Goal: Information Seeking & Learning: Find specific fact

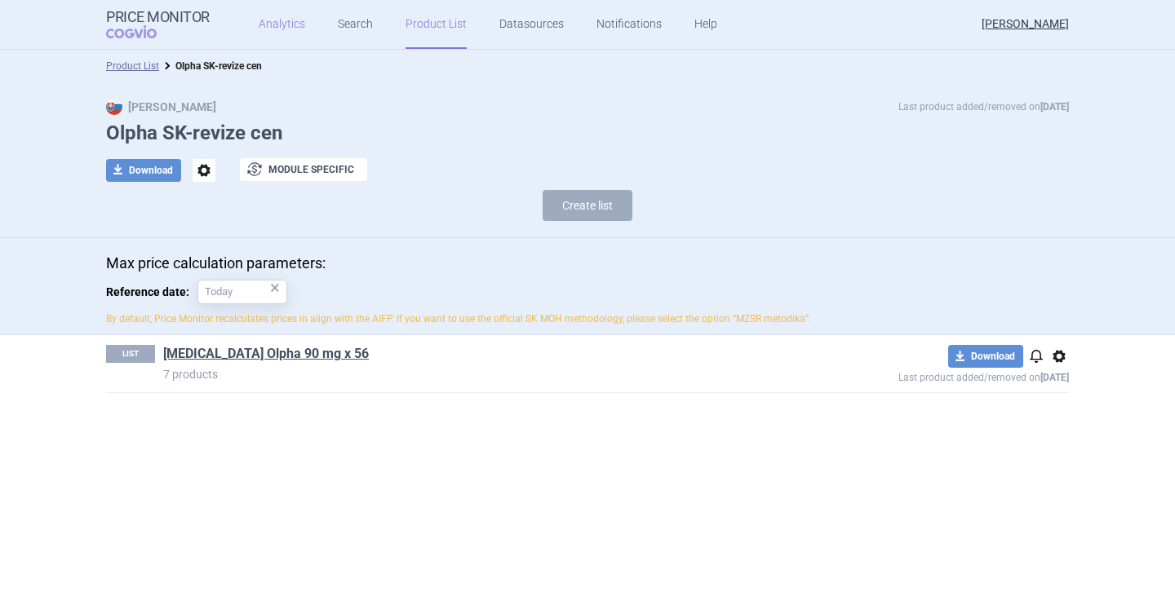
click at [279, 29] on link "Analytics" at bounding box center [282, 24] width 47 height 49
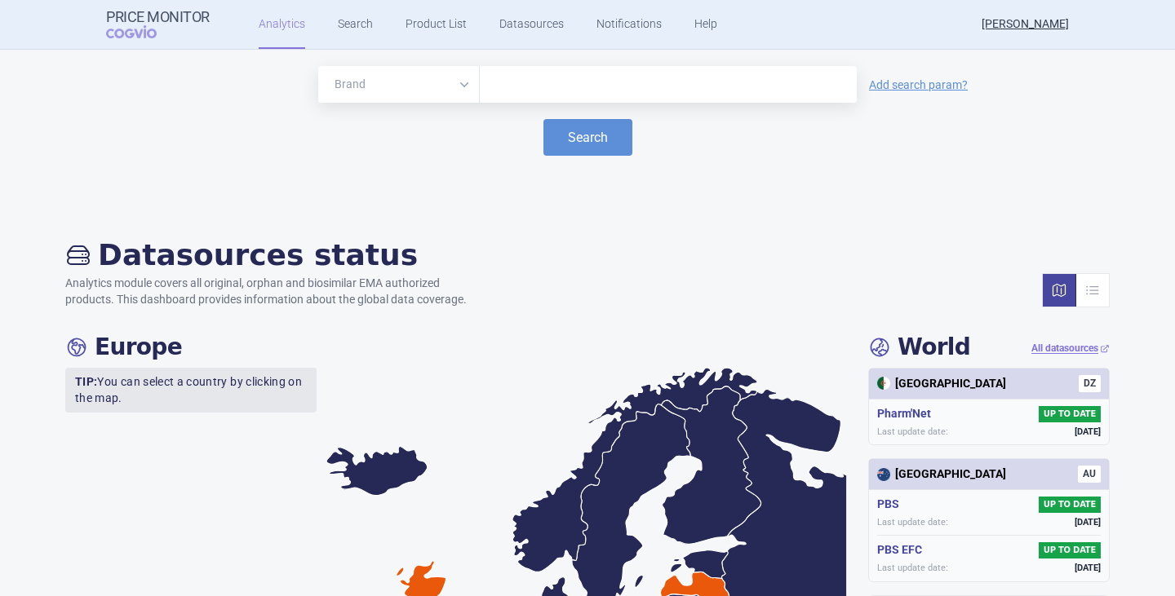
click at [514, 91] on input "text" at bounding box center [668, 84] width 361 height 21
paste input "[MEDICAL_DATA]"
type input "[MEDICAL_DATA] Olpha"
click at [543, 119] on button "Search" at bounding box center [587, 137] width 89 height 37
click at [574, 127] on button "Search" at bounding box center [587, 137] width 89 height 37
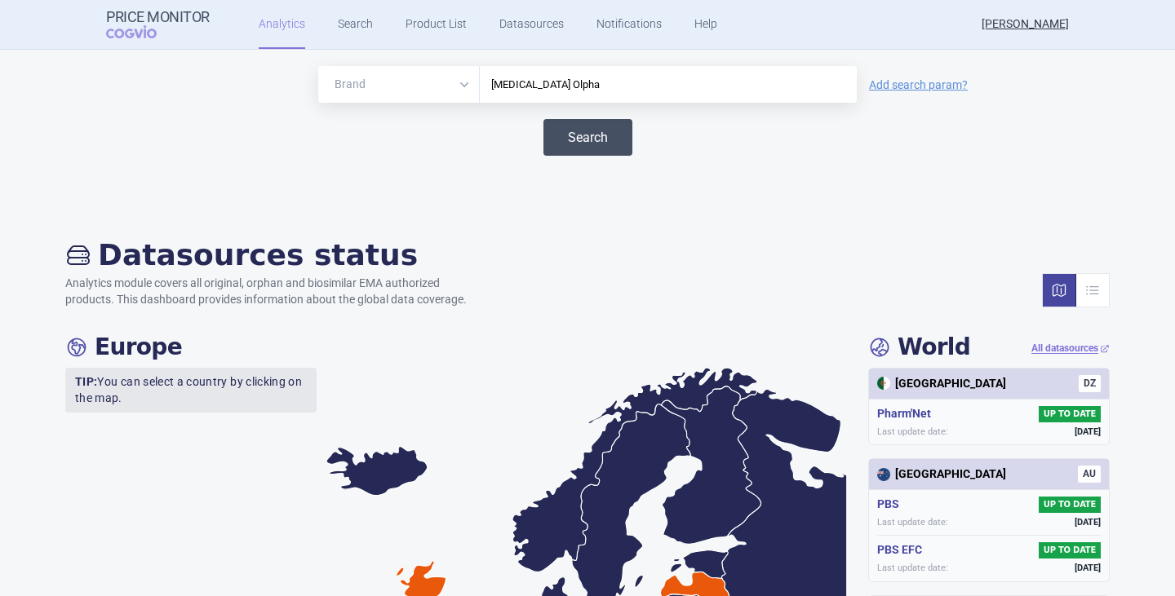
click at [596, 135] on button "Search" at bounding box center [587, 137] width 89 height 37
click at [591, 133] on button "Search" at bounding box center [587, 137] width 89 height 37
click at [401, 141] on div "Search" at bounding box center [587, 137] width 1142 height 37
click at [363, 26] on link "Search" at bounding box center [355, 24] width 35 height 49
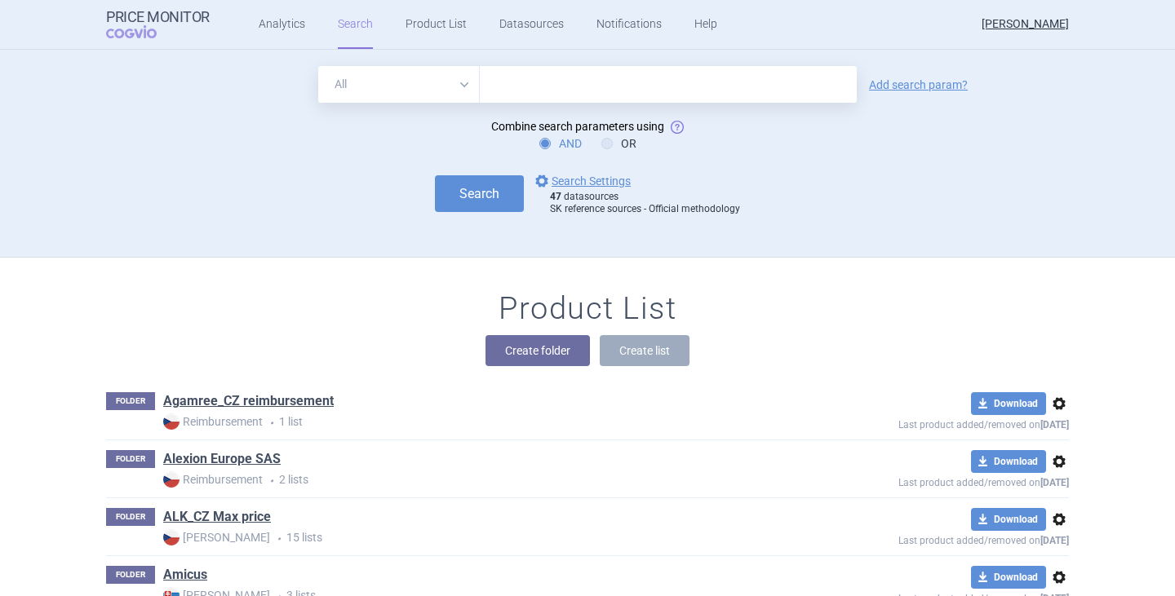
click at [549, 91] on input "text" at bounding box center [668, 84] width 377 height 37
paste input "[MEDICAL_DATA]"
type input "[MEDICAL_DATA] Olpha"
click at [435, 175] on button "Search" at bounding box center [479, 193] width 89 height 37
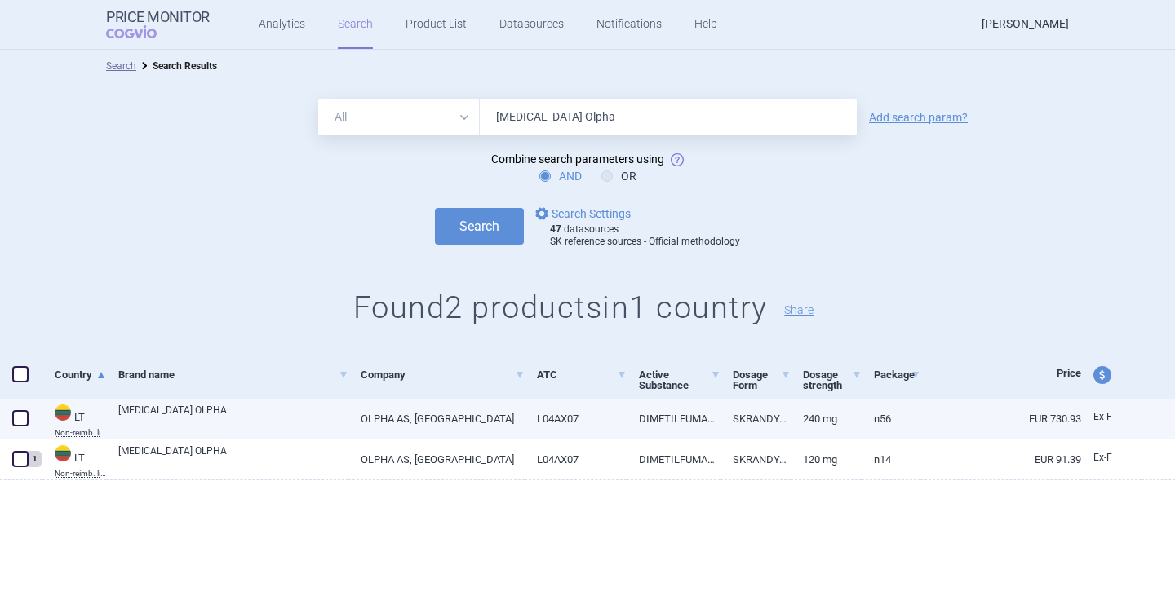
click at [575, 425] on link "L04AX07" at bounding box center [575, 419] width 101 height 40
select select "EUR"
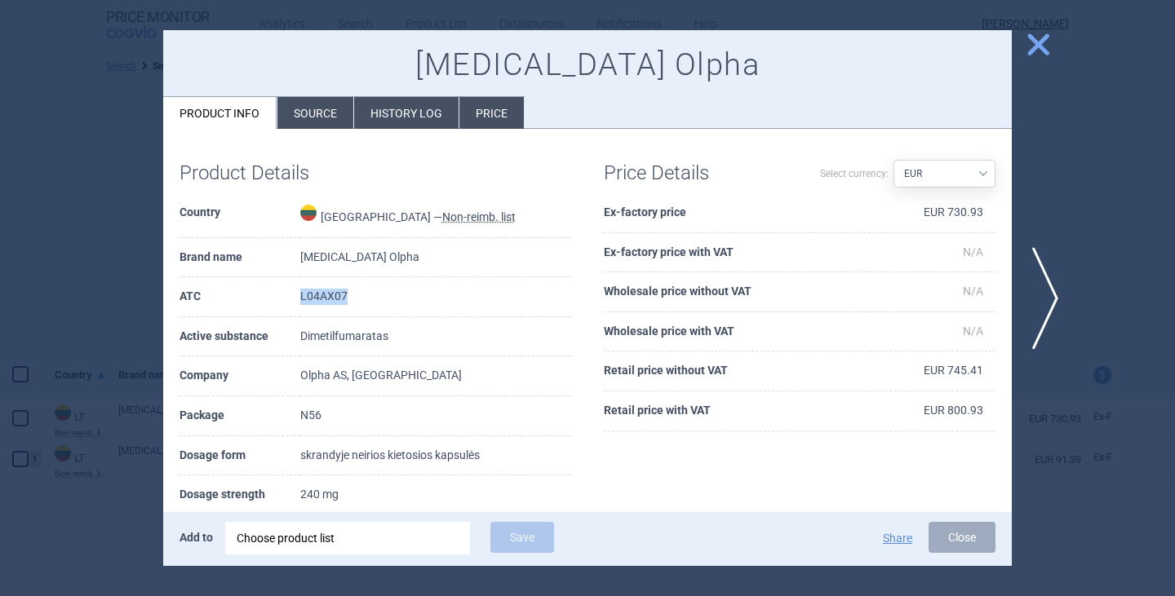
drag, startPoint x: 351, startPoint y: 304, endPoint x: 298, endPoint y: 299, distance: 53.3
click at [298, 299] on tr "ATC L04AX07" at bounding box center [375, 297] width 392 height 40
copy tr "L04AX07"
click at [1042, 51] on span "close" at bounding box center [1038, 44] width 29 height 29
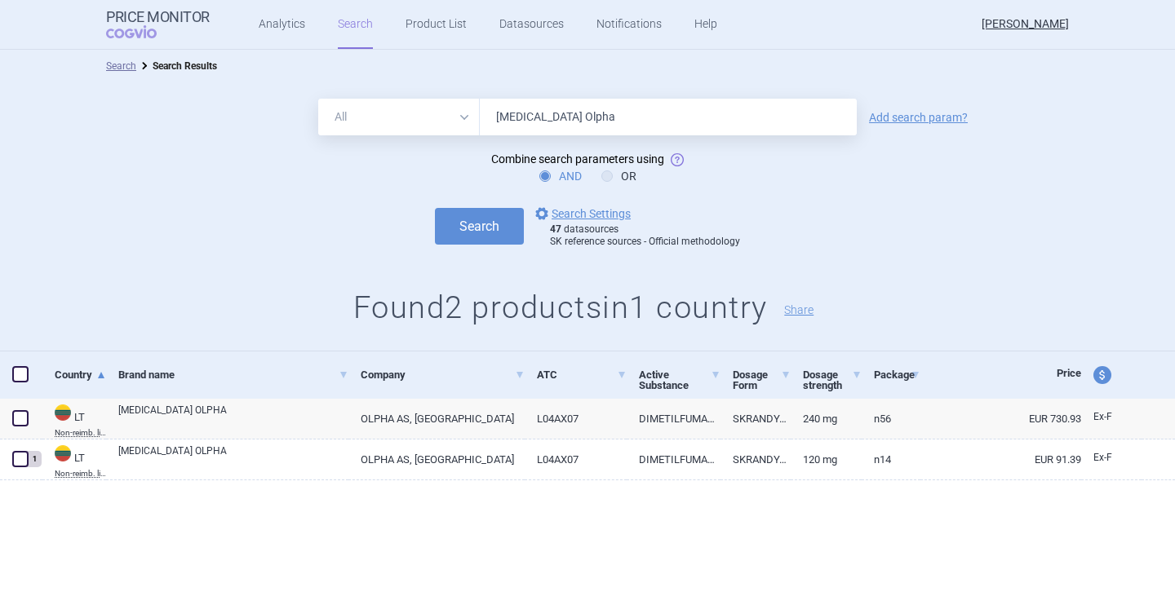
click at [338, 29] on link "Search" at bounding box center [355, 24] width 35 height 49
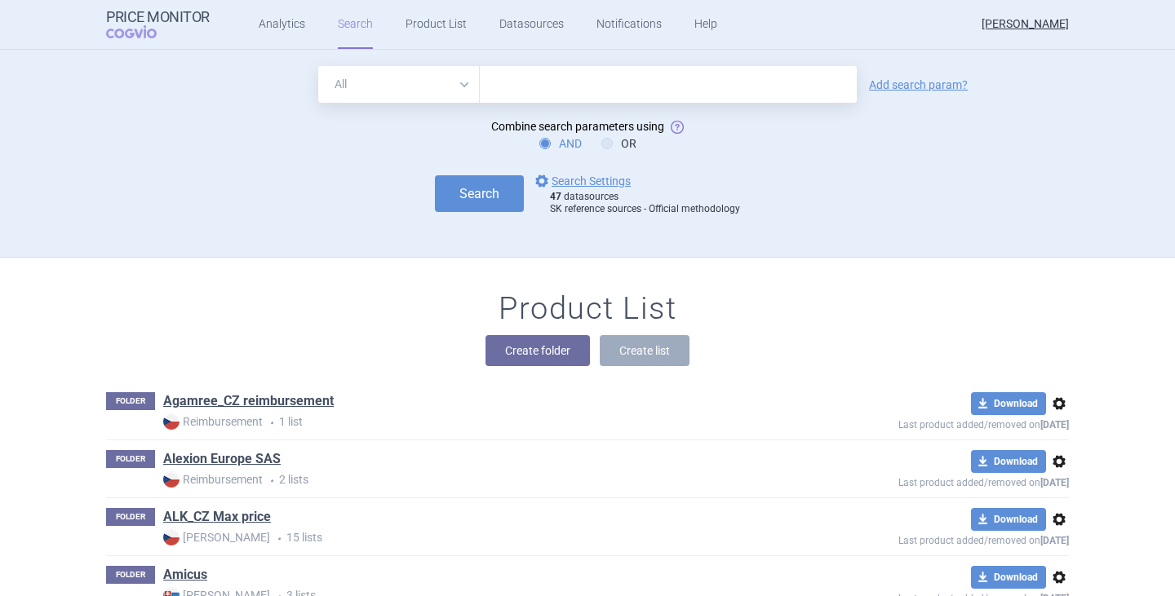
click at [457, 88] on select "All Brand Name ATC Company Active Substance Country Newer than" at bounding box center [399, 84] width 162 height 37
select select "atc"
click at [318, 66] on select "All Brand Name ATC Company Active Substance Country Newer than" at bounding box center [399, 84] width 162 height 37
click at [522, 84] on input "text" at bounding box center [668, 84] width 377 height 37
paste input "L04AX07"
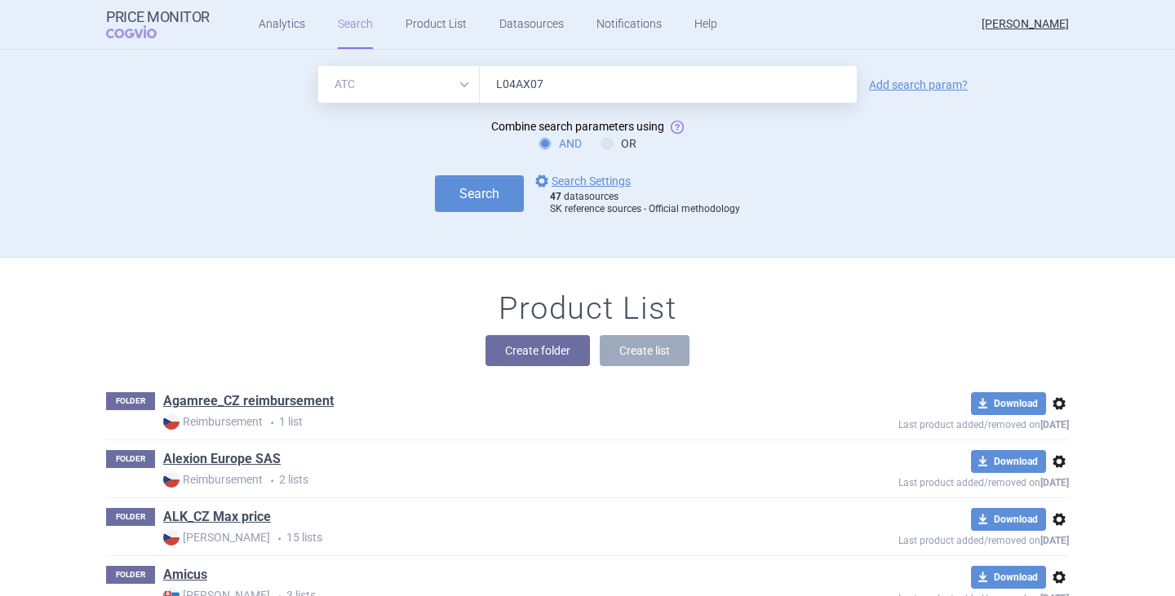
click at [493, 88] on input "L04AX07" at bounding box center [668, 84] width 377 height 37
click at [557, 82] on input "L04AX07" at bounding box center [668, 84] width 377 height 37
type input "L04AX07"
click at [478, 196] on button "Search" at bounding box center [479, 193] width 89 height 37
select select "atc"
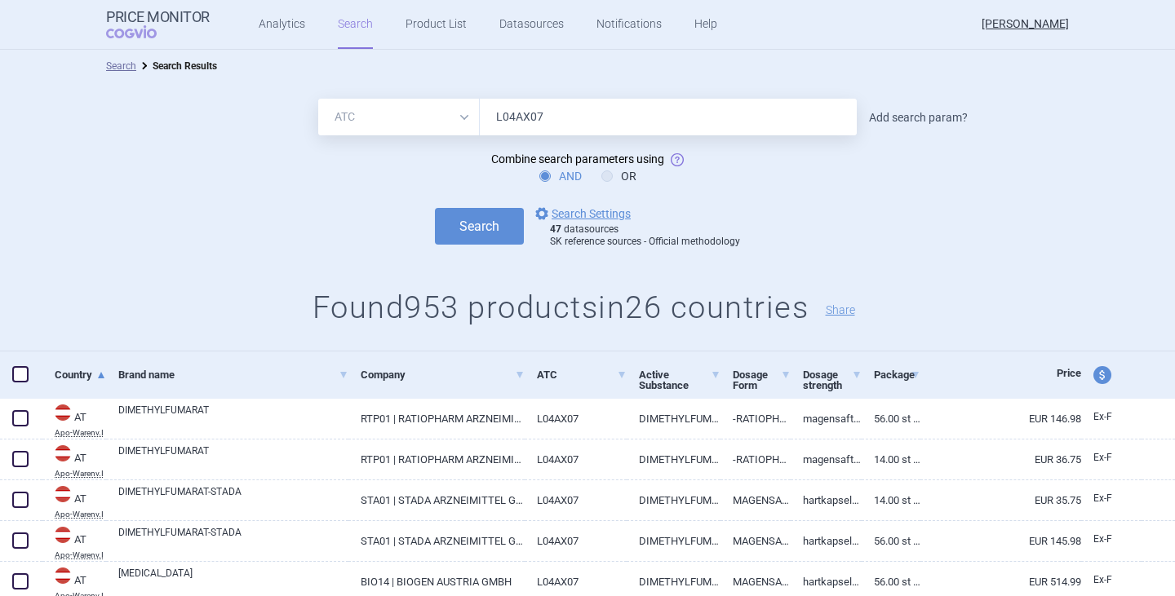
click at [891, 114] on link "Add search param?" at bounding box center [918, 117] width 99 height 11
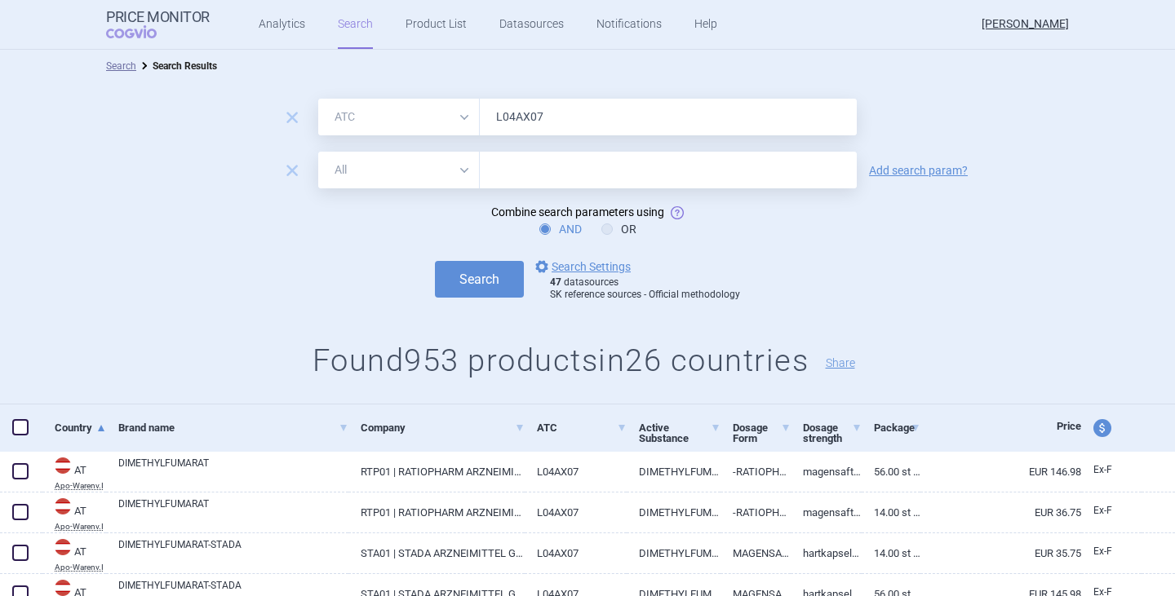
click at [454, 173] on select "All Brand Name ATC Company Active Substance Country Newer than" at bounding box center [399, 170] width 162 height 37
select select "brandName"
click at [318, 152] on select "All Brand Name ATC Company Active Substance Country Newer than" at bounding box center [399, 170] width 162 height 37
click at [507, 144] on form "remove All Brand Name ATC Company Active Substance Country Newer than L04AX07 r…" at bounding box center [587, 200] width 1175 height 203
click at [519, 164] on input "text" at bounding box center [668, 170] width 377 height 37
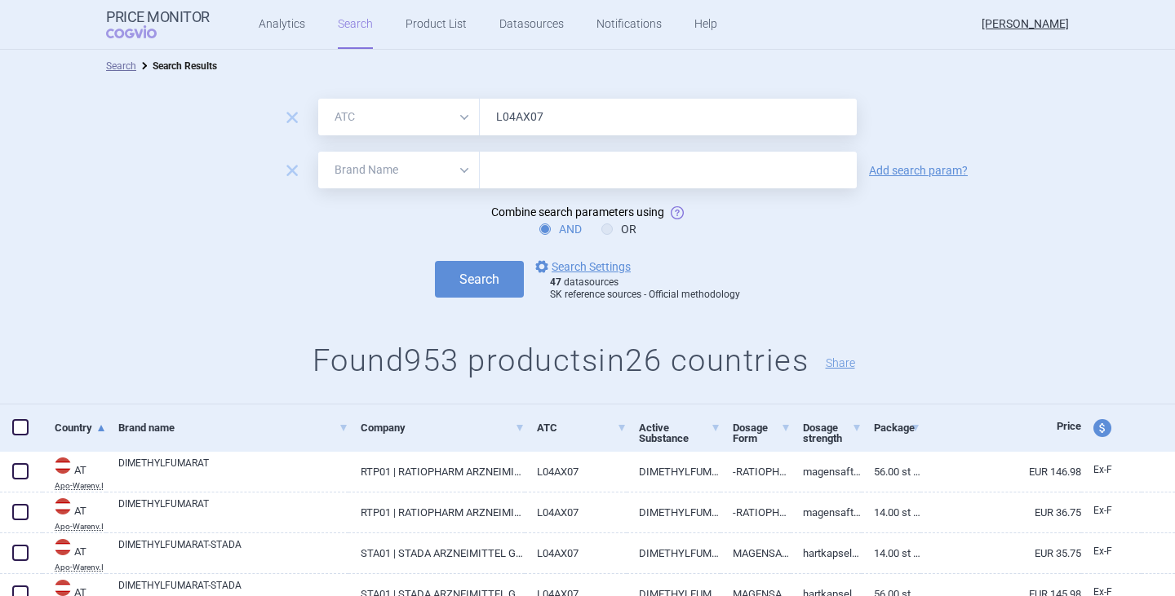
paste input "[MEDICAL_DATA]"
click at [494, 167] on input "[MEDICAL_DATA]" at bounding box center [668, 170] width 377 height 37
click at [457, 279] on button "Search" at bounding box center [479, 279] width 89 height 37
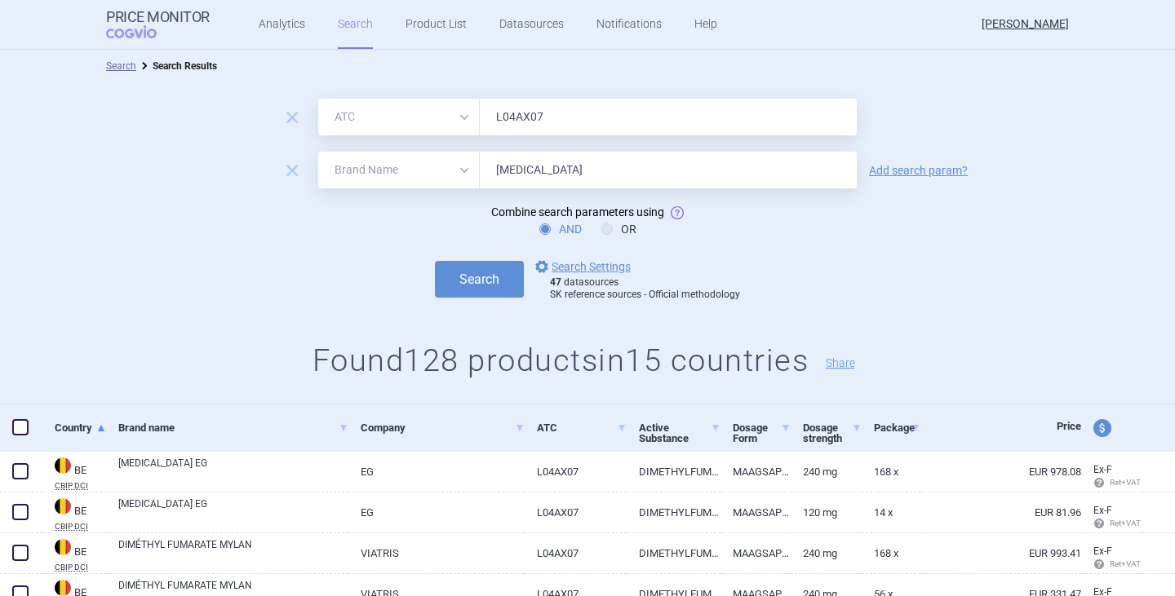
click at [610, 184] on input "[MEDICAL_DATA]" at bounding box center [668, 170] width 377 height 37
type input "[MEDICAL_DATA] Olpha"
click at [780, 229] on div "AND OR" at bounding box center [587, 229] width 1175 height 16
click at [478, 282] on button "Search" at bounding box center [479, 279] width 89 height 37
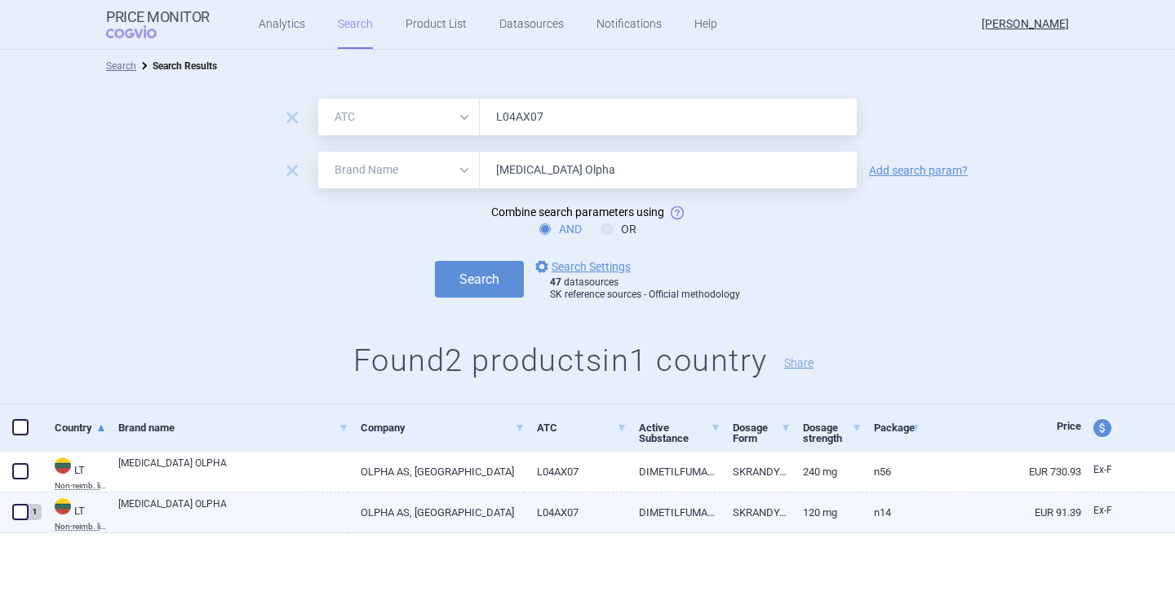
click at [16, 514] on span at bounding box center [20, 512] width 16 height 16
checkbox input "true"
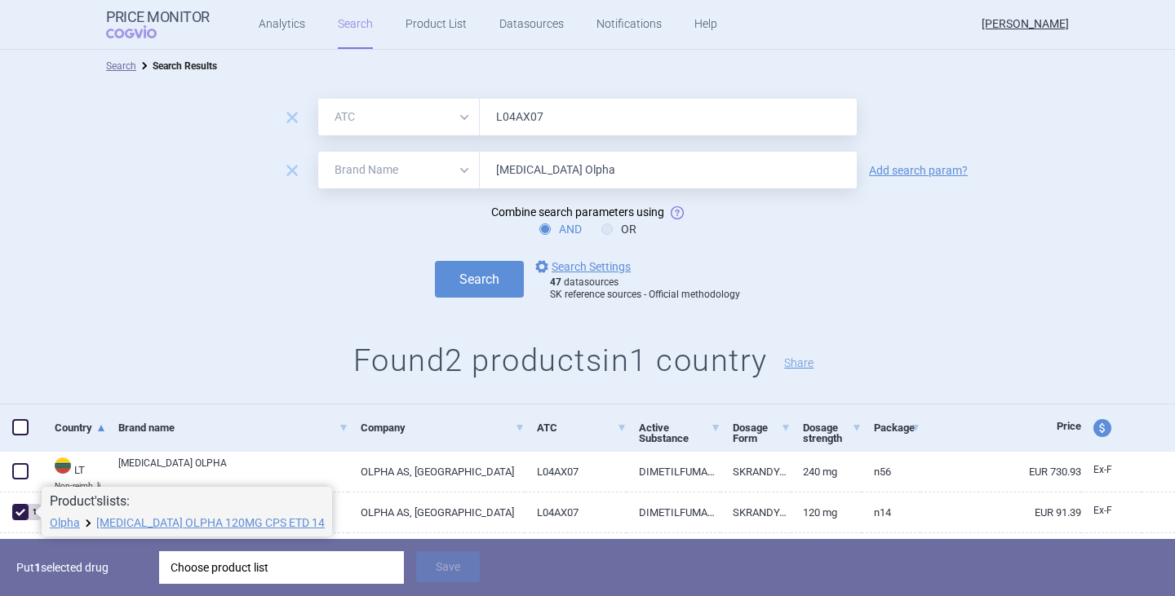
click at [236, 561] on div "Choose product list" at bounding box center [282, 568] width 222 height 33
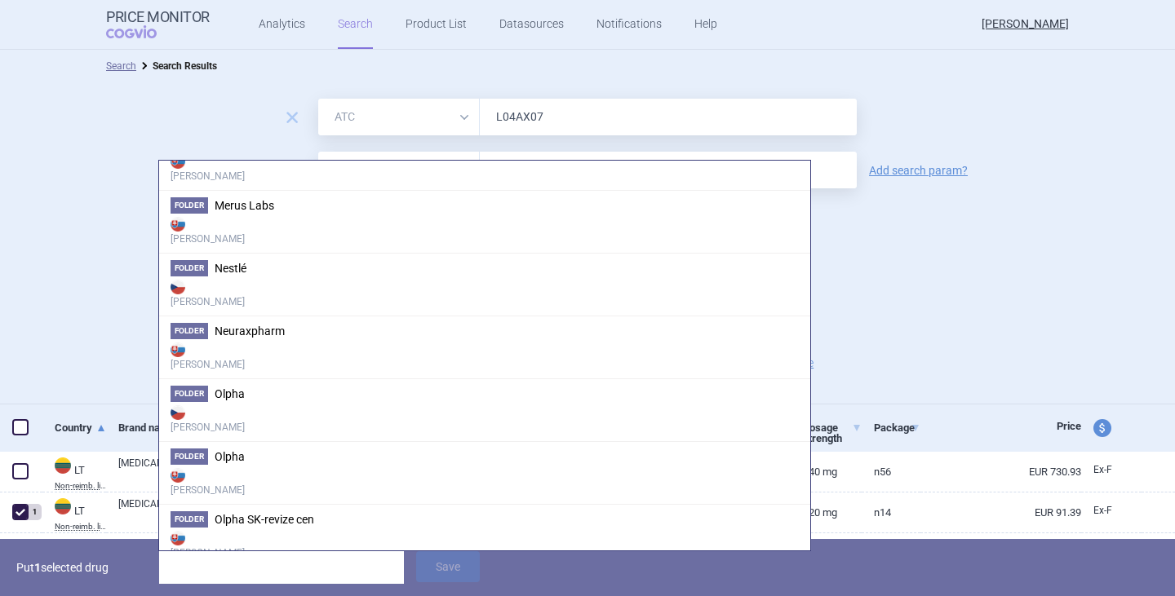
scroll to position [2366, 0]
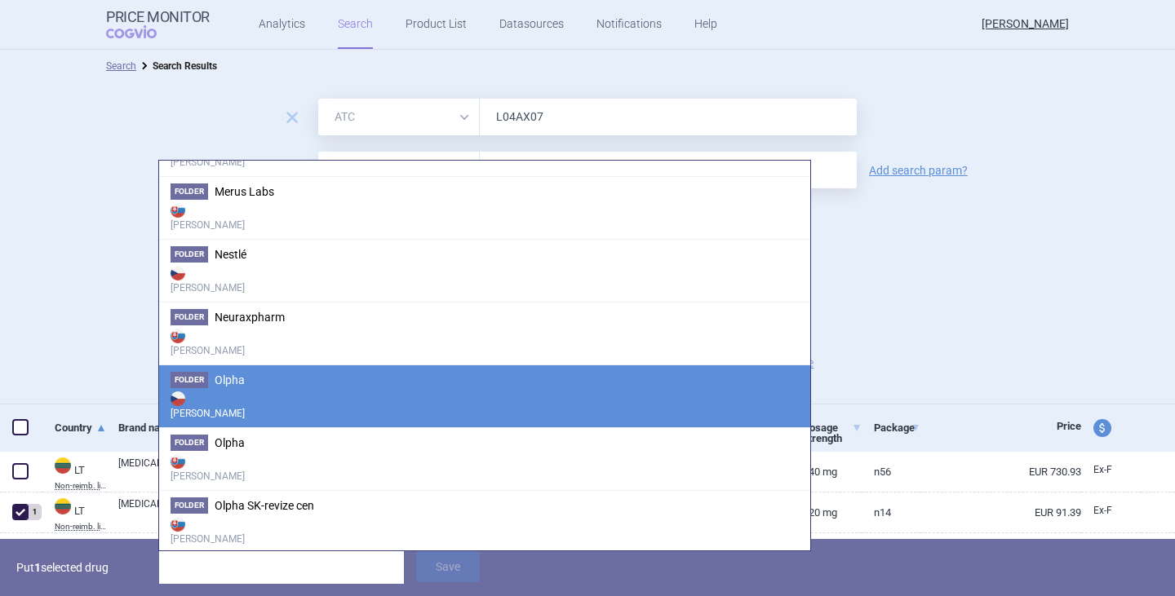
click at [277, 401] on strong "[PERSON_NAME]" at bounding box center [485, 404] width 628 height 33
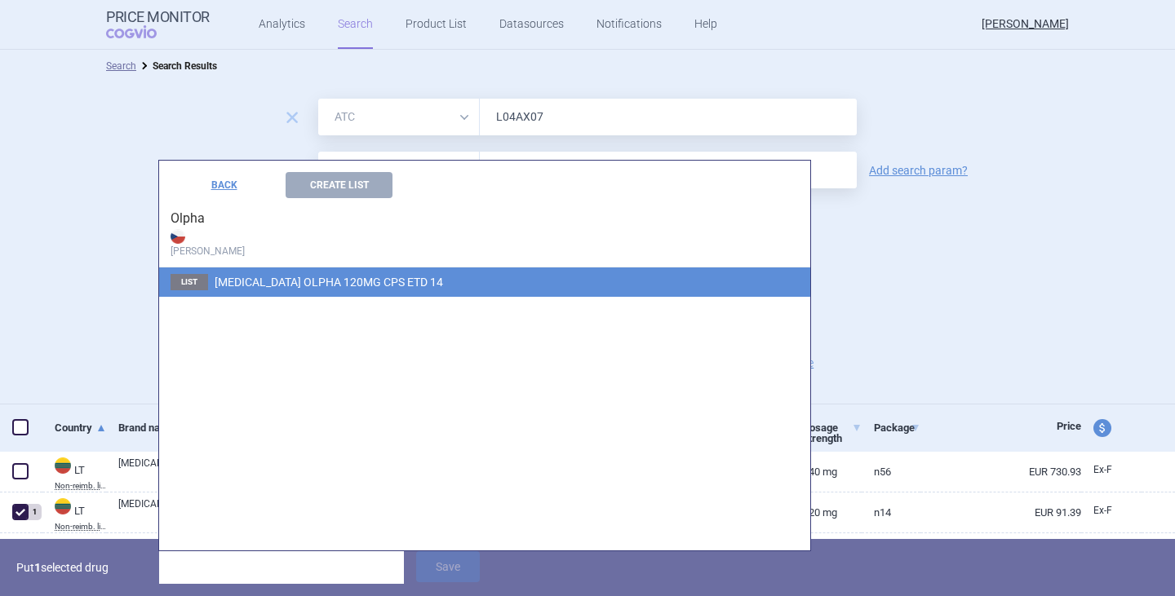
click at [361, 286] on span "[MEDICAL_DATA] OLPHA 120MG CPS ETD 14" at bounding box center [329, 282] width 228 height 13
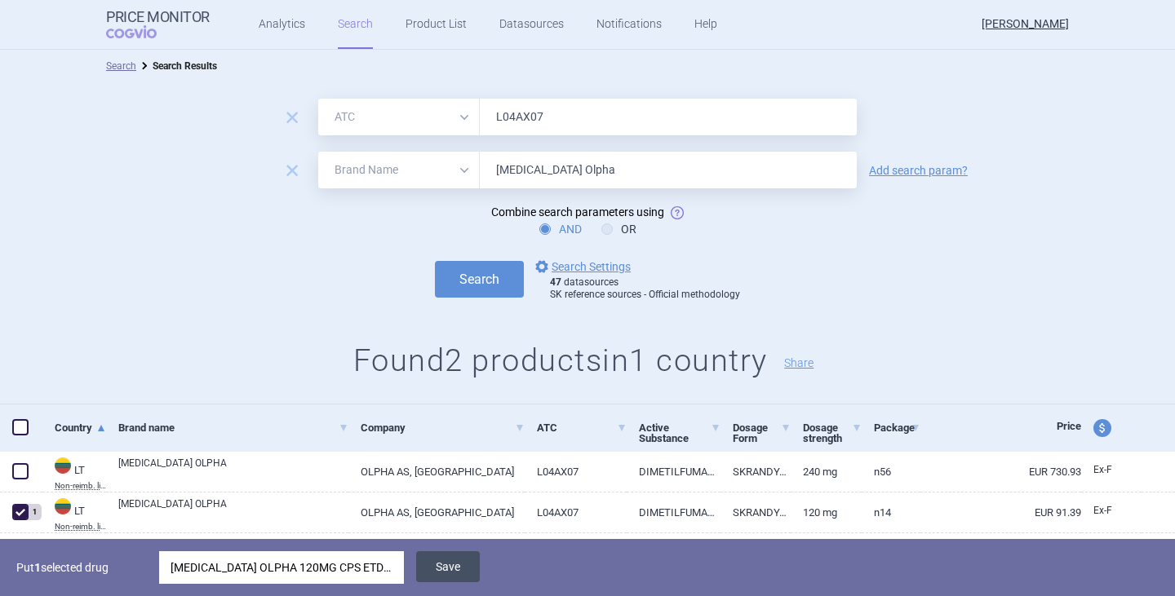
click at [433, 561] on button "Save" at bounding box center [448, 567] width 64 height 31
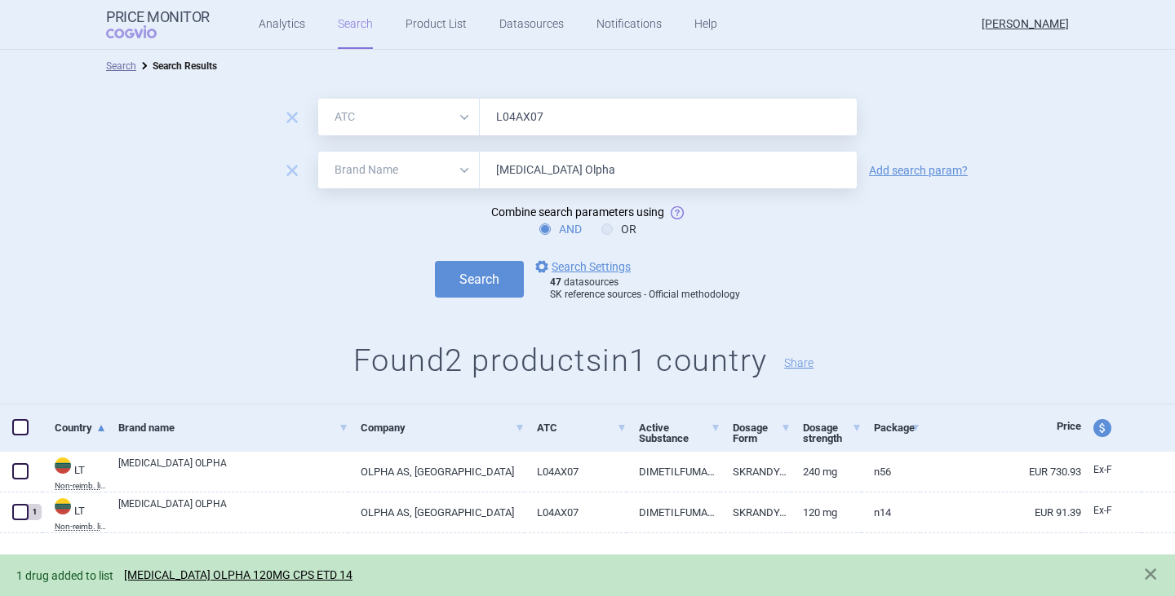
click at [140, 288] on div "Search options Search Settings 47 datasources SK reference sources - Official m…" at bounding box center [587, 279] width 1175 height 45
click at [621, 169] on input "[MEDICAL_DATA] Olpha" at bounding box center [668, 170] width 377 height 37
drag, startPoint x: 597, startPoint y: 173, endPoint x: 647, endPoint y: 171, distance: 49.8
click at [647, 171] on input "[MEDICAL_DATA] Olpha" at bounding box center [668, 170] width 377 height 37
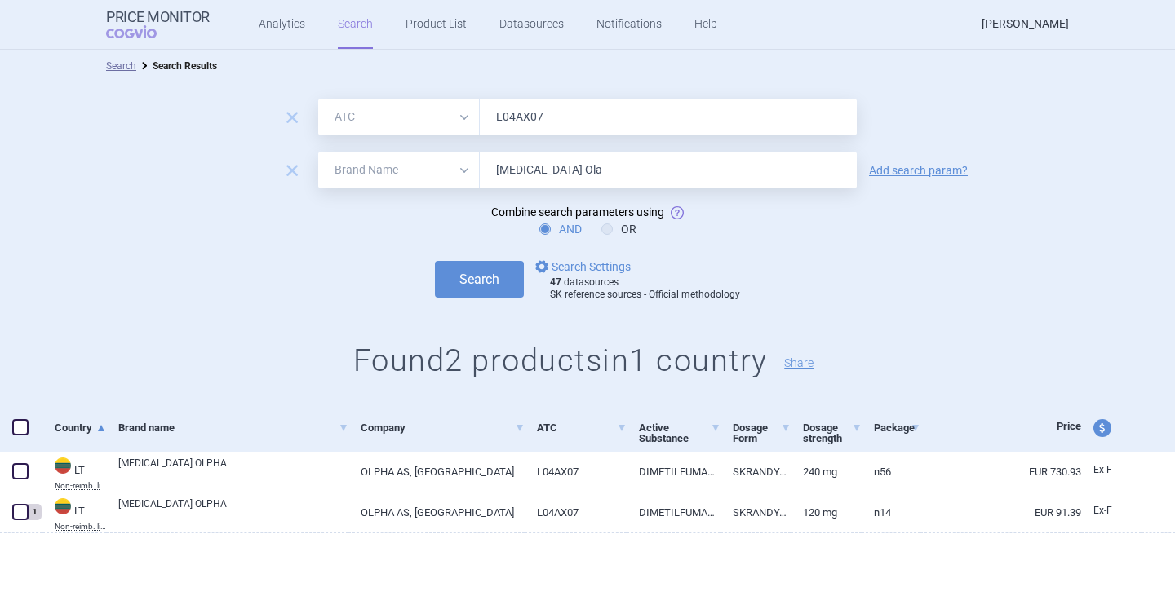
type input "[MEDICAL_DATA] Ola"
click at [435, 261] on button "Search" at bounding box center [479, 279] width 89 height 37
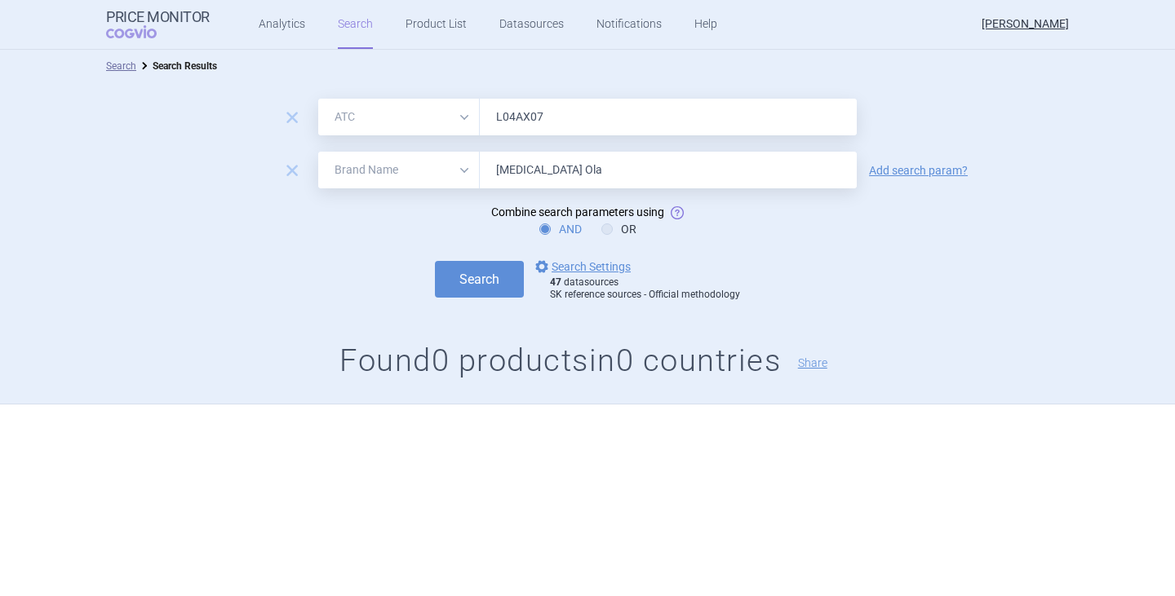
click at [468, 184] on select "All Brand Name ATC Company Active Substance Country Newer than" at bounding box center [399, 170] width 162 height 37
select select "mah"
click at [318, 152] on select "All Brand Name ATC Company Active Substance Country Newer than" at bounding box center [399, 170] width 162 height 37
drag, startPoint x: 649, startPoint y: 162, endPoint x: 447, endPoint y: 166, distance: 202.4
click at [447, 166] on div "All Brand Name ATC Company Active Substance Country Newer than [MEDICAL_DATA] O…" at bounding box center [587, 170] width 538 height 37
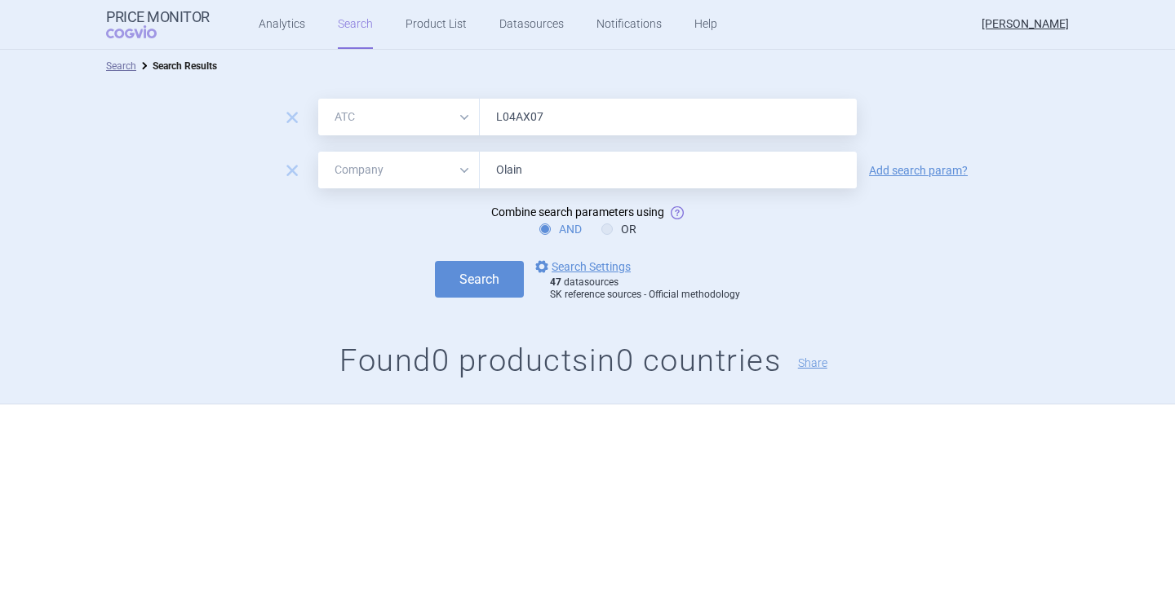
type input "Olain"
click at [435, 261] on button "Search" at bounding box center [479, 279] width 89 height 37
drag, startPoint x: 543, startPoint y: 116, endPoint x: 445, endPoint y: 107, distance: 99.1
click at [445, 107] on div "All Brand Name ATC Company Active Substance Country Newer than L04AX07" at bounding box center [587, 117] width 538 height 37
click at [435, 261] on button "Search" at bounding box center [479, 279] width 89 height 37
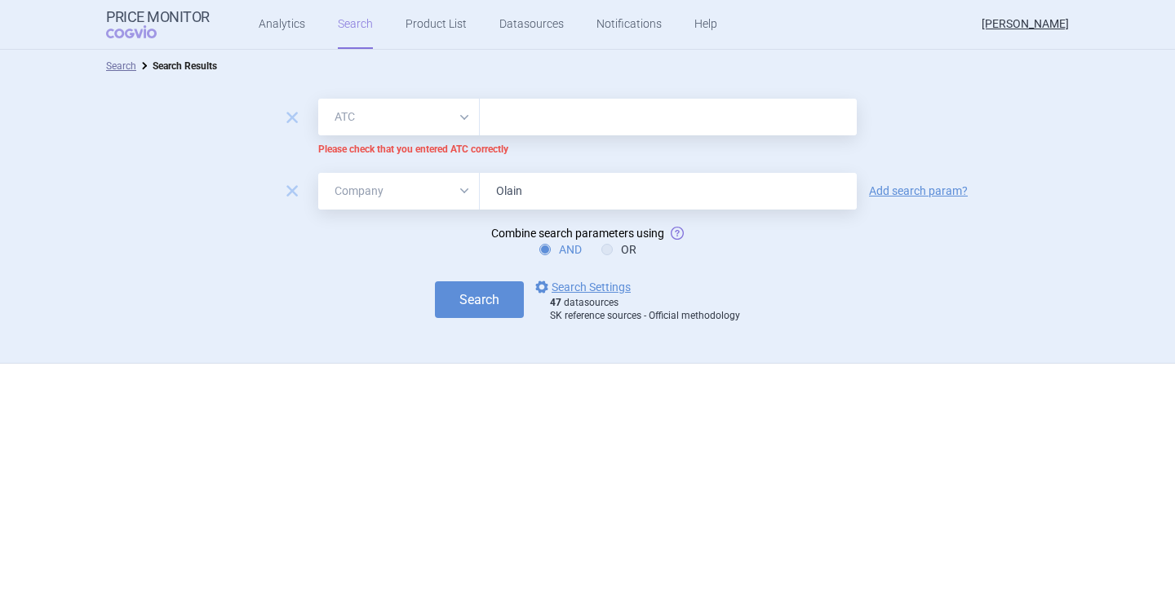
click at [494, 108] on input "text" at bounding box center [668, 117] width 377 height 37
click at [508, 120] on input "text" at bounding box center [668, 117] width 377 height 37
click at [294, 117] on span "remove" at bounding box center [292, 117] width 23 height 23
select select "mah"
type input "Olain"
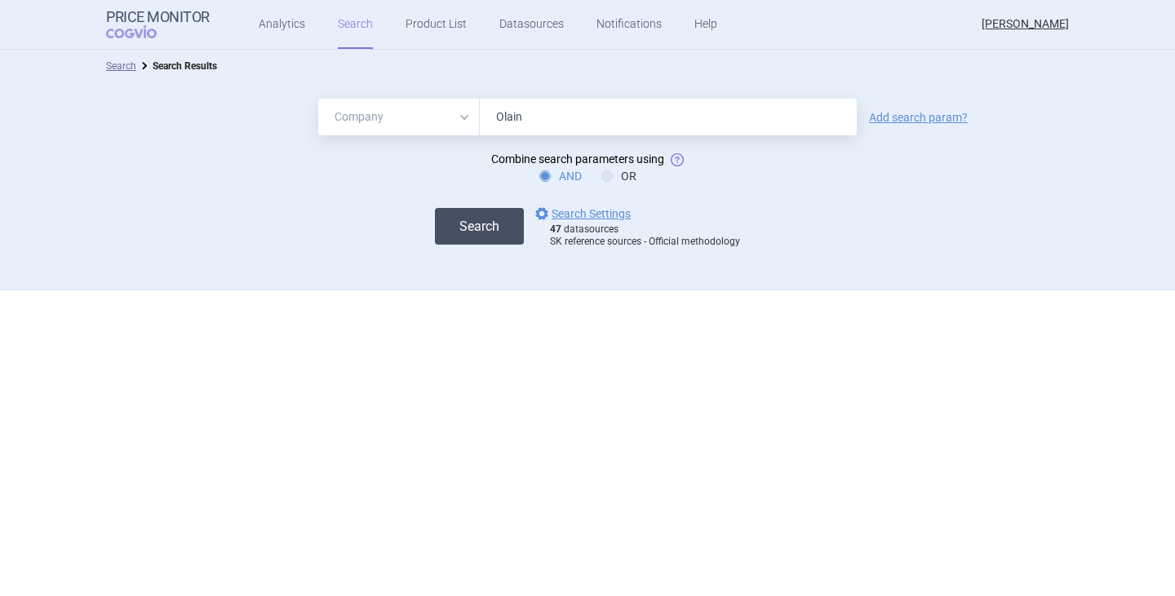
click at [476, 223] on button "Search" at bounding box center [479, 226] width 89 height 37
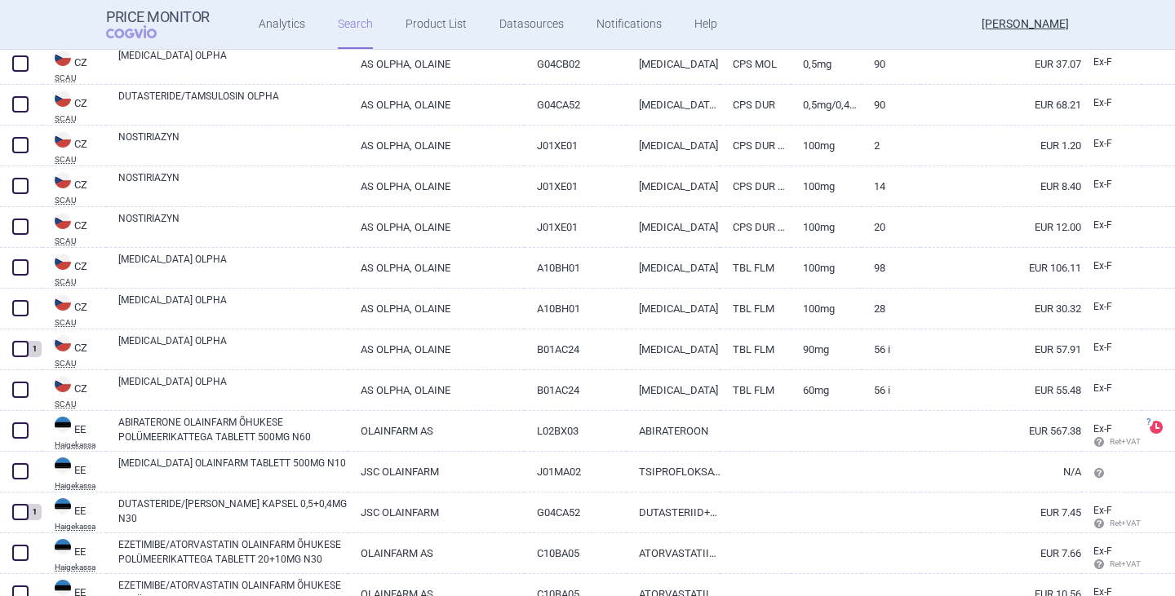
scroll to position [653, 0]
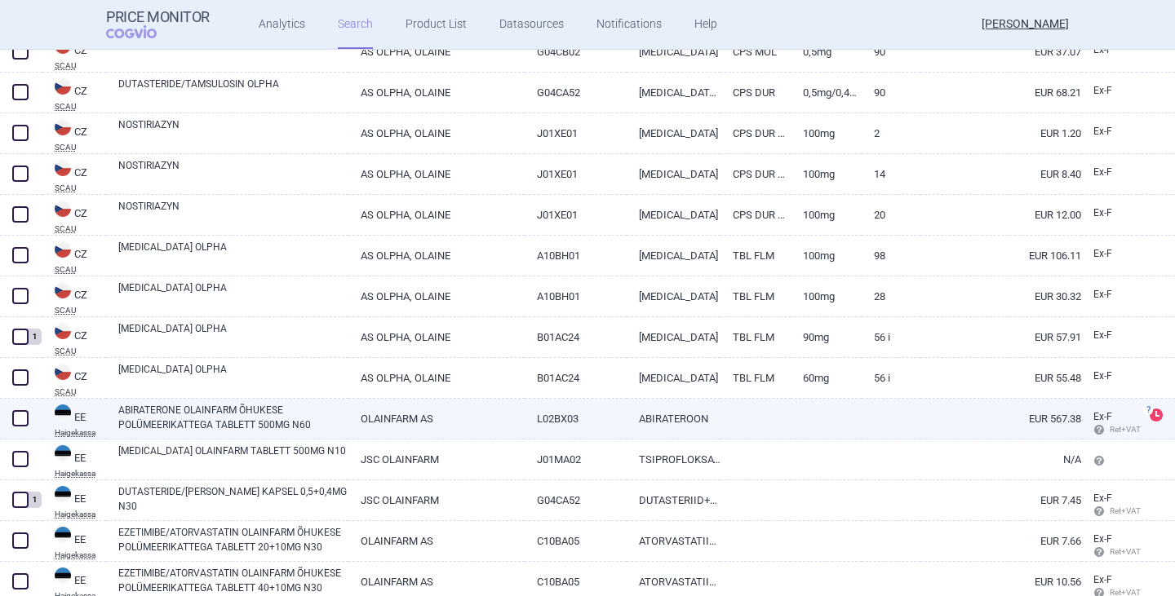
click at [181, 409] on link "ABIRATERONE OLAINFARM ÕHUKESE POLÜMEERIKATTEGA TABLETT 500MG N60" at bounding box center [233, 417] width 230 height 29
select select "EUR"
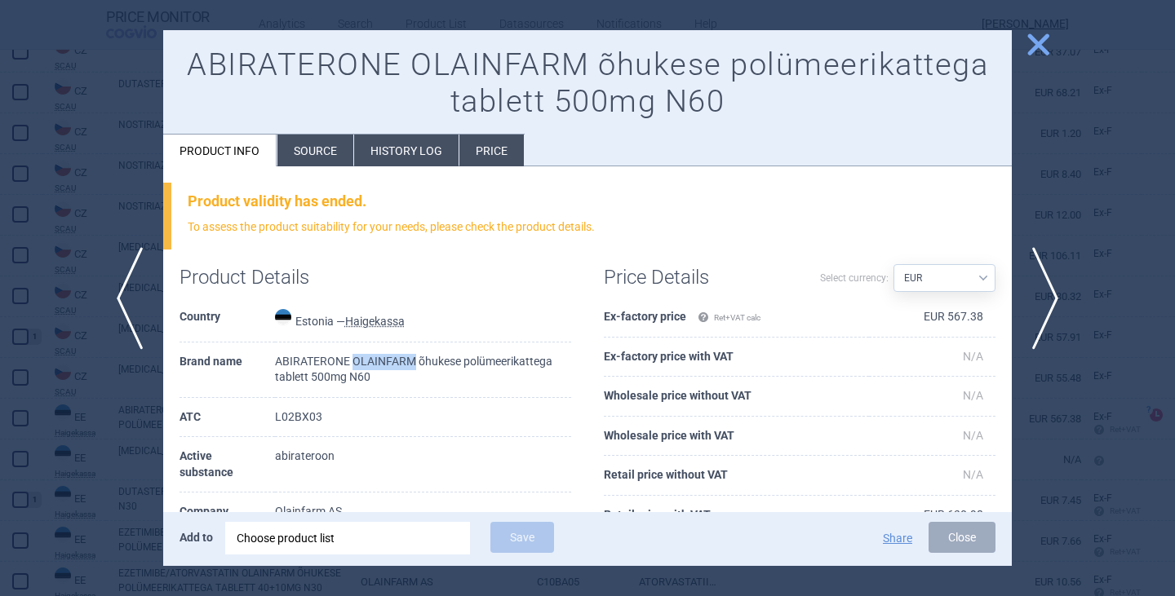
drag, startPoint x: 413, startPoint y: 360, endPoint x: 354, endPoint y: 362, distance: 58.8
click at [354, 362] on td "ABIRATERONE OLAINFARM õhukese polümeerikattega tablett 500mg N60" at bounding box center [423, 370] width 296 height 55
copy td "OLAINFARM"
click at [1033, 38] on span "close" at bounding box center [1038, 44] width 29 height 29
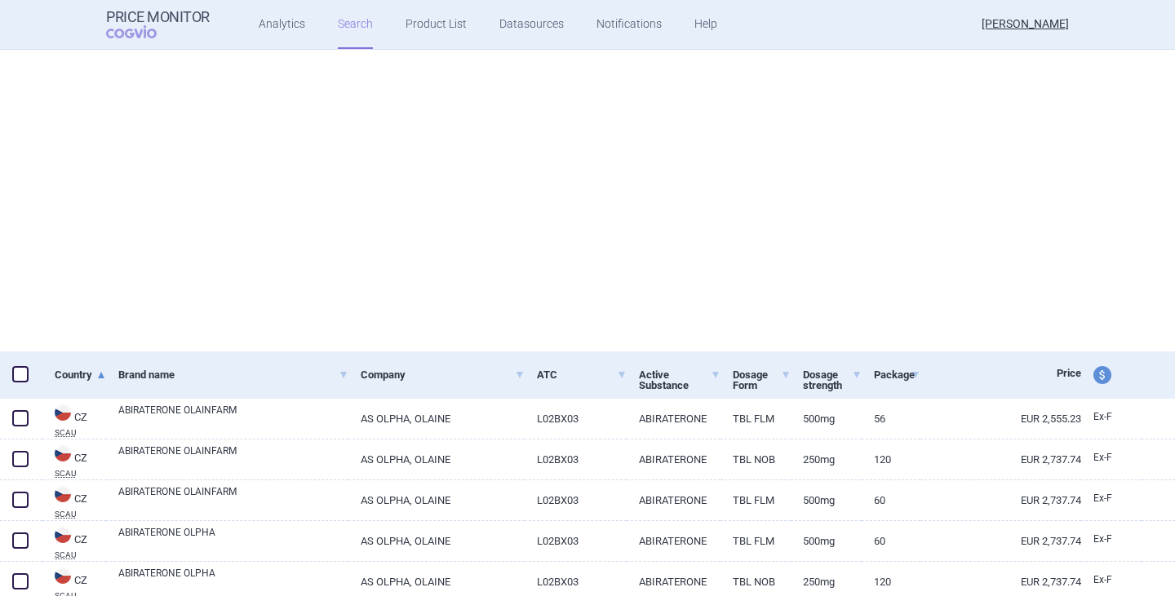
select select "mah"
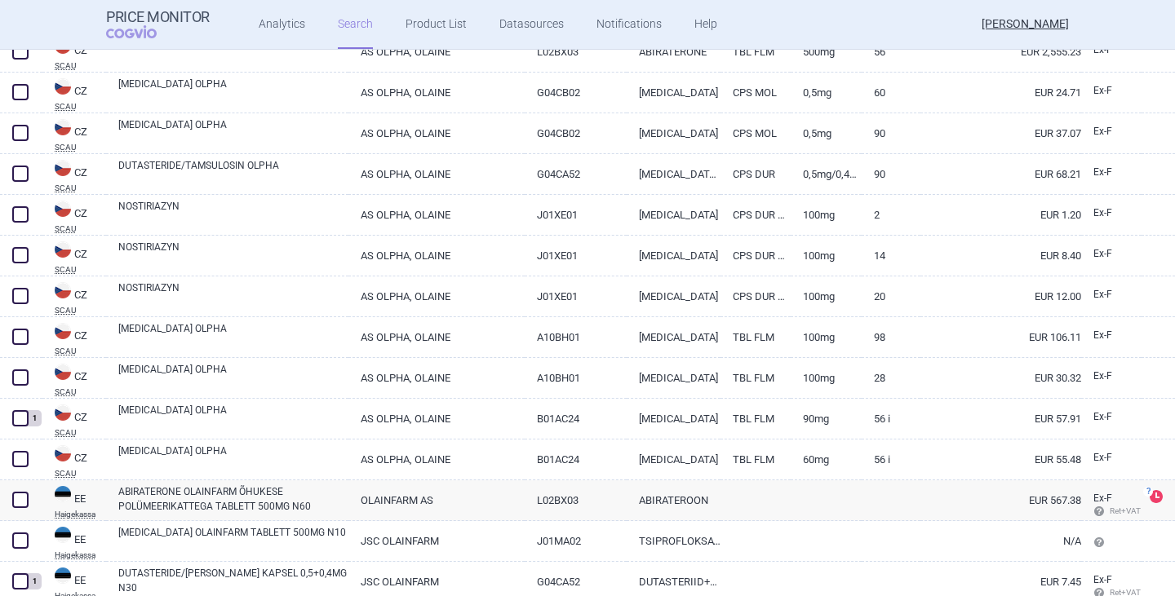
scroll to position [350, 0]
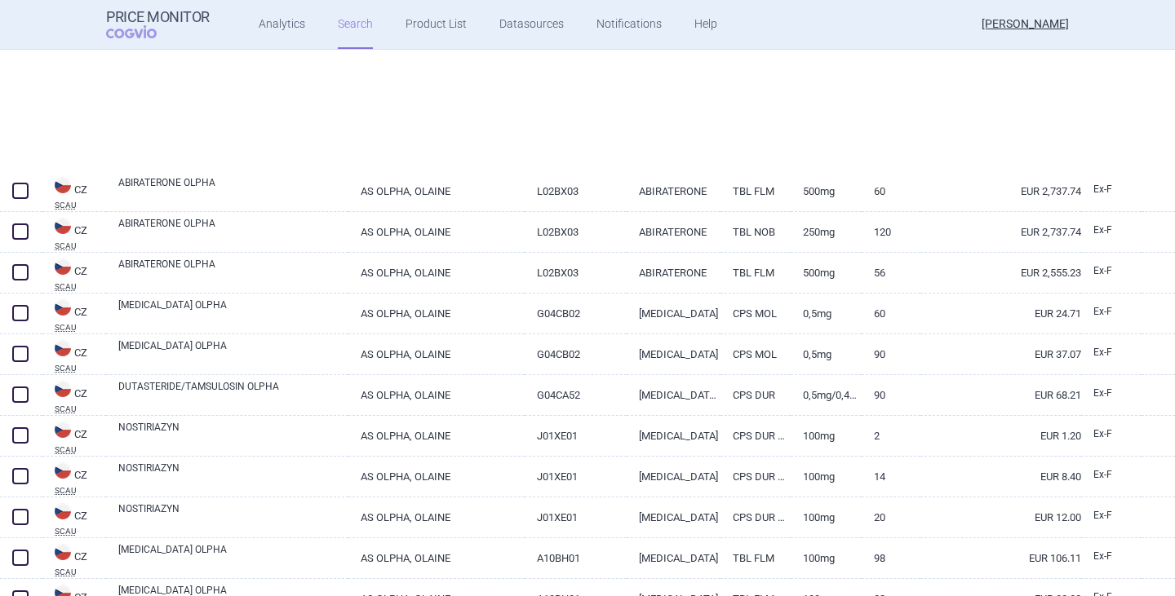
select select "mah"
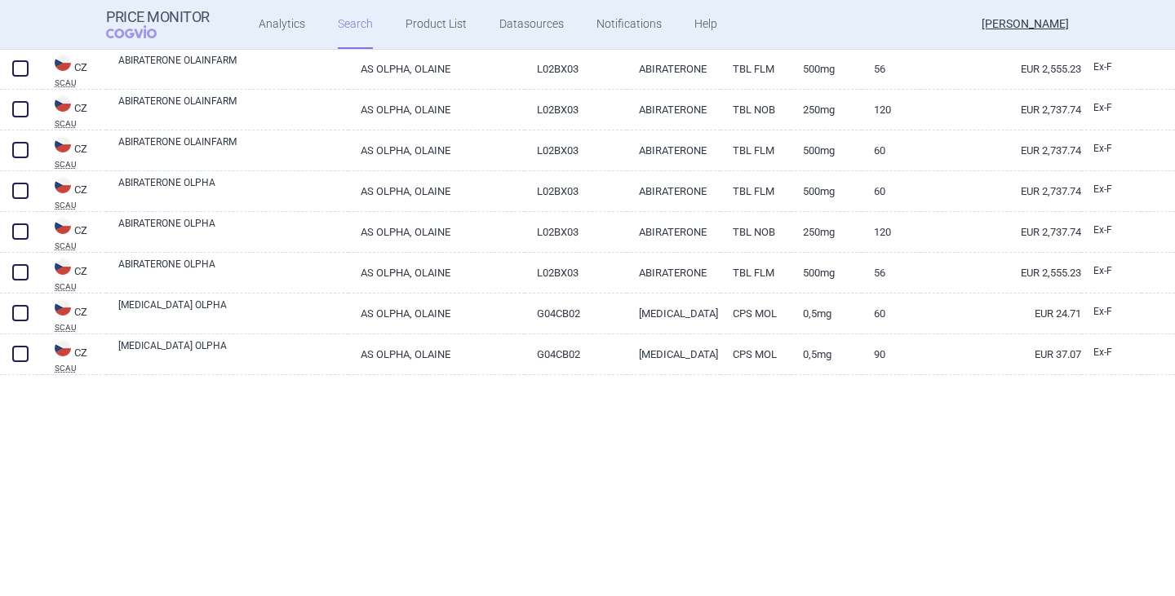
scroll to position [0, 0]
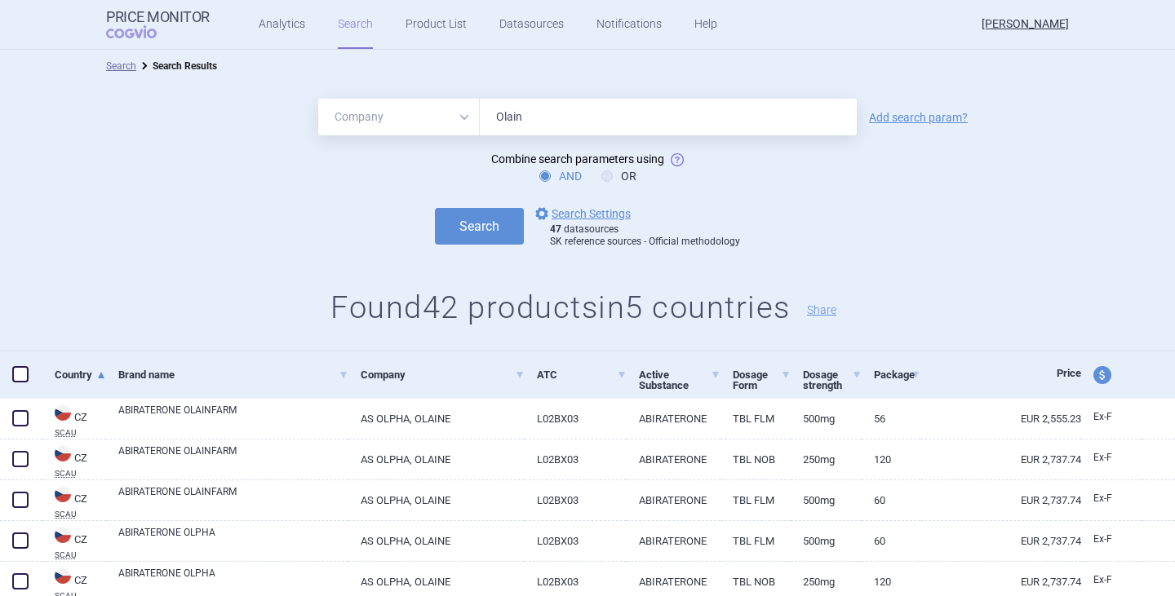
drag, startPoint x: 244, startPoint y: 221, endPoint x: 256, endPoint y: 216, distance: 13.2
click at [252, 217] on div "Search options Search Settings 47 datasources SK reference sources - Official m…" at bounding box center [587, 226] width 1175 height 45
drag, startPoint x: 526, startPoint y: 121, endPoint x: 457, endPoint y: 113, distance: 69.8
click at [457, 113] on div "All Brand Name ATC Company Active Substance Country Newer than Olain" at bounding box center [587, 117] width 538 height 37
paste input "LAINFARM"
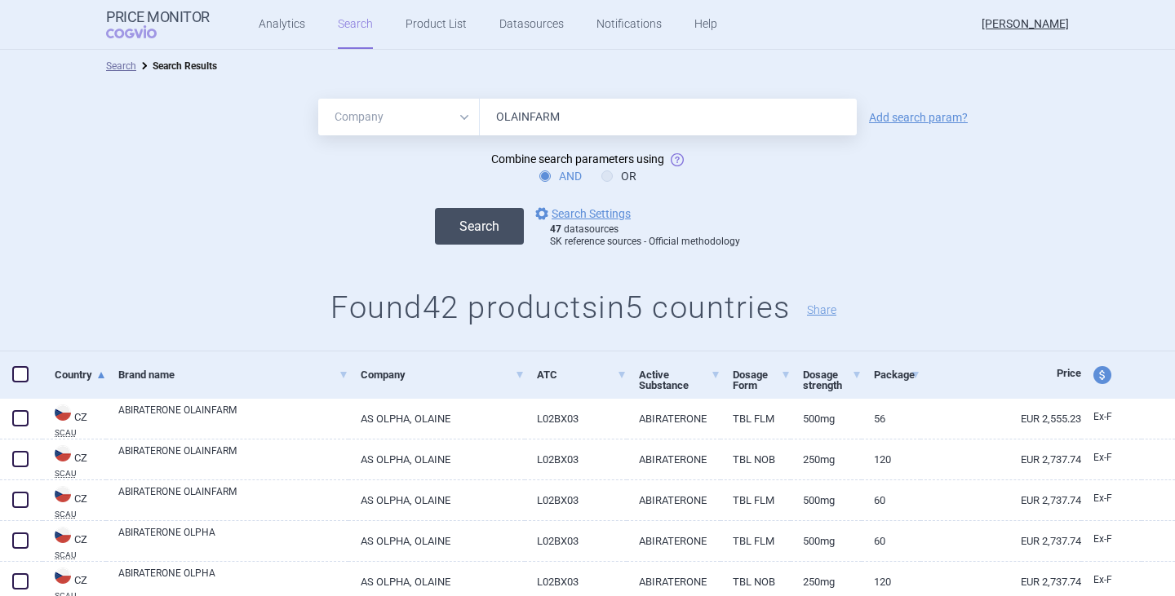
type input "OLAINFARM"
click at [468, 218] on button "Search" at bounding box center [479, 226] width 89 height 37
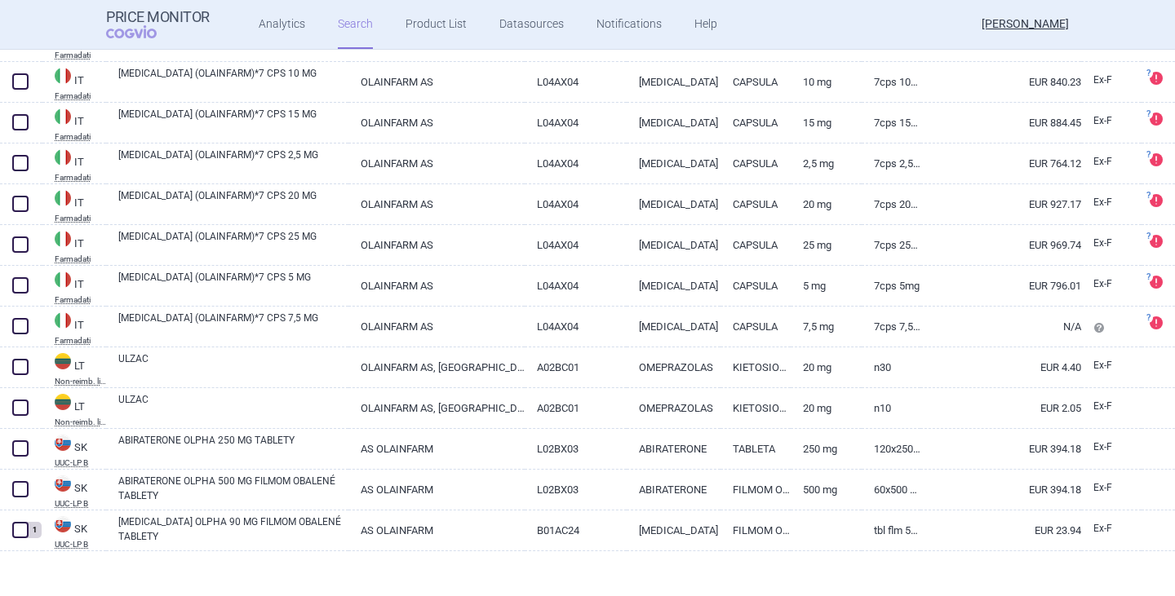
scroll to position [916, 0]
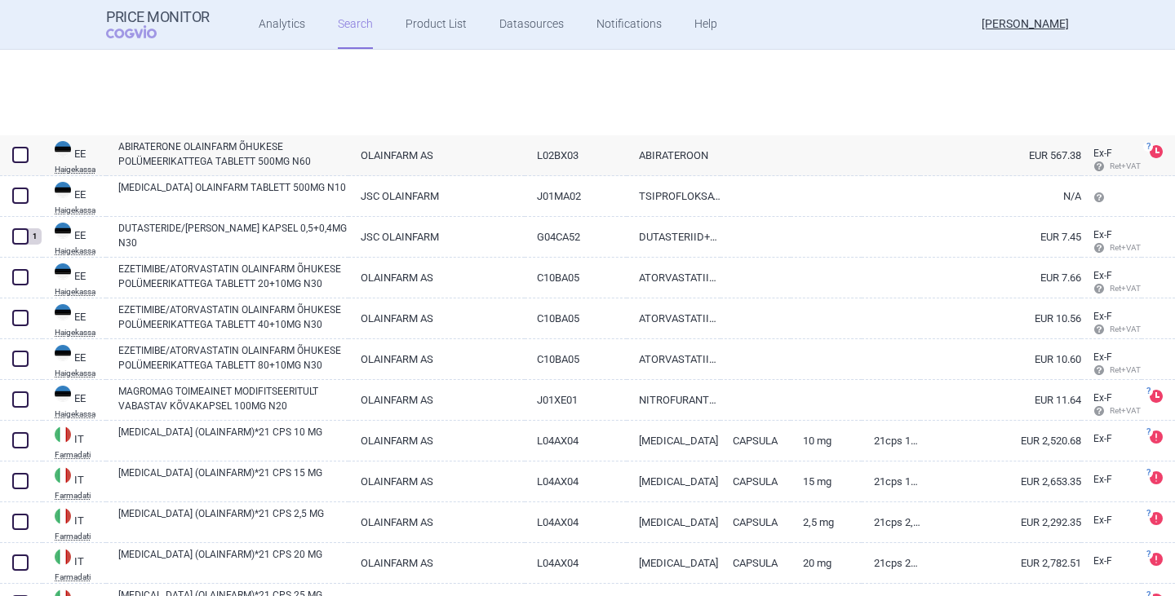
select select "mah"
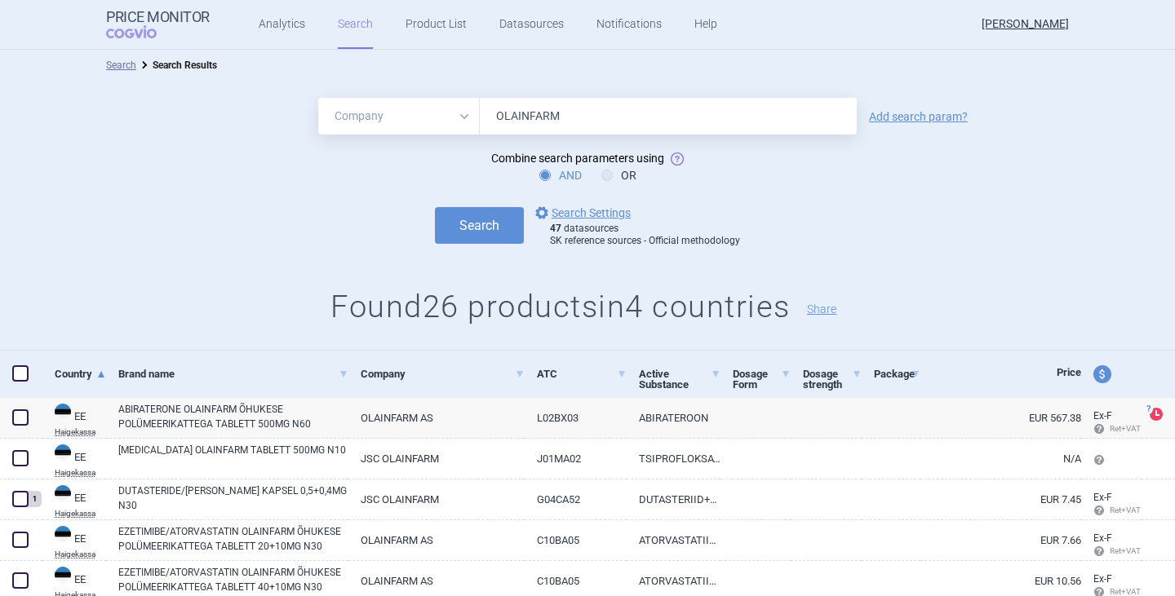
scroll to position [0, 0]
click at [464, 122] on select "All Brand Name ATC Company Active Substance Country Newer than" at bounding box center [399, 117] width 162 height 37
select select "atc"
click at [318, 99] on select "All Brand Name ATC Company Active Substance Country Newer than" at bounding box center [399, 117] width 162 height 37
drag, startPoint x: 569, startPoint y: 116, endPoint x: 421, endPoint y: 129, distance: 148.3
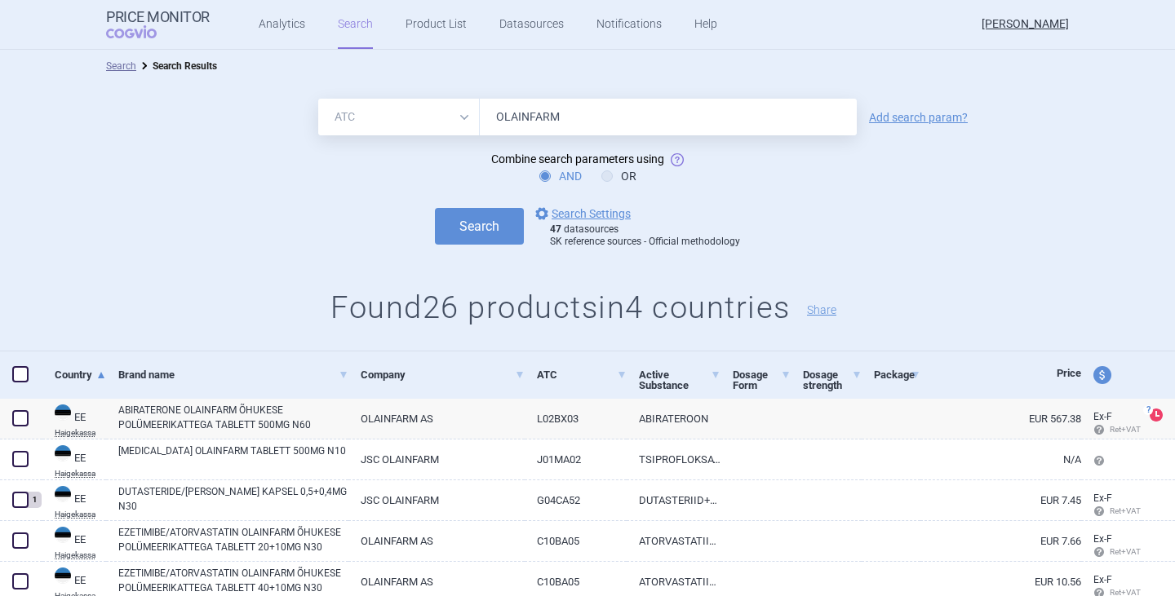
click at [421, 129] on div "All Brand Name ATC Company Active Substance Country Newer than OLAINFARM" at bounding box center [587, 117] width 538 height 37
click at [312, 193] on form "All Brand Name ATC Company Active Substance Country Newer than OLAINFARM Add se…" at bounding box center [587, 174] width 1175 height 150
drag, startPoint x: 567, startPoint y: 109, endPoint x: 461, endPoint y: 109, distance: 106.1
click at [461, 109] on div "All Brand Name ATC Company Active Substance Country Newer than OLAINFARM" at bounding box center [587, 117] width 538 height 37
click at [613, 136] on form "All Brand Name ATC Company Active Substance Country Newer than OLAINFARM Add se…" at bounding box center [587, 174] width 1175 height 150
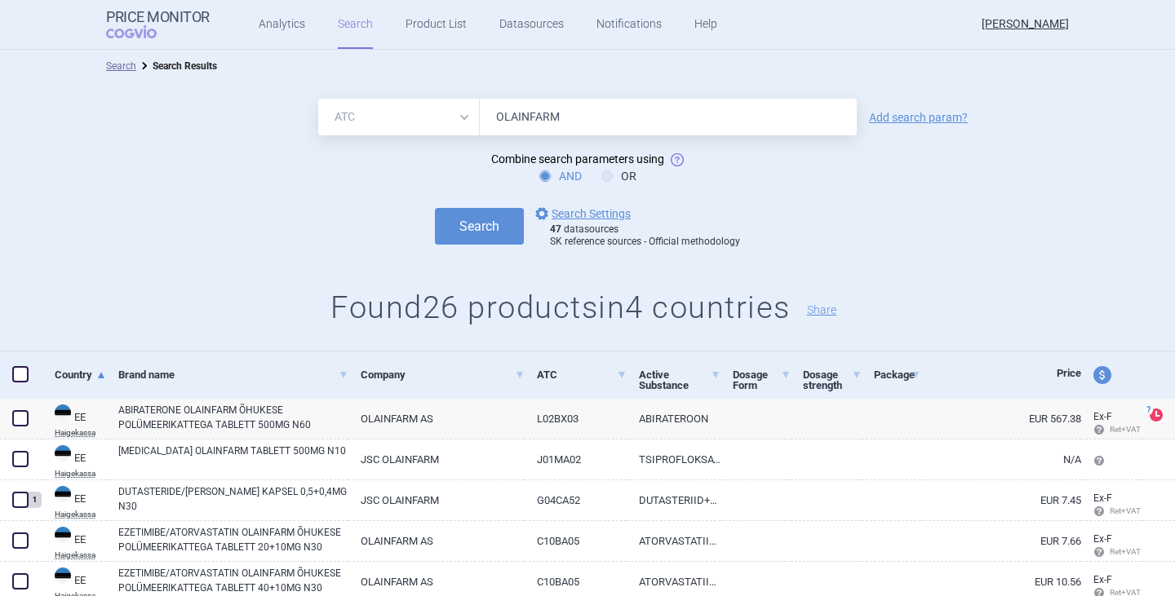
paste input "[MEDICAL_DATA]"
type input "[MEDICAL_DATA]"
click at [472, 214] on button "Search" at bounding box center [479, 226] width 89 height 37
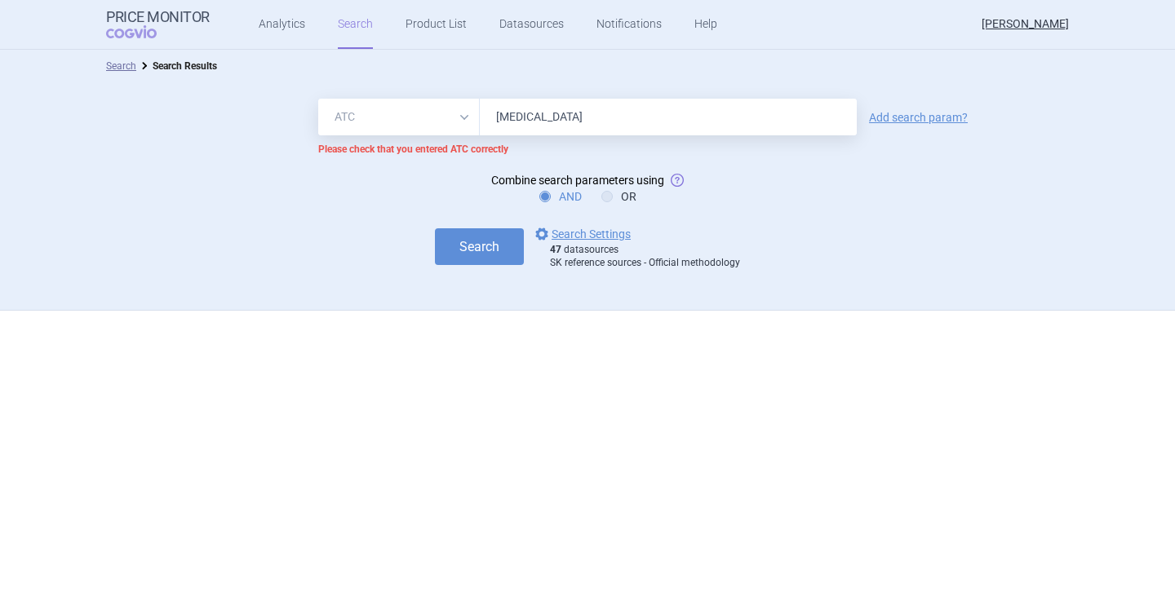
click at [471, 113] on select "All Brand Name ATC Company Active Substance Country Newer than" at bounding box center [399, 117] width 162 height 37
select select "brandName"
click at [318, 99] on select "All Brand Name ATC Company Active Substance Country Newer than" at bounding box center [399, 117] width 162 height 37
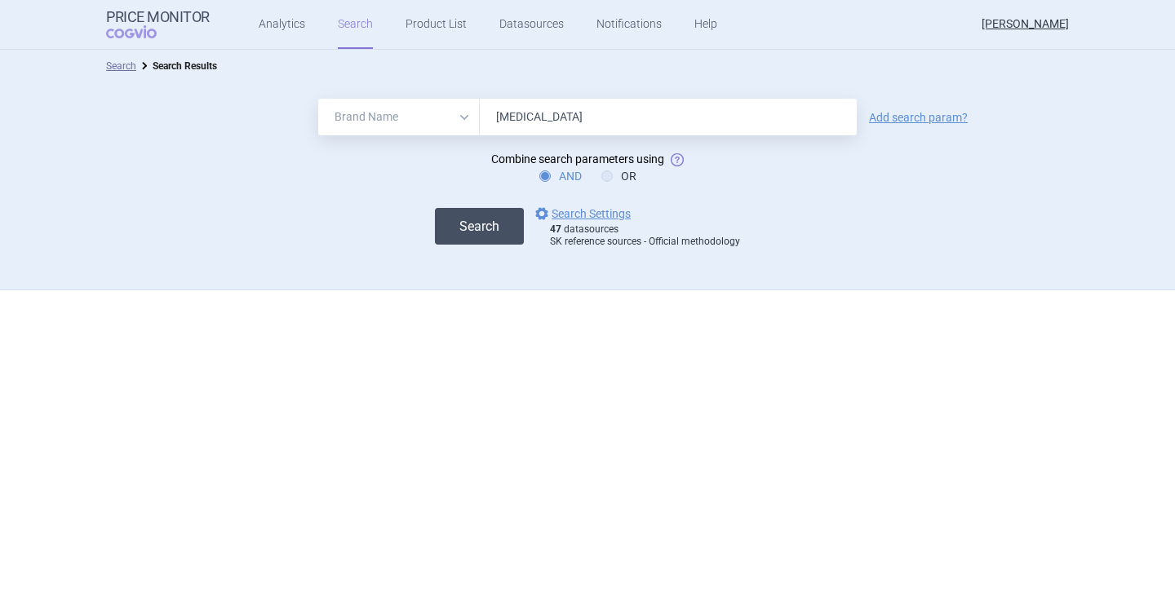
click at [481, 234] on button "Search" at bounding box center [479, 226] width 89 height 37
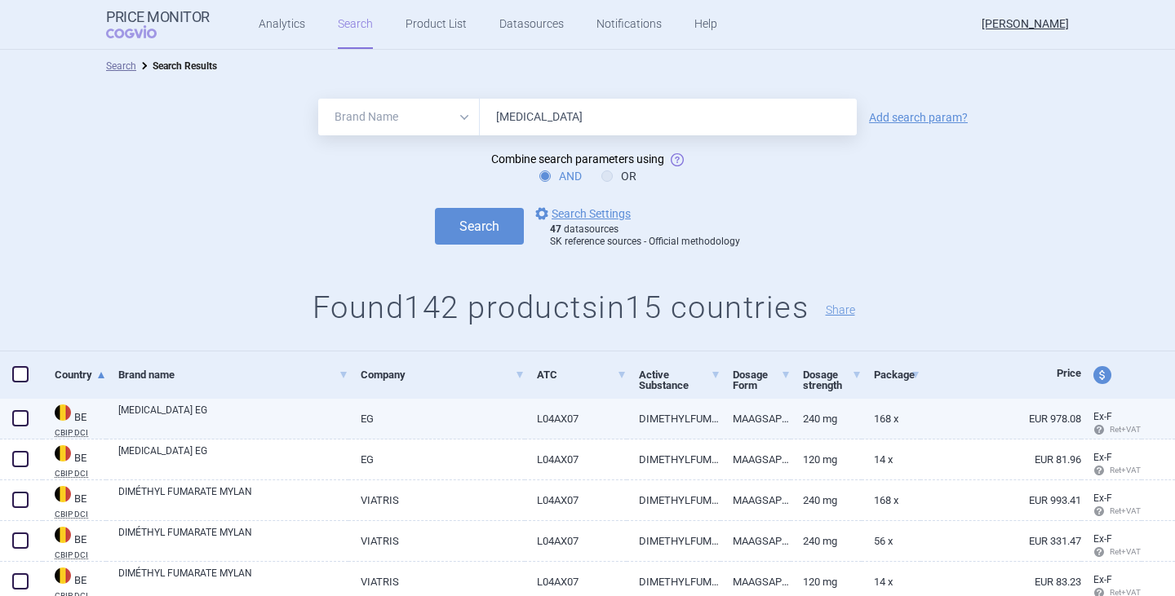
click at [575, 415] on link "L04AX07" at bounding box center [575, 419] width 101 height 40
select select "EUR"
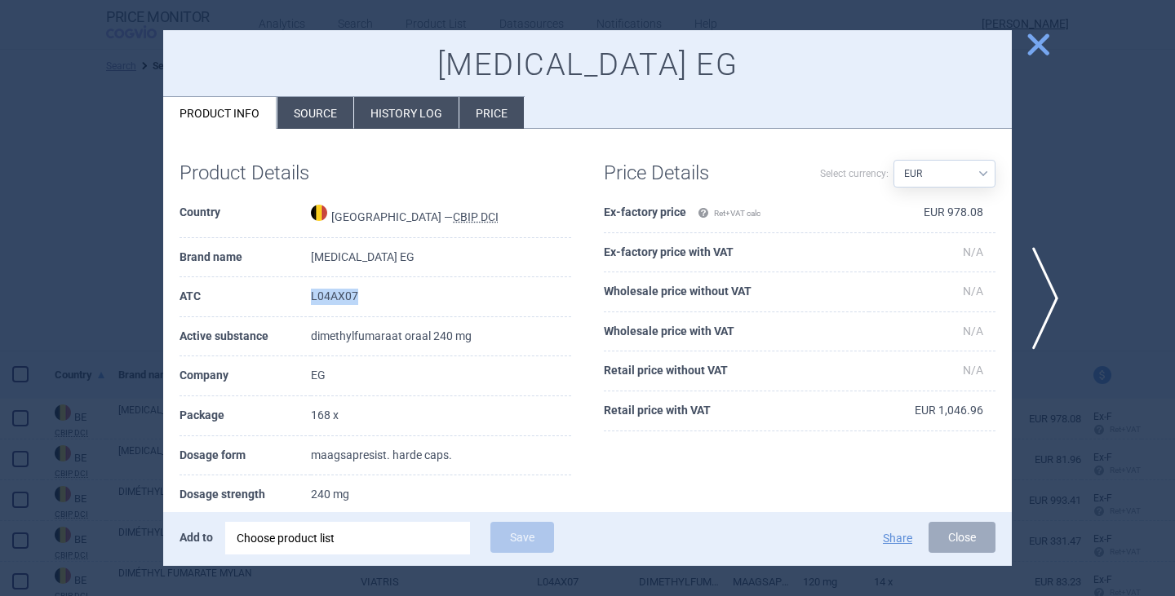
drag, startPoint x: 353, startPoint y: 296, endPoint x: 278, endPoint y: 302, distance: 75.3
click at [278, 302] on tr "ATC L04AX07" at bounding box center [375, 297] width 392 height 40
copy tr "L04AX07"
click at [948, 536] on button "Close" at bounding box center [961, 537] width 67 height 31
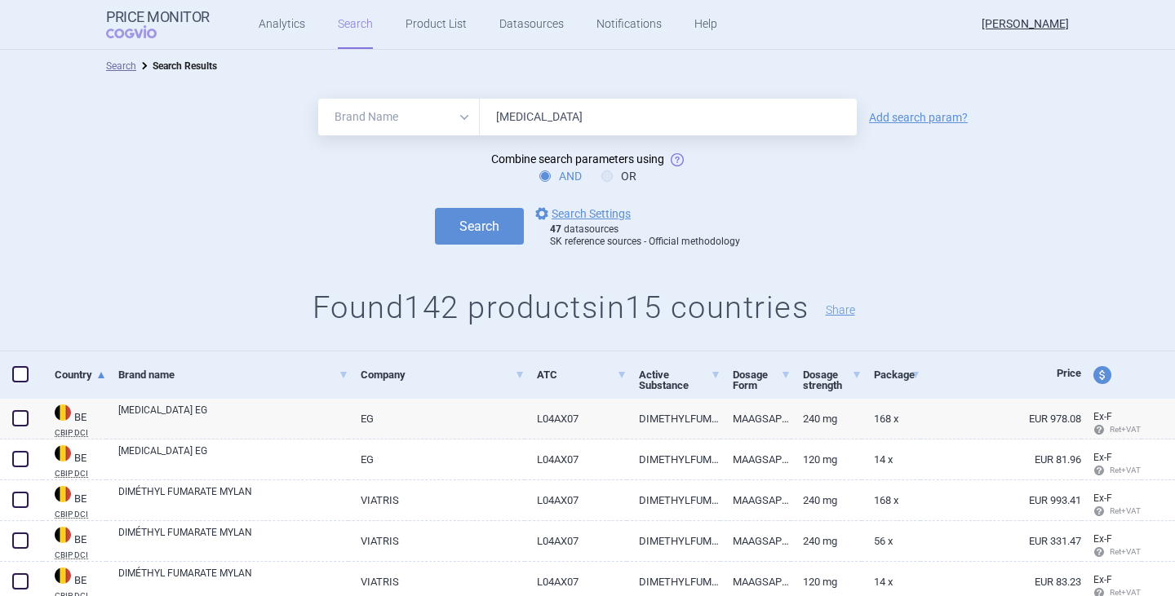
click at [463, 119] on select "All Brand Name ATC Company Active Substance Country Newer than" at bounding box center [399, 117] width 162 height 37
select select "atc"
click at [318, 99] on select "All Brand Name ATC Company Active Substance Country Newer than" at bounding box center [399, 117] width 162 height 37
drag, startPoint x: 602, startPoint y: 126, endPoint x: 455, endPoint y: 126, distance: 146.9
click at [455, 126] on div "All Brand Name ATC Company Active Substance Country Newer than [MEDICAL_DATA]" at bounding box center [587, 117] width 538 height 37
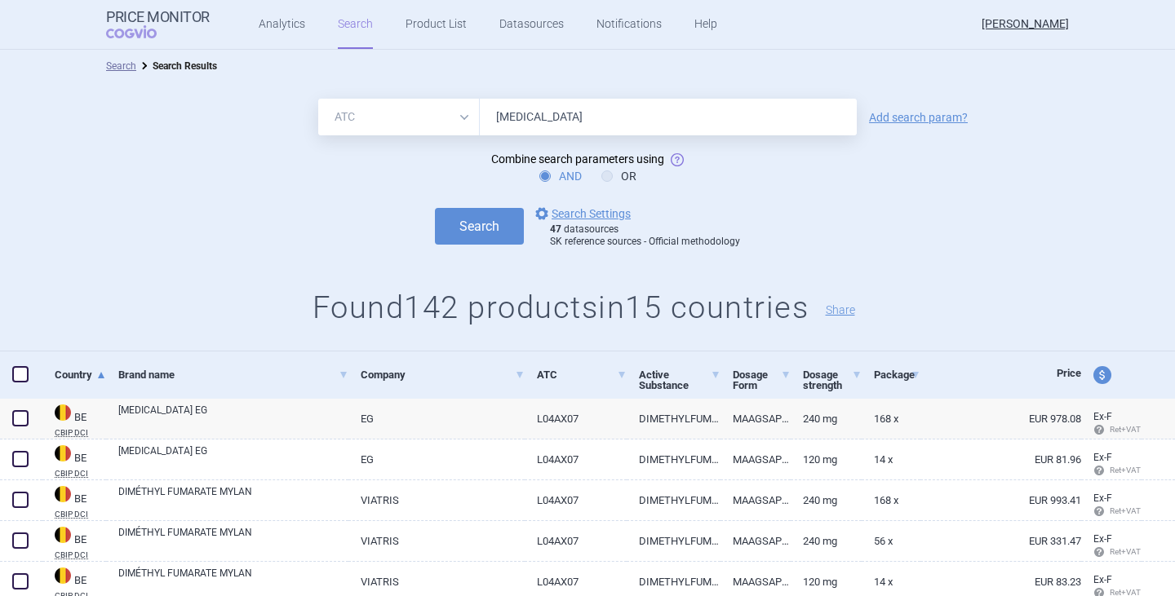
paste input "L04AX07"
click at [479, 231] on button "Search" at bounding box center [479, 226] width 89 height 37
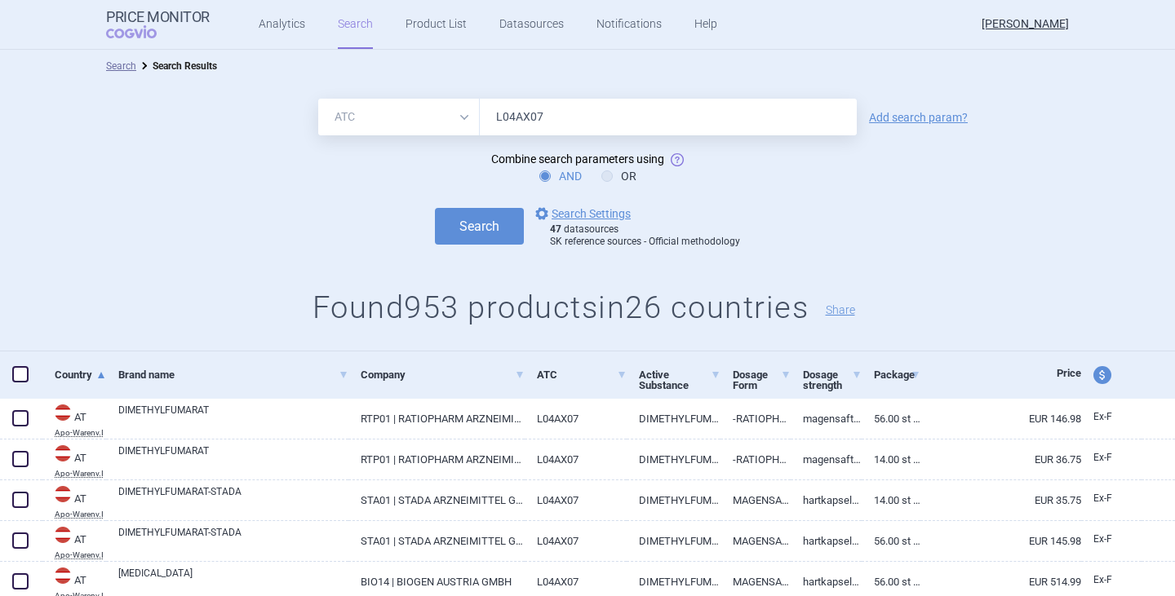
click at [499, 117] on input "L04AX07" at bounding box center [668, 117] width 377 height 37
type input "L04AX07"
click at [435, 208] on button "Search" at bounding box center [479, 226] width 89 height 37
click at [470, 232] on button "Search" at bounding box center [479, 226] width 89 height 37
click at [605, 218] on link "options Search Settings" at bounding box center [581, 214] width 99 height 20
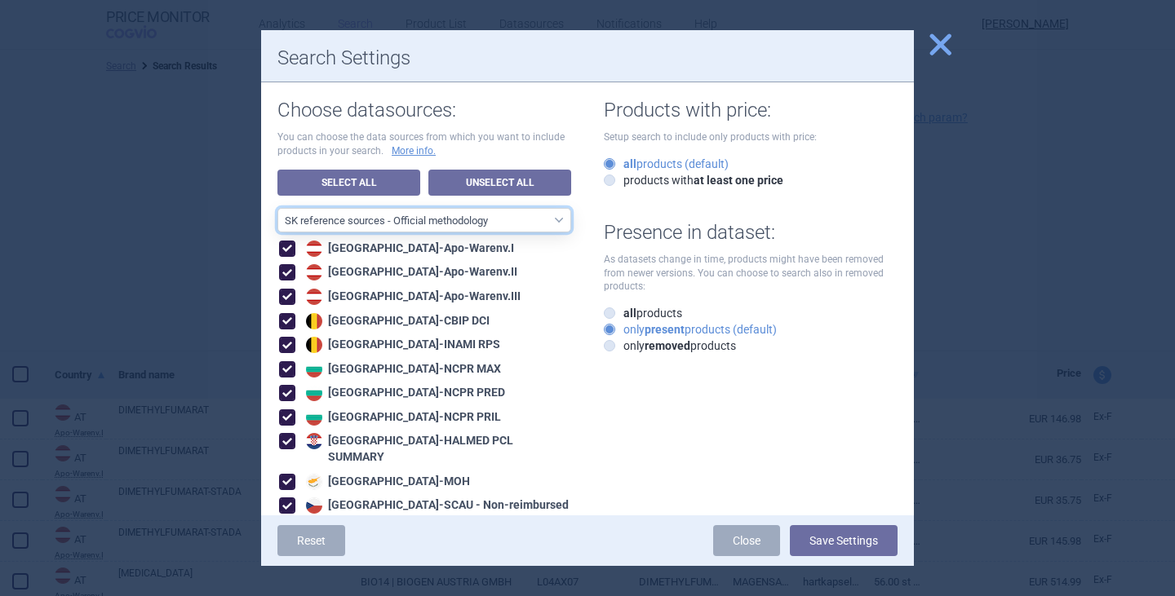
click at [420, 221] on select "All data sources CZ reference sources - Reimbursement SK reference sources - Of…" at bounding box center [424, 220] width 294 height 24
select select "6cb7ebdd-8316-4592-b8fd-6e46f801a11b"
click at [277, 208] on select "All data sources CZ reference sources - Reimbursement SK reference sources - Of…" at bounding box center [424, 220] width 294 height 24
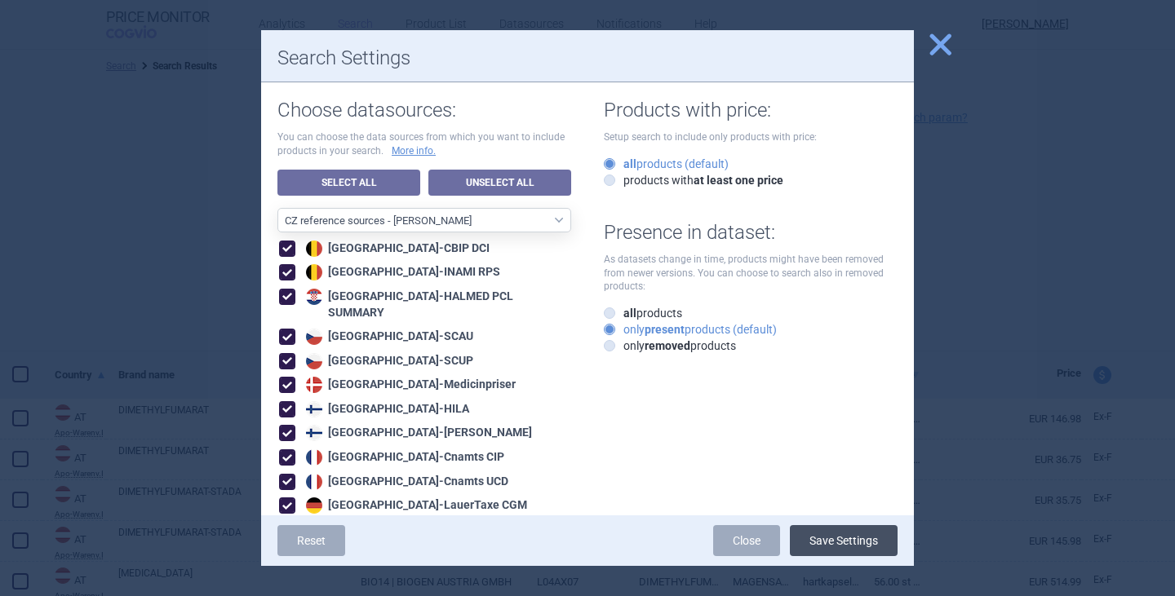
click at [839, 542] on button "Save Settings" at bounding box center [844, 540] width 108 height 31
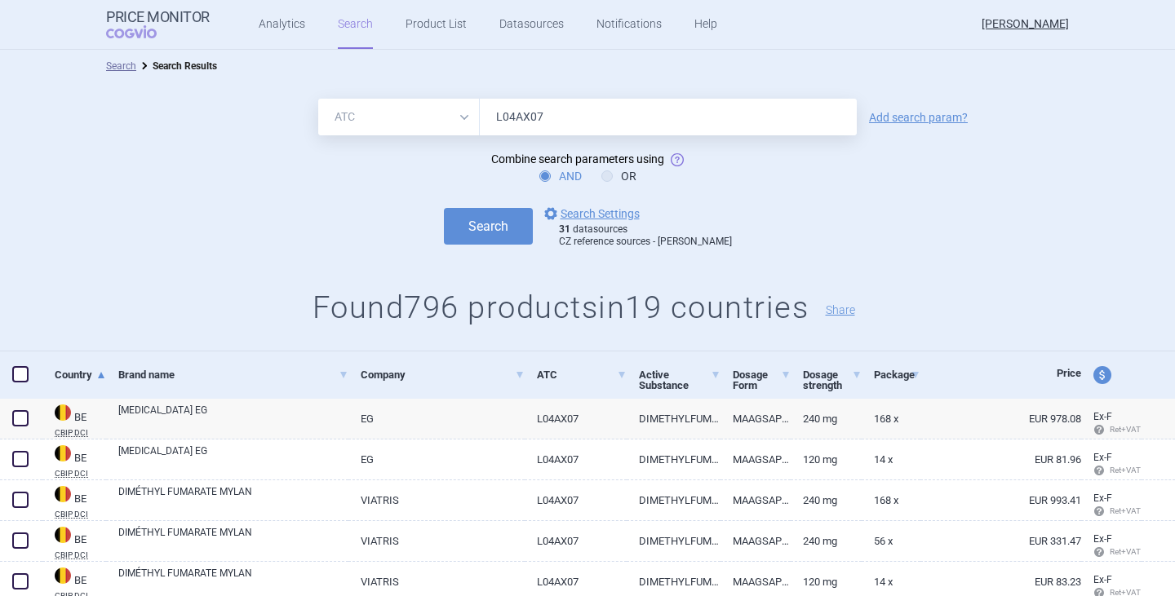
click at [555, 116] on input "L04AX07" at bounding box center [668, 117] width 377 height 37
click at [894, 113] on link "Add search param?" at bounding box center [918, 117] width 99 height 11
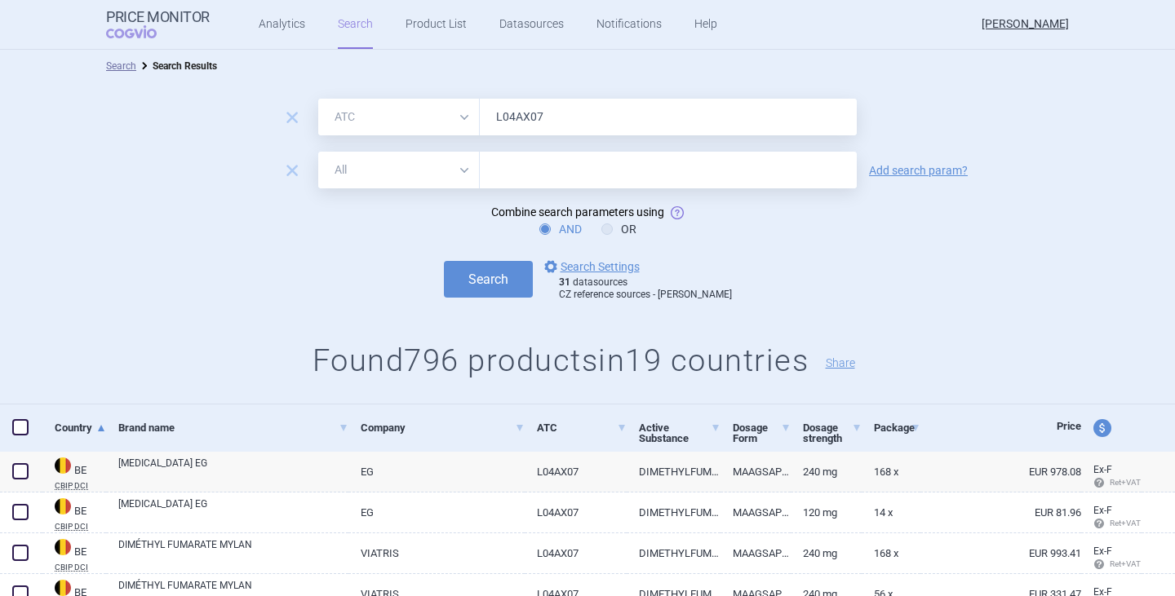
click at [429, 166] on select "All Brand Name ATC Company Active Substance Country Newer than" at bounding box center [399, 170] width 162 height 37
select select "brandName"
click at [318, 152] on select "All Brand Name ATC Company Active Substance Country Newer than" at bounding box center [399, 170] width 162 height 37
click at [538, 165] on input "text" at bounding box center [668, 170] width 377 height 37
type input "Olpha"
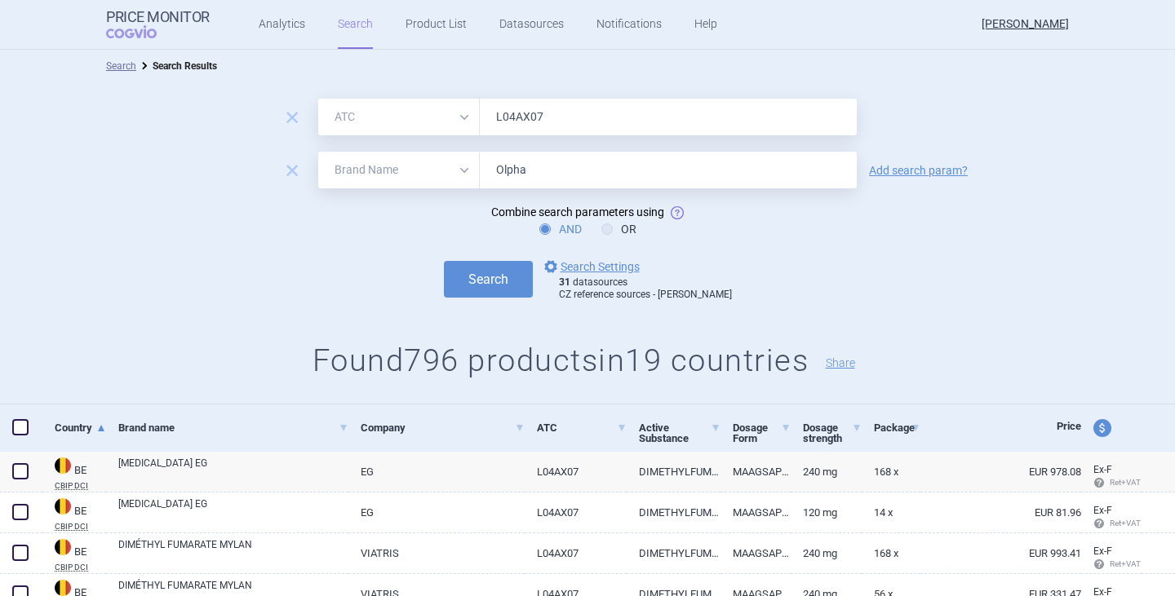
click at [444, 261] on button "Search" at bounding box center [488, 279] width 89 height 37
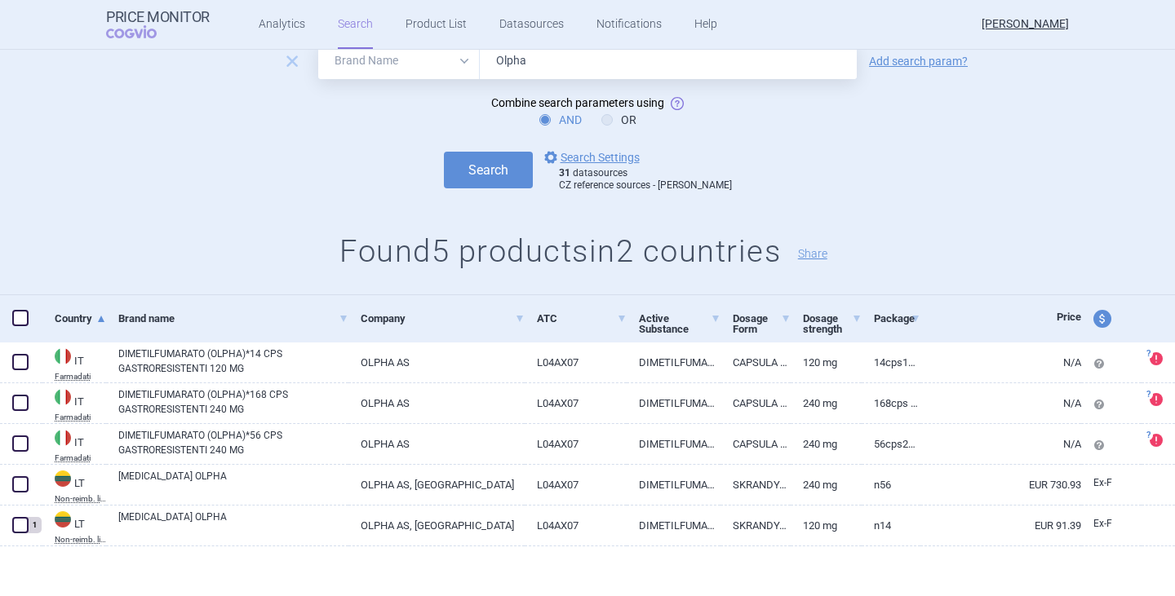
scroll to position [113, 0]
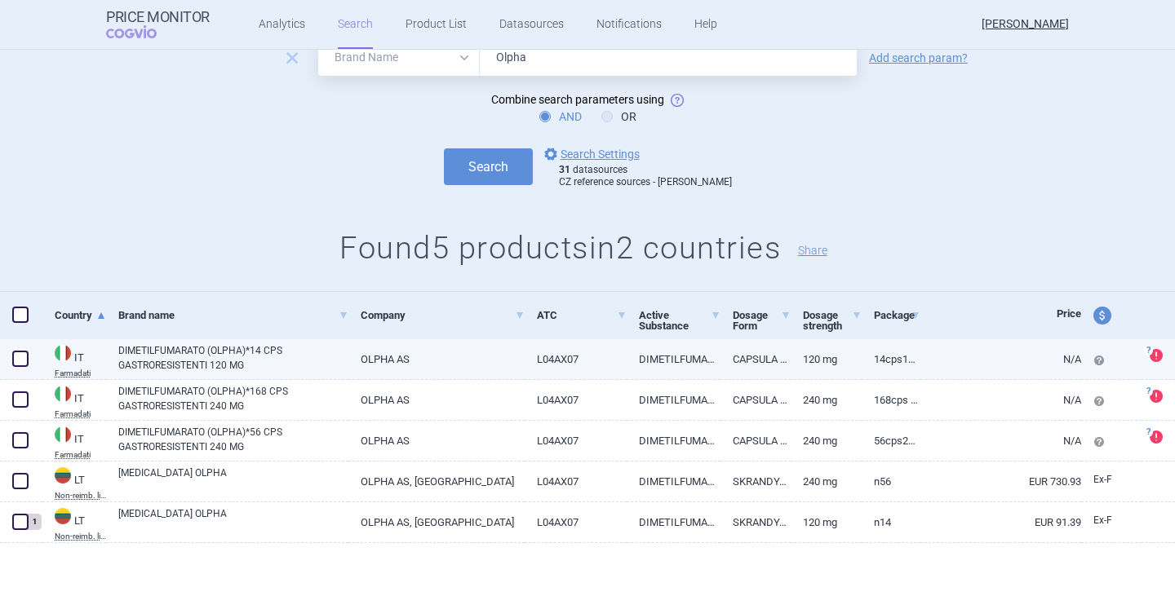
click at [16, 360] on span at bounding box center [20, 359] width 16 height 16
checkbox input "true"
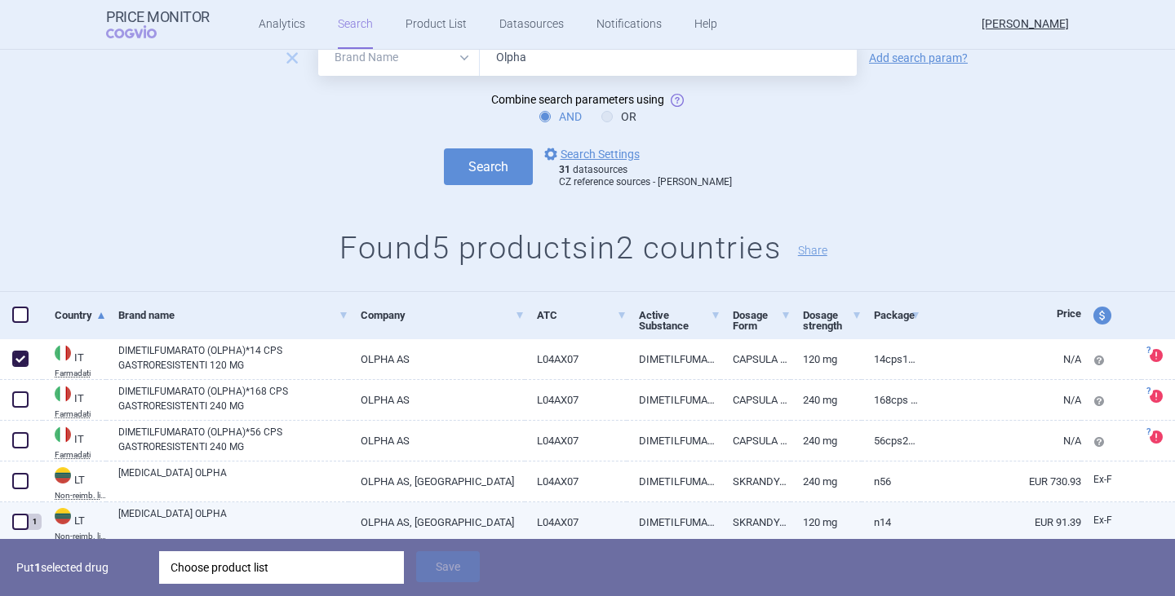
click at [20, 522] on span at bounding box center [20, 522] width 16 height 16
checkbox input "true"
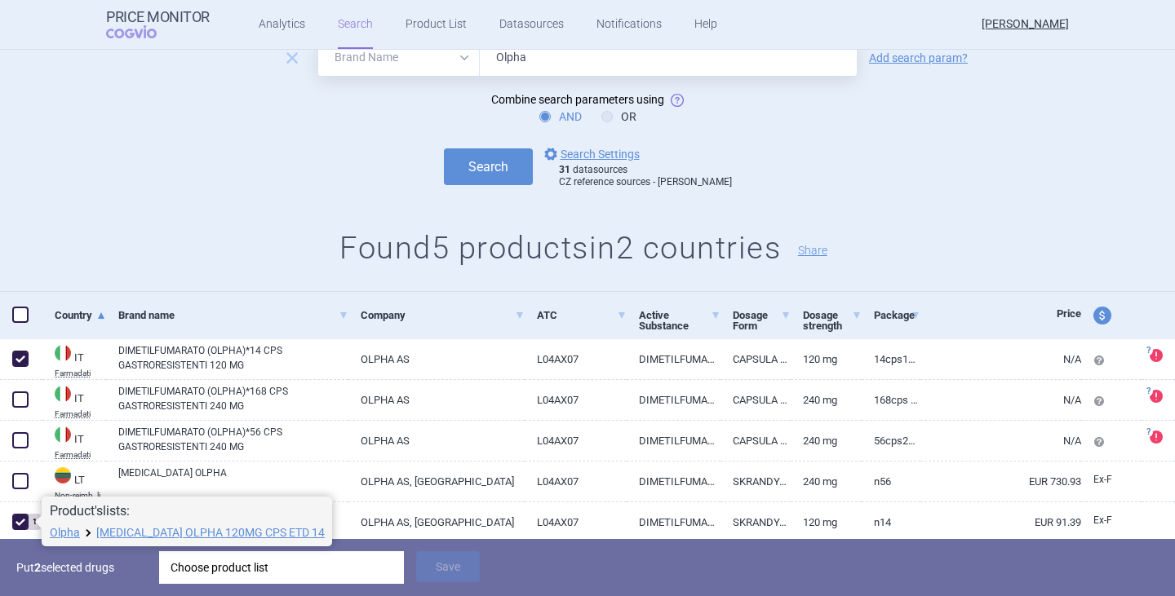
click at [252, 573] on div "Choose product list" at bounding box center [282, 568] width 222 height 33
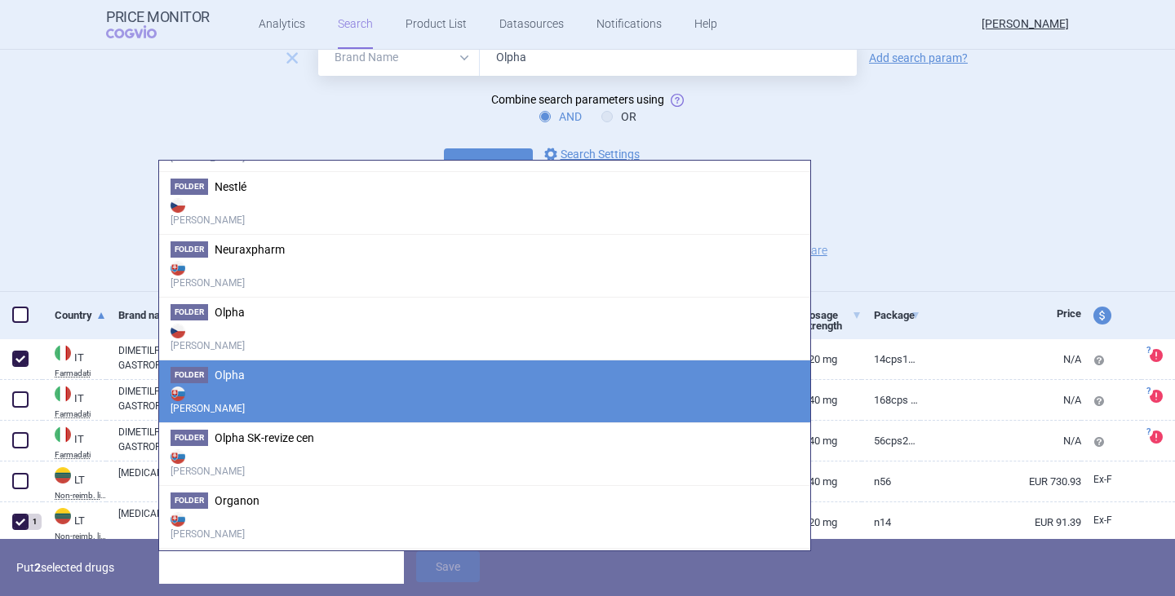
scroll to position [2448, 0]
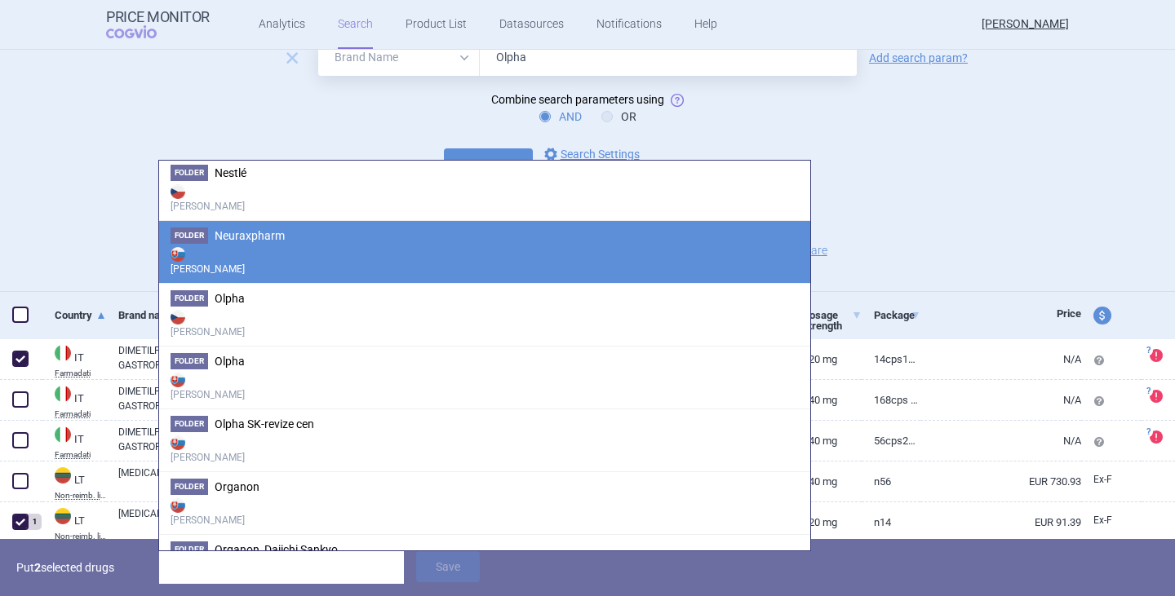
click at [272, 378] on strong "[PERSON_NAME]" at bounding box center [485, 386] width 628 height 33
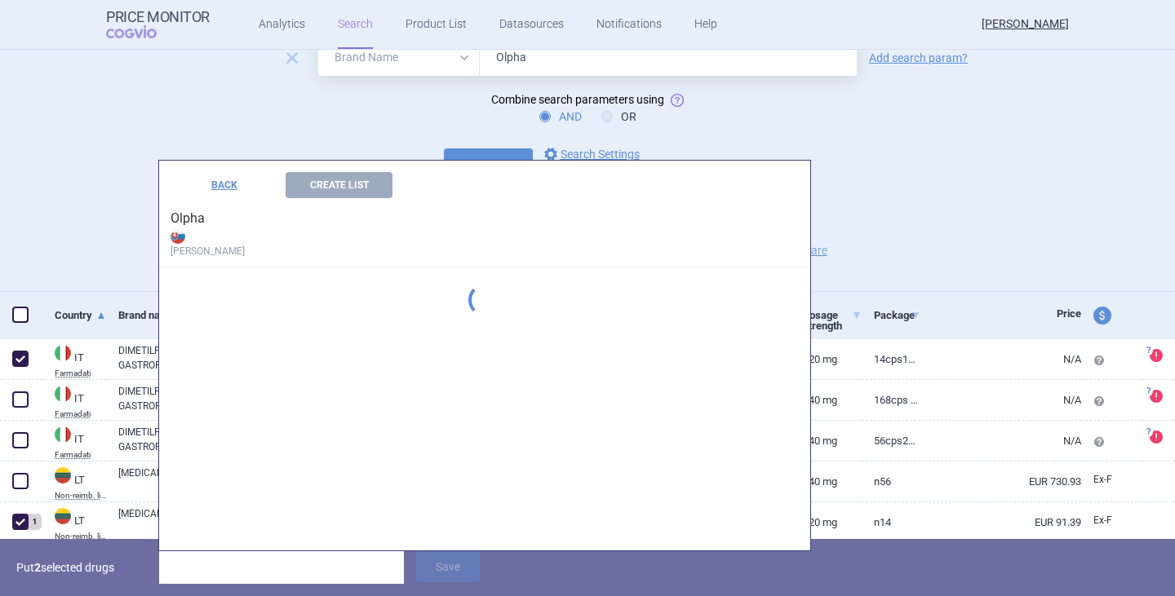
scroll to position [2306, 0]
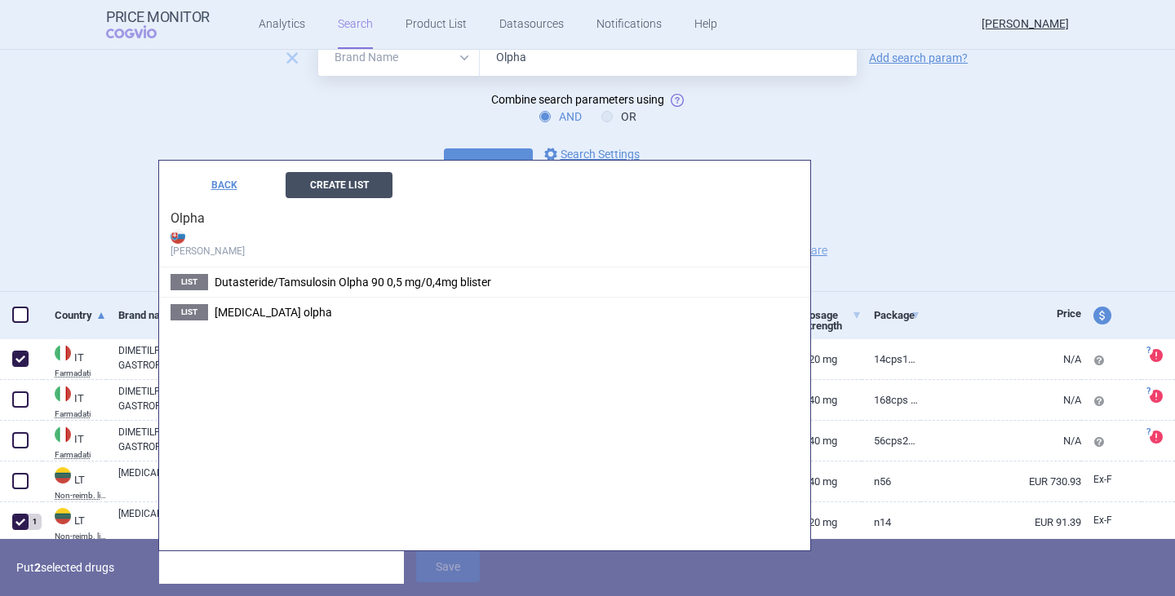
click at [353, 183] on button "Create List" at bounding box center [339, 185] width 107 height 26
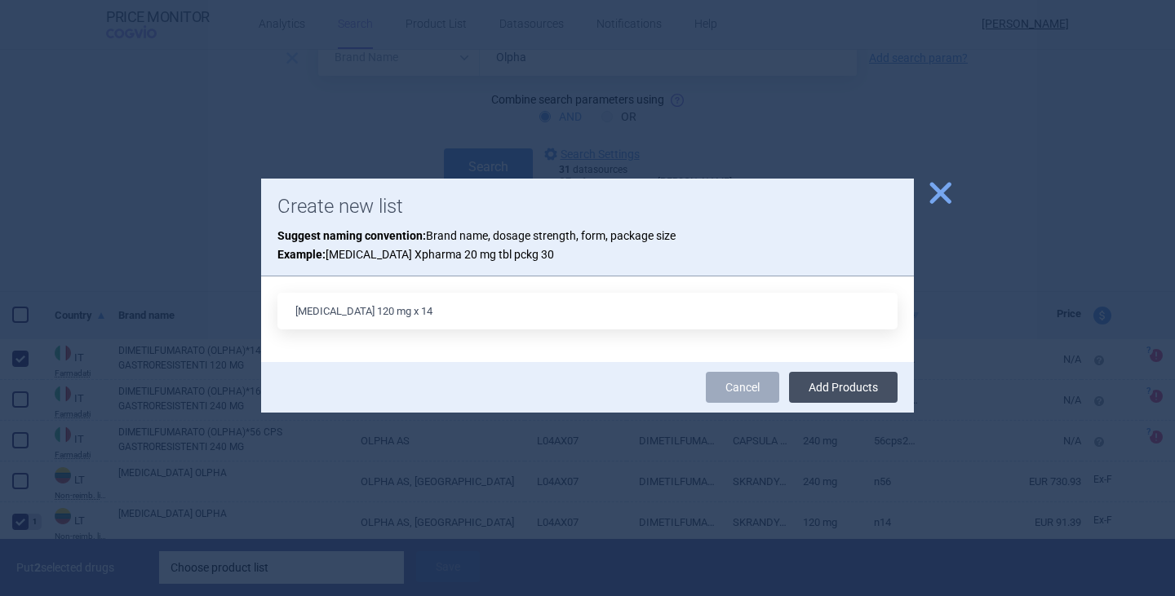
type input "[MEDICAL_DATA] 120 mg x 14"
click at [845, 399] on button "Add Products" at bounding box center [843, 387] width 109 height 31
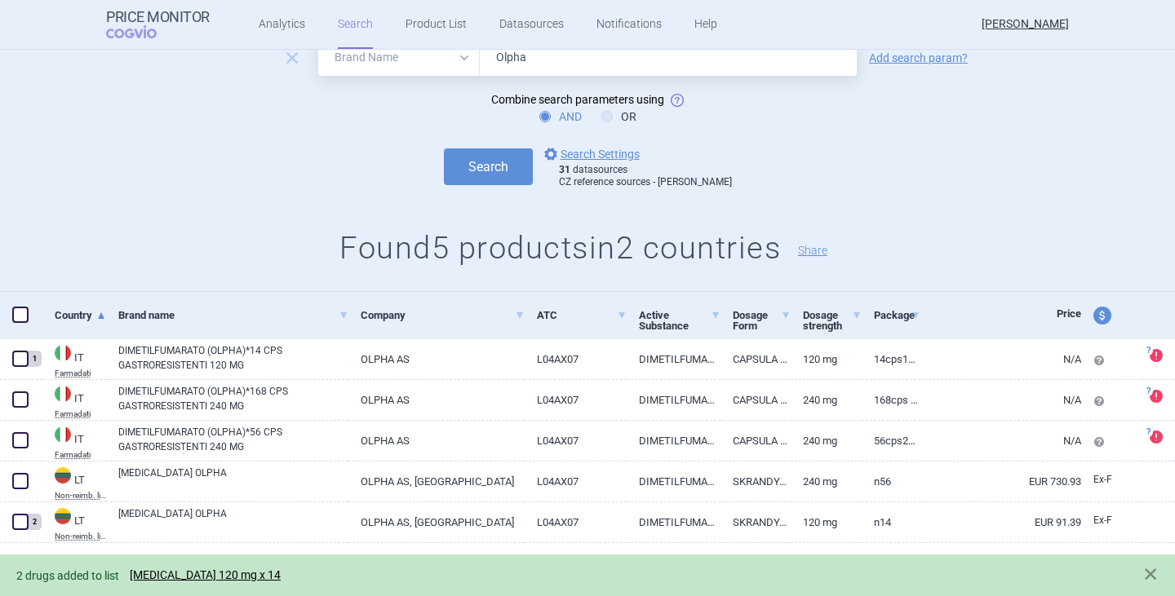
drag, startPoint x: 268, startPoint y: 570, endPoint x: 283, endPoint y: 565, distance: 16.3
click at [268, 570] on link "[MEDICAL_DATA] 120 mg x 14" at bounding box center [205, 576] width 151 height 14
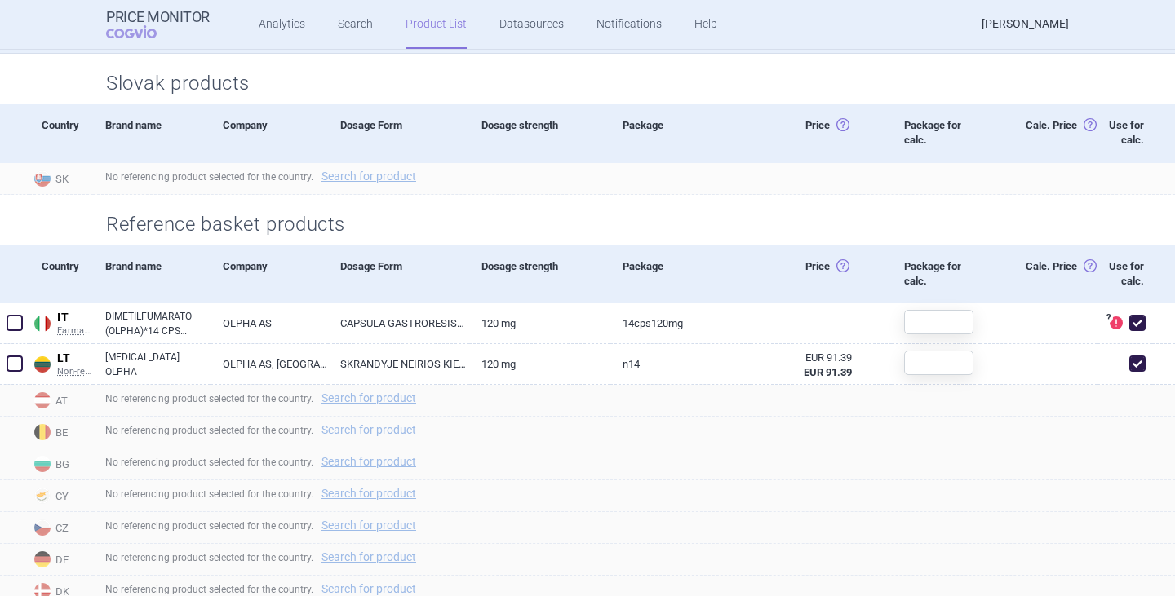
scroll to position [245, 0]
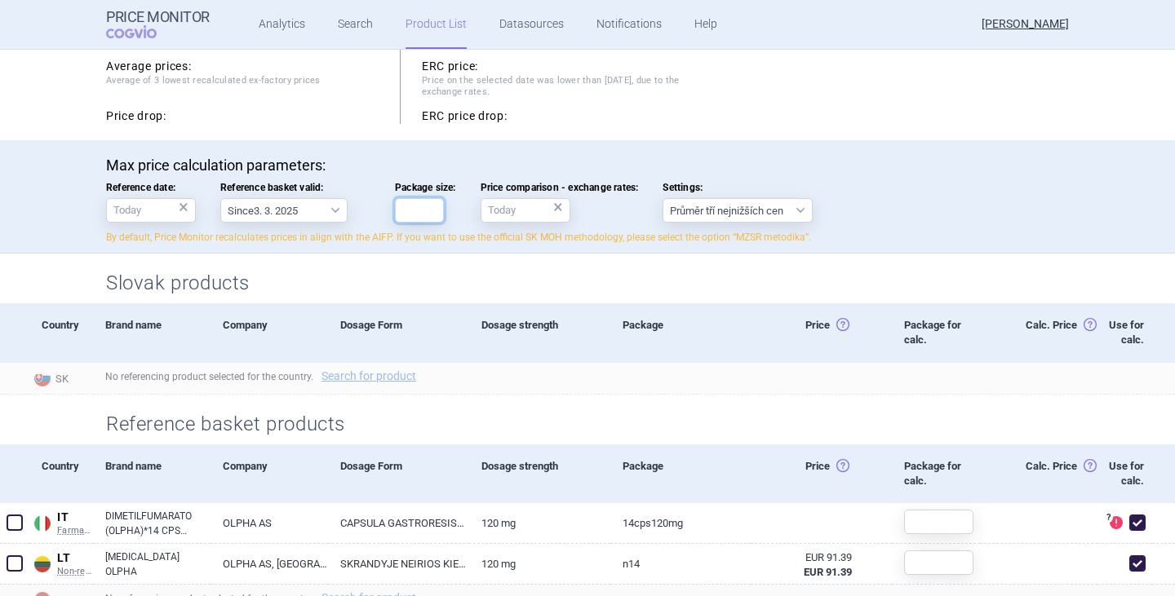
click at [434, 208] on input "Package size:" at bounding box center [419, 210] width 49 height 24
type input "14"
click at [1016, 244] on p "By default, Price Monitor recalculates prices in align with the AIFP. If you wa…" at bounding box center [587, 238] width 963 height 14
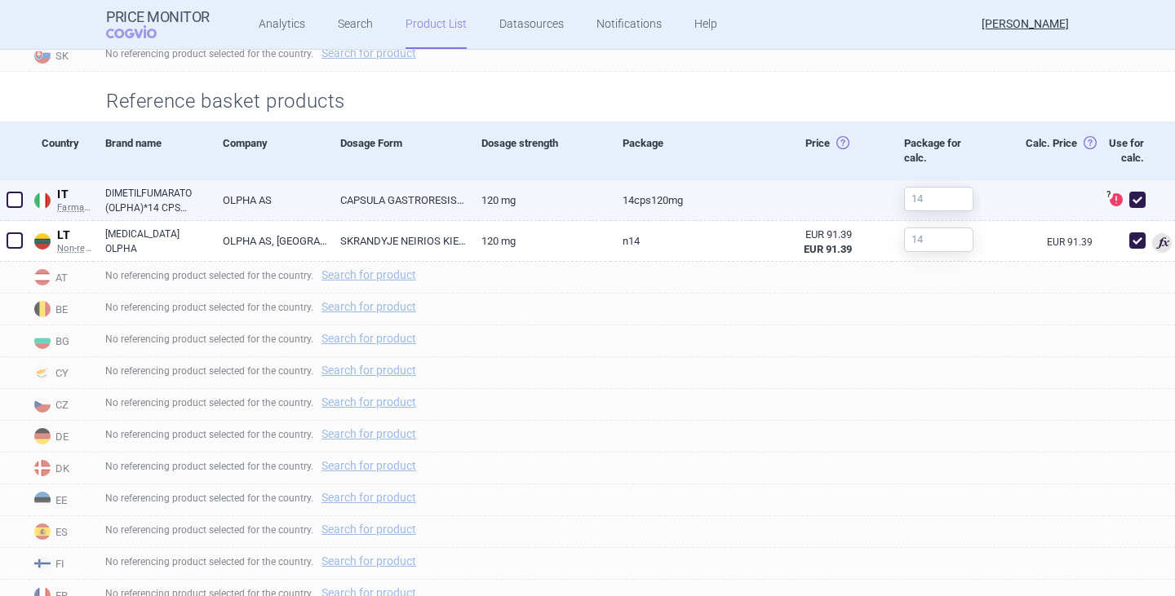
scroll to position [571, 0]
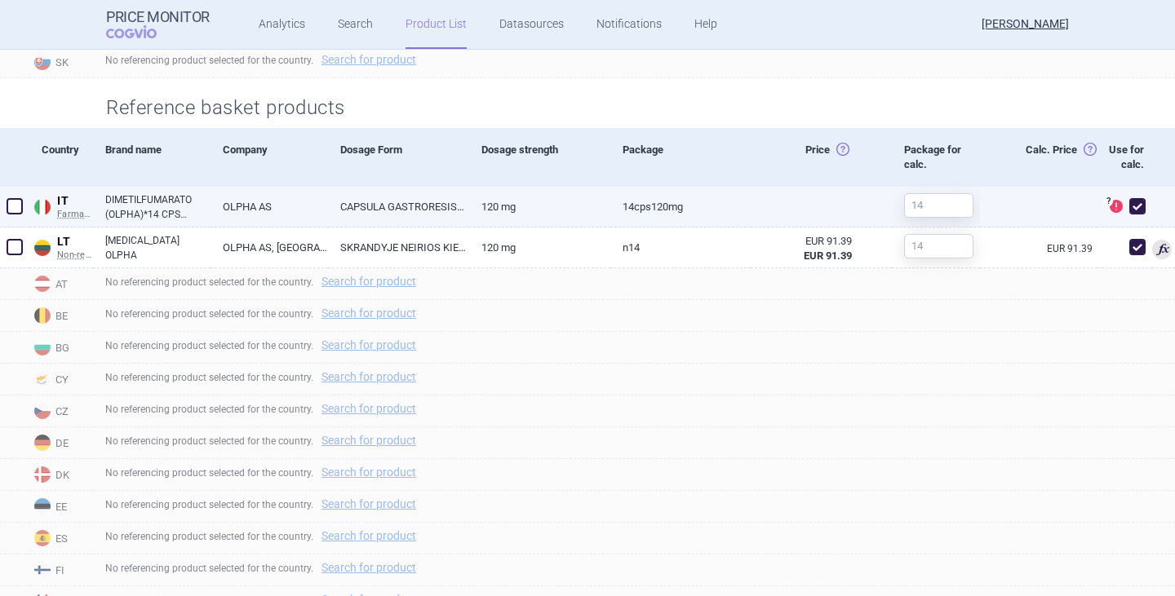
click at [1129, 215] on span at bounding box center [1137, 206] width 16 height 16
checkbox input "false"
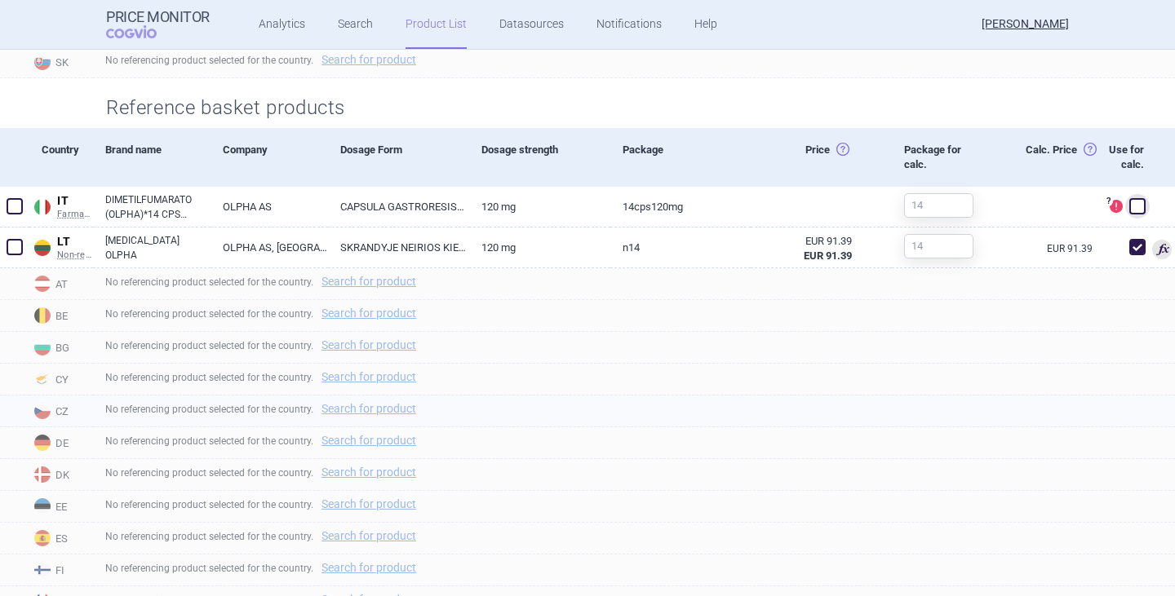
click at [830, 428] on div "No referencing product selected for the country. Search for product" at bounding box center [634, 412] width 1082 height 32
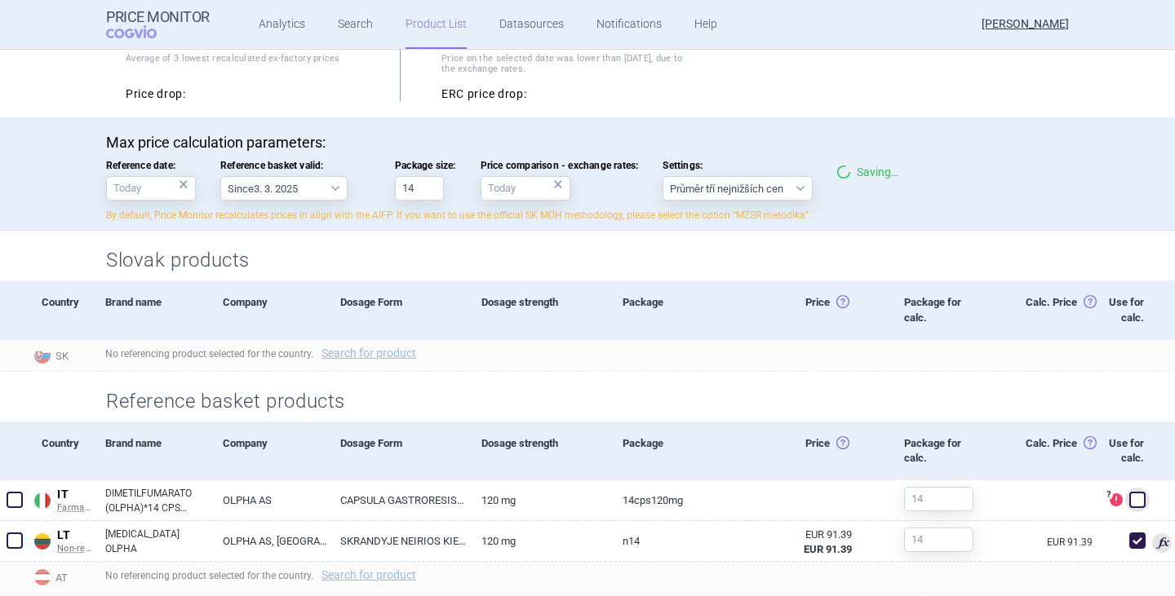
scroll to position [0, 0]
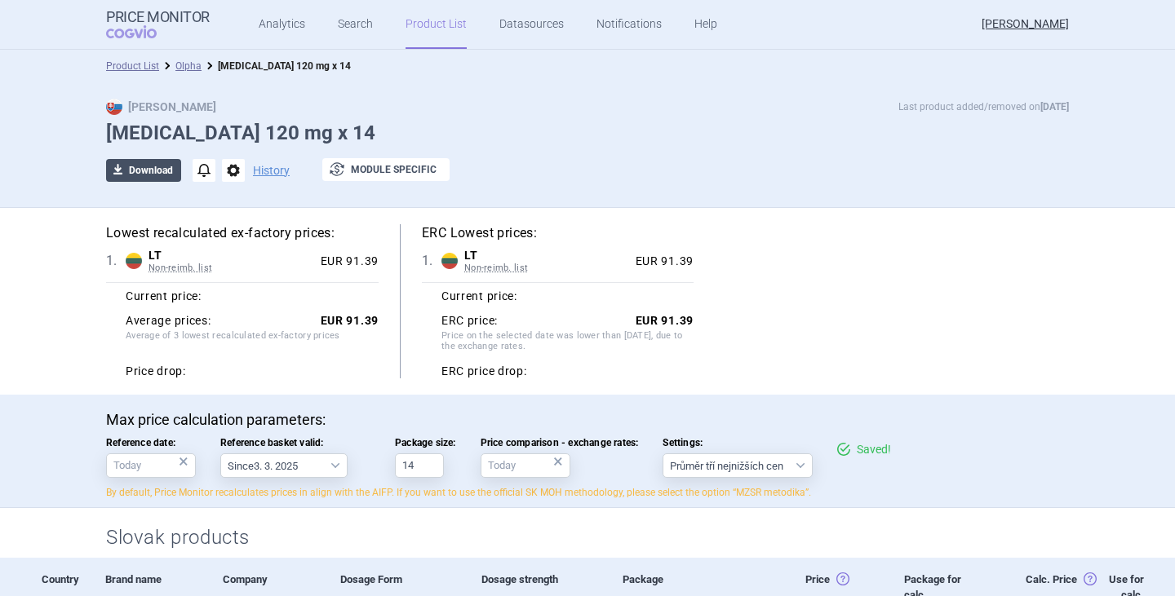
click at [161, 176] on button "download Download" at bounding box center [143, 170] width 75 height 23
select select "EUR"
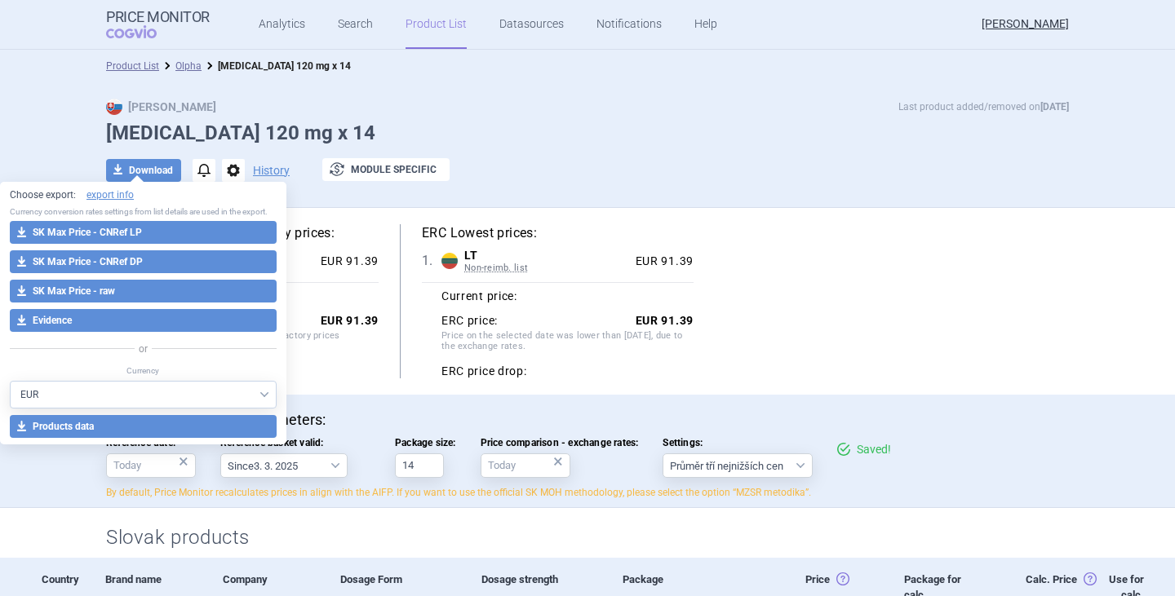
click at [592, 124] on h1 "[MEDICAL_DATA] 120 mg x 14" at bounding box center [587, 134] width 963 height 24
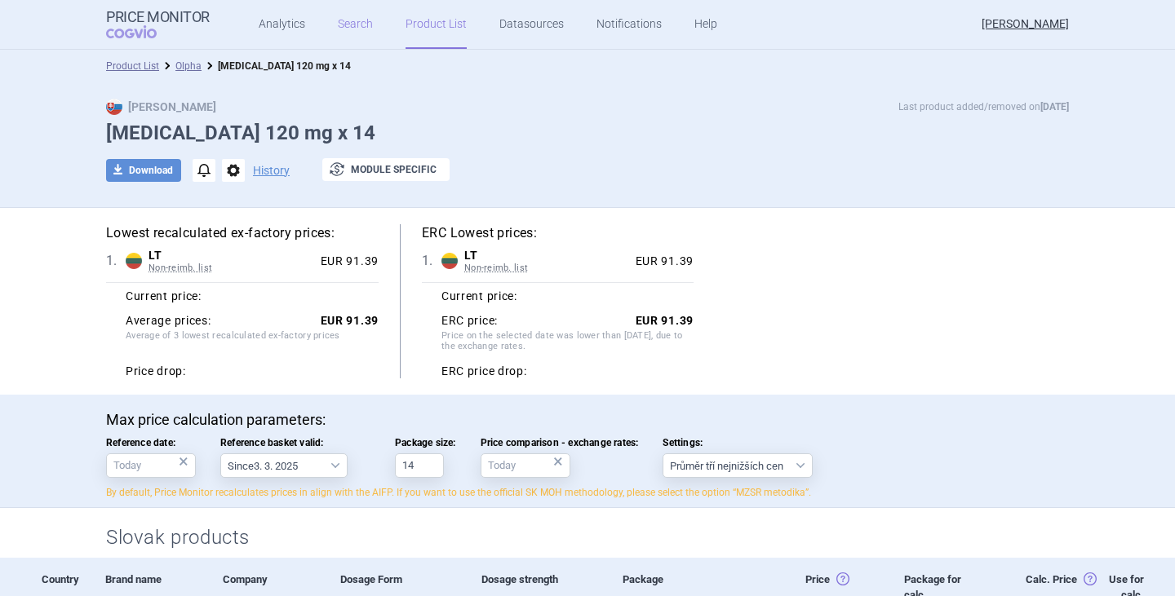
click at [338, 27] on link "Search" at bounding box center [355, 24] width 35 height 49
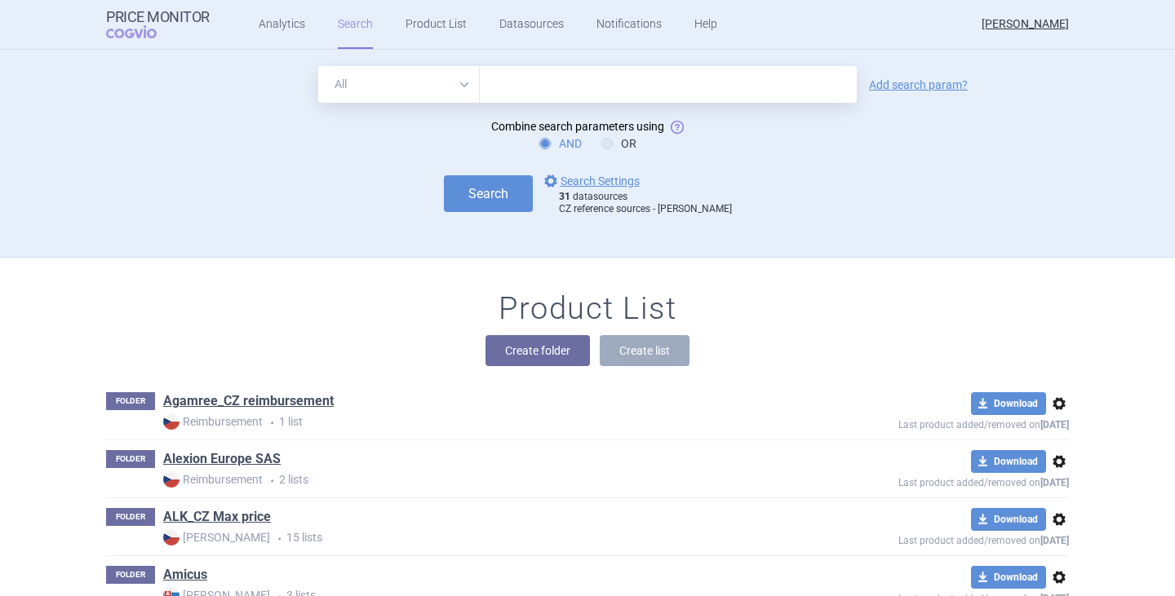
click at [536, 89] on input "text" at bounding box center [668, 84] width 377 height 37
paste input "L04AX07"
type input "L04AX07"
click at [520, 194] on button "Search" at bounding box center [488, 193] width 89 height 37
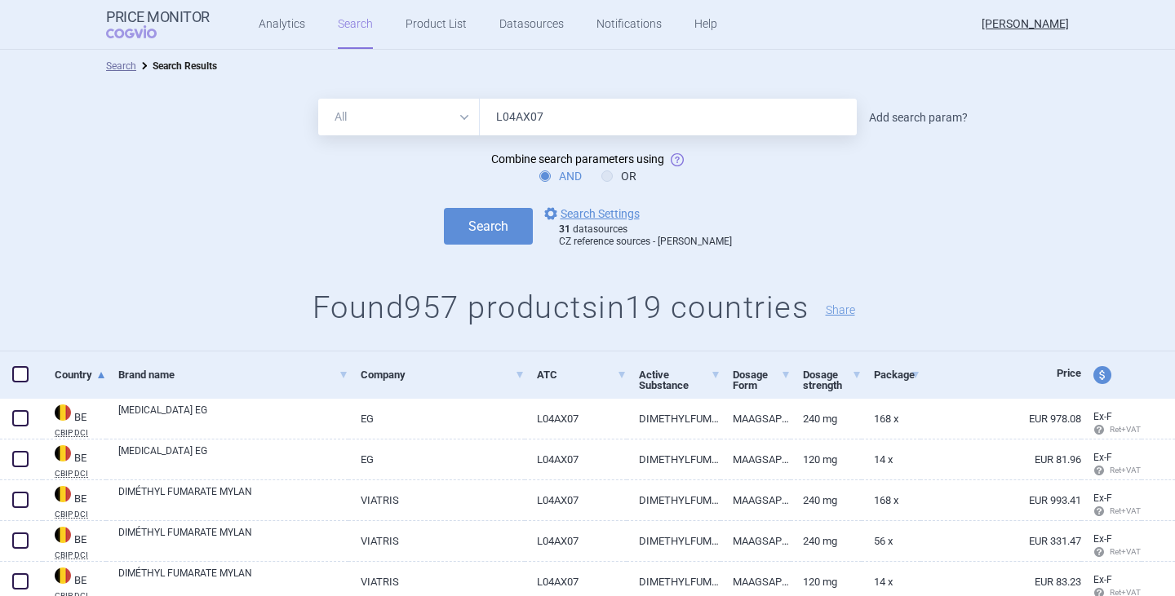
click at [904, 117] on link "Add search param?" at bounding box center [918, 117] width 99 height 11
select select "brandName"
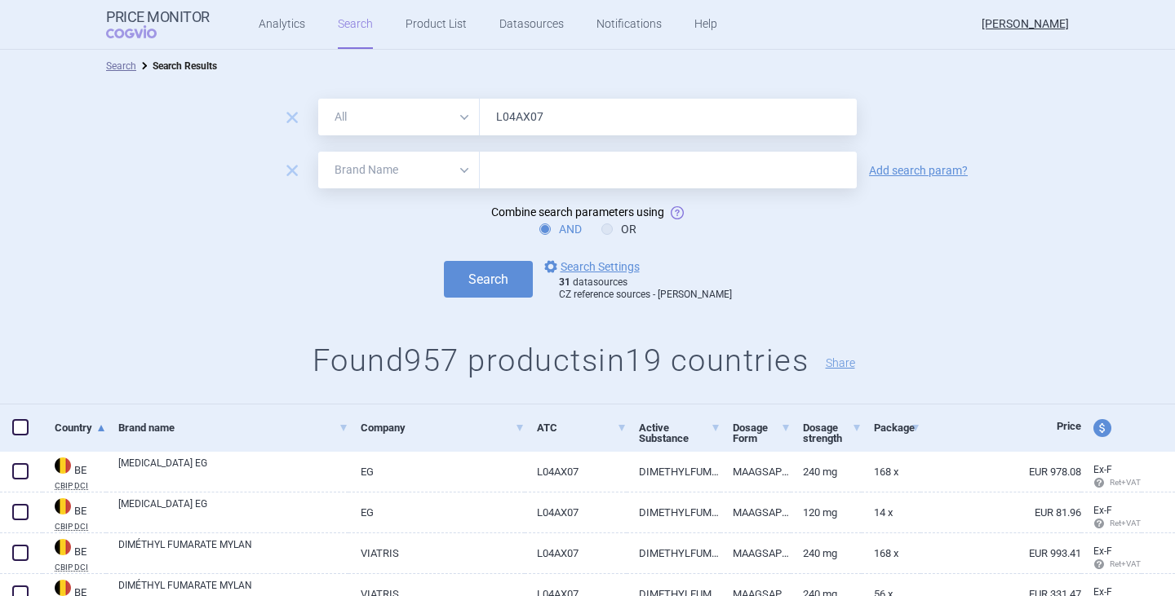
click at [428, 164] on select "All Brand Name ATC Company Active Substance Country Newer than" at bounding box center [399, 170] width 162 height 37
click at [519, 166] on input "text" at bounding box center [668, 170] width 377 height 37
type input "olpha"
click at [444, 261] on button "Search" at bounding box center [488, 279] width 89 height 37
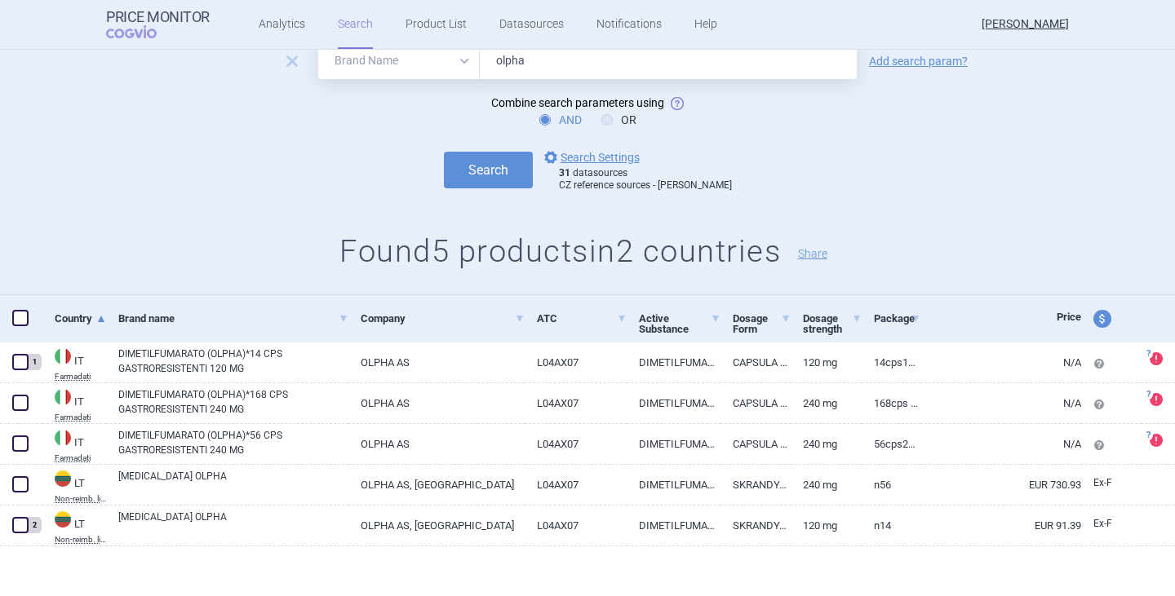
scroll to position [113, 0]
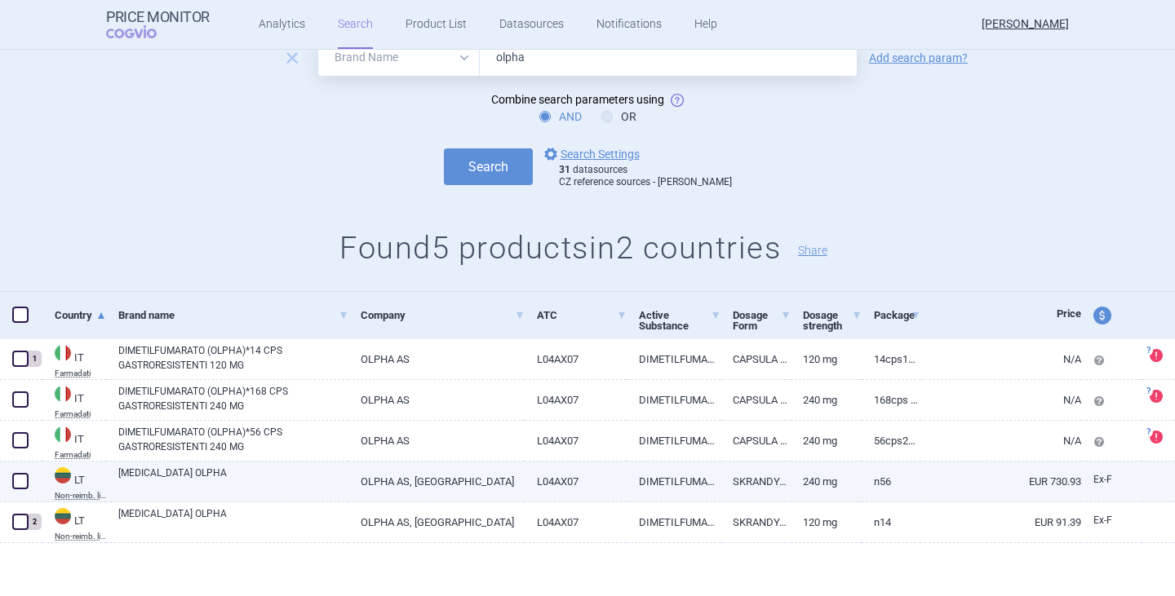
click at [22, 481] on span at bounding box center [20, 481] width 16 height 16
checkbox input "true"
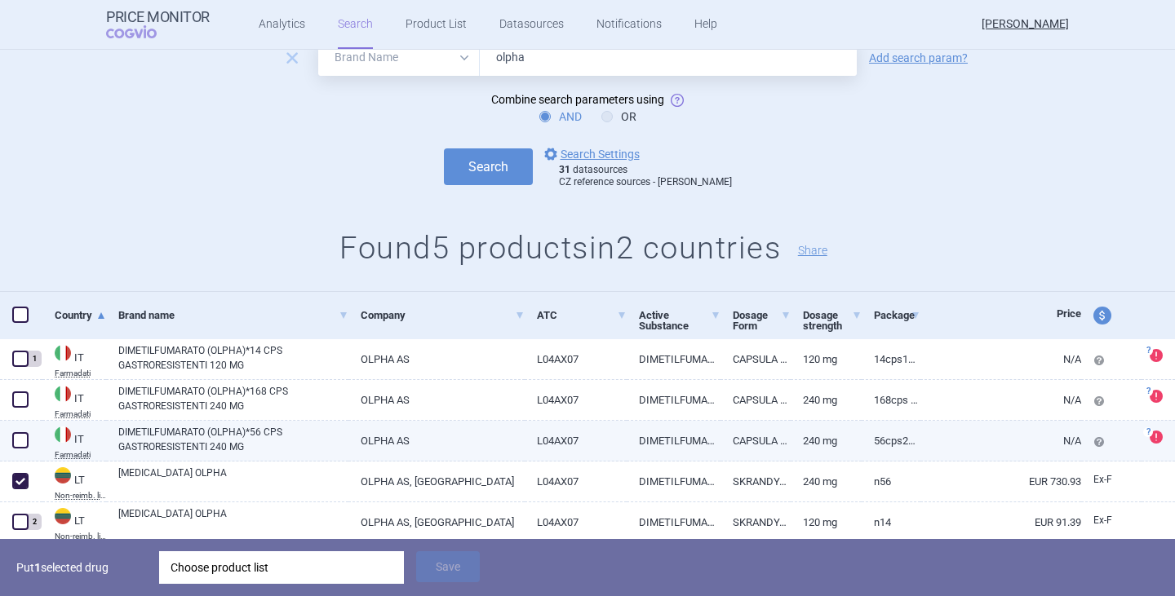
click at [22, 443] on span at bounding box center [20, 440] width 16 height 16
checkbox input "true"
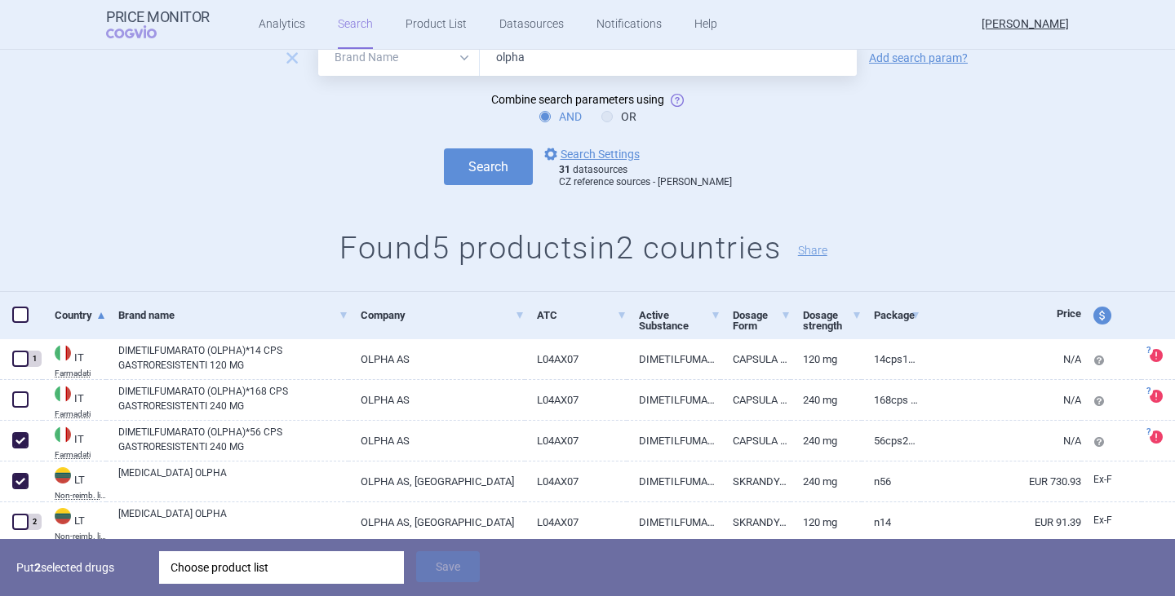
click at [214, 574] on div "Choose product list" at bounding box center [282, 568] width 222 height 33
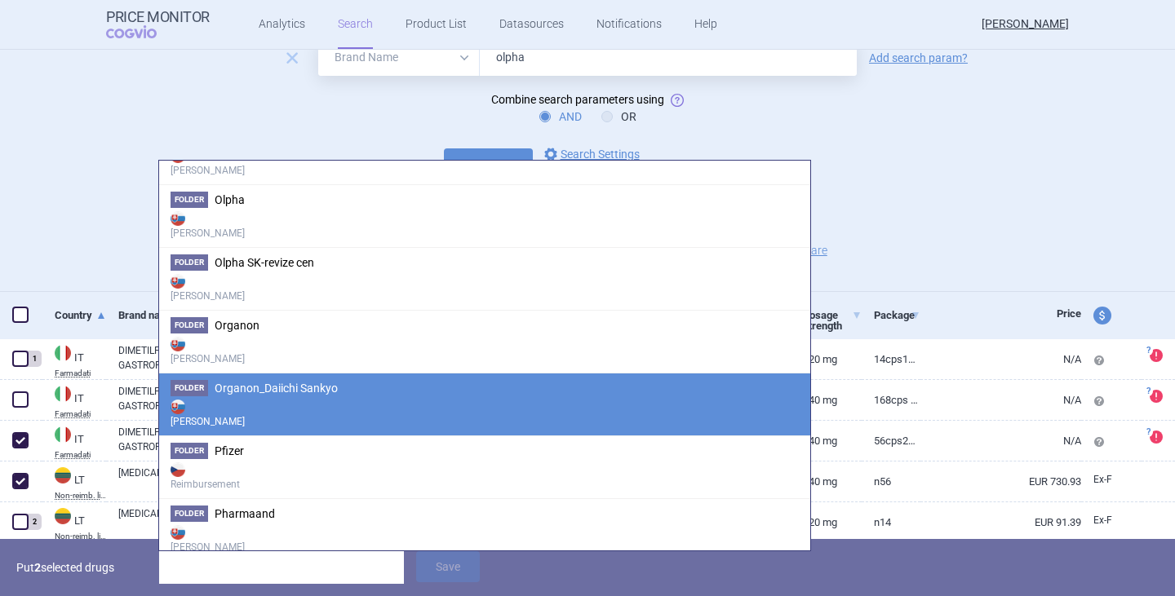
scroll to position [2529, 0]
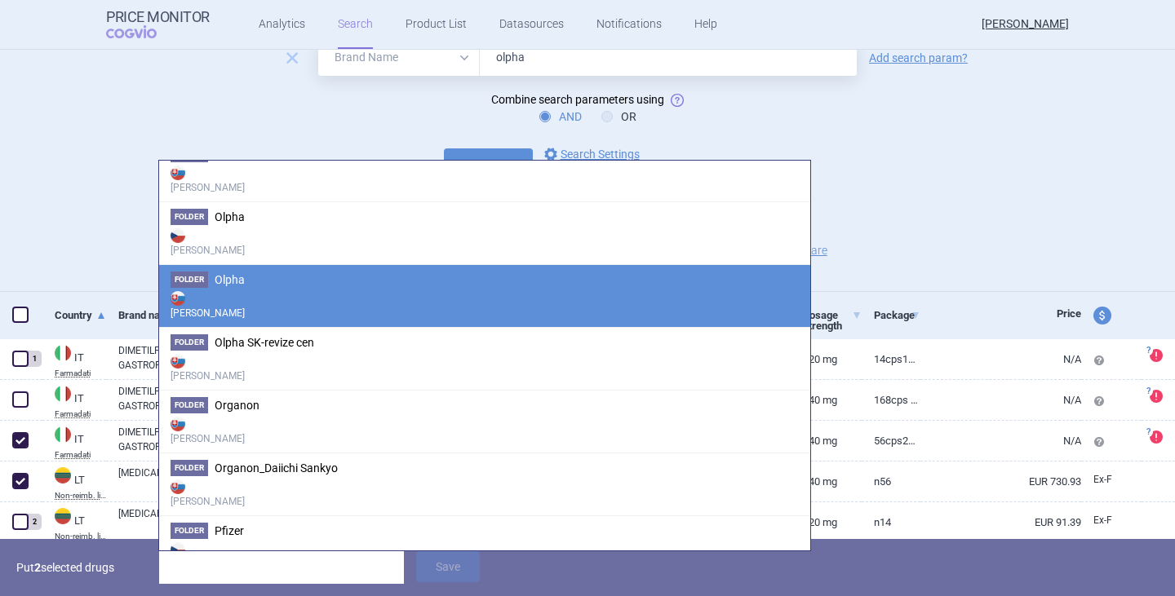
click at [260, 284] on li "Folder Olpha Max Price" at bounding box center [484, 295] width 651 height 63
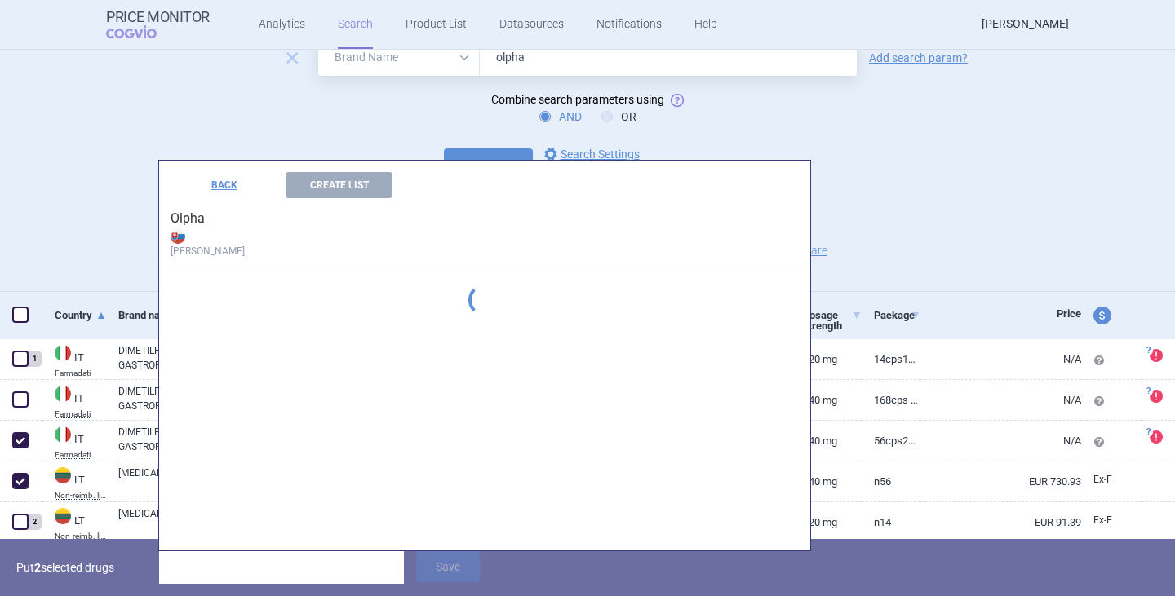
scroll to position [0, 0]
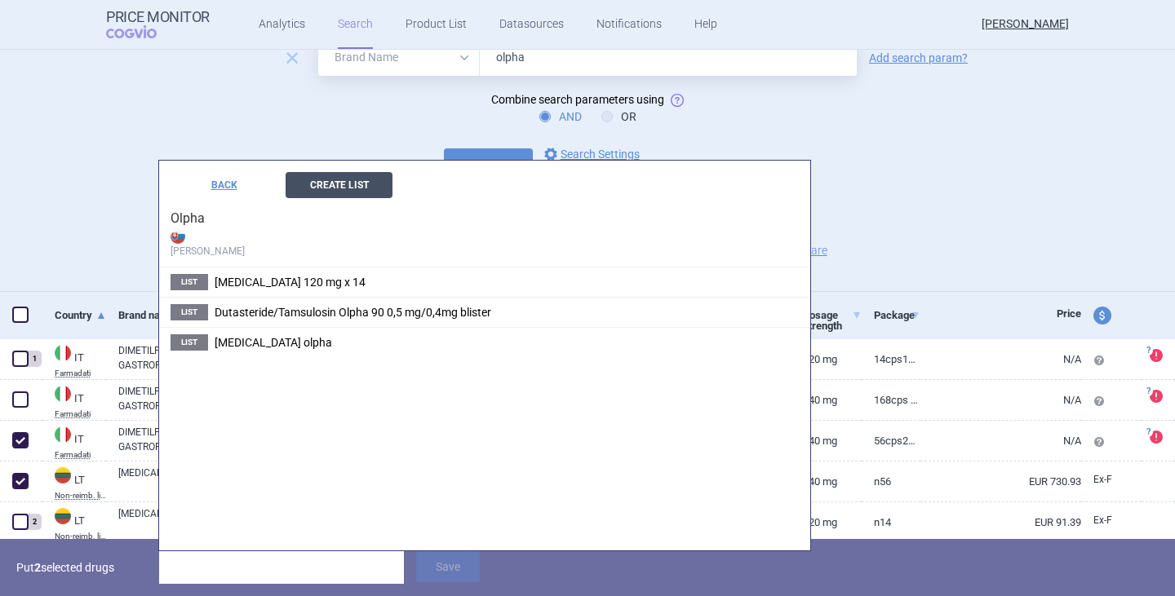
click at [343, 189] on button "Create List" at bounding box center [339, 185] width 107 height 26
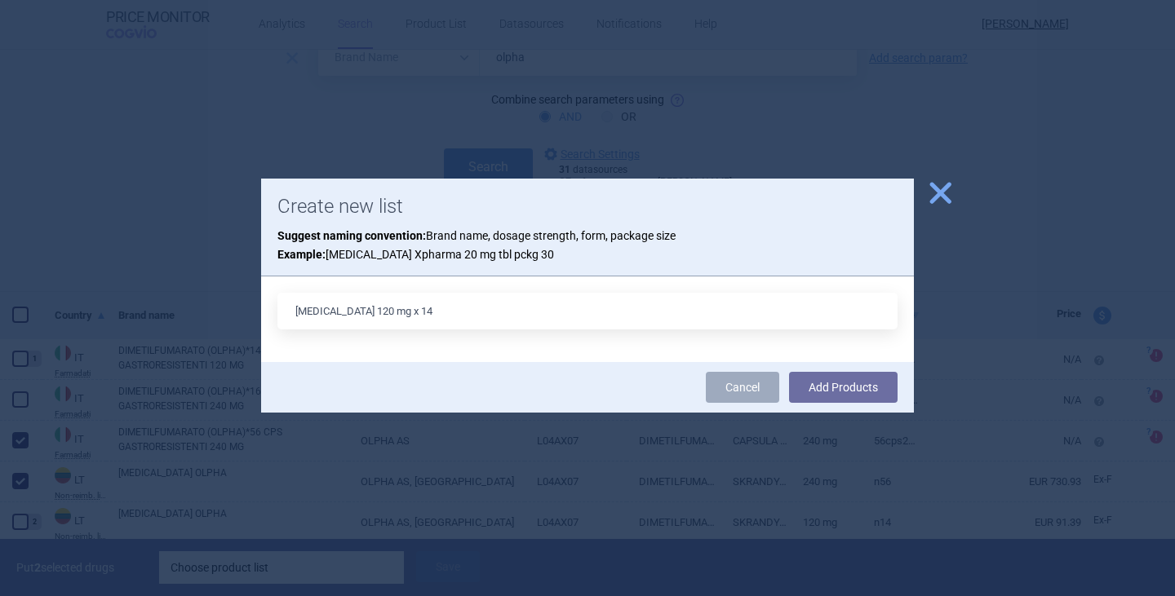
drag, startPoint x: 407, startPoint y: 314, endPoint x: 388, endPoint y: 308, distance: 19.6
click at [388, 308] on input "[MEDICAL_DATA] 120 mg x 14" at bounding box center [587, 311] width 620 height 37
click at [450, 299] on input "[MEDICAL_DATA] 240 mg x 14" at bounding box center [587, 311] width 620 height 37
type input "[MEDICAL_DATA] 240 mg x 56"
click at [789, 372] on button "Add Products" at bounding box center [843, 387] width 109 height 31
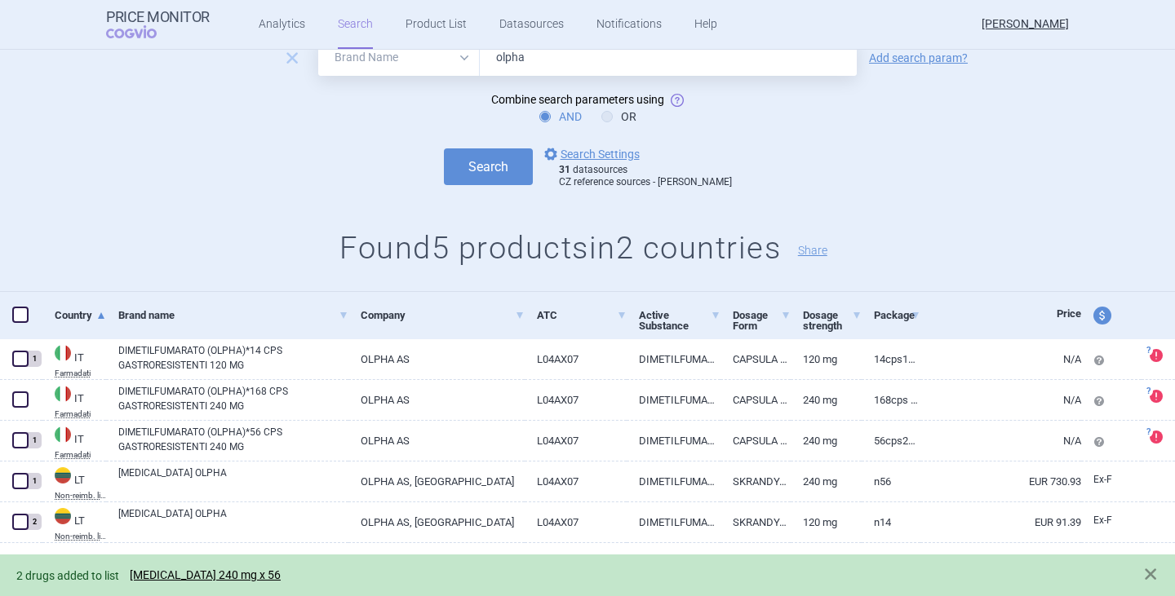
click at [261, 567] on div "2 drugs added to list [MEDICAL_DATA] 240 mg x 56" at bounding box center [571, 575] width 1110 height 19
click at [281, 574] on link "[MEDICAL_DATA] 240 mg x 56" at bounding box center [205, 576] width 151 height 14
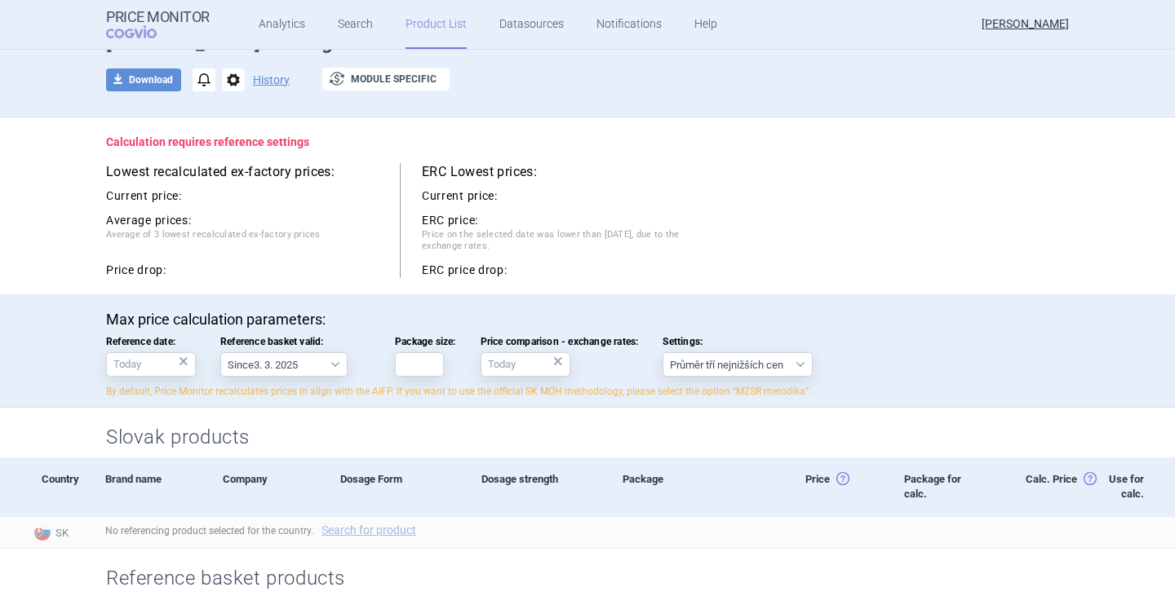
scroll to position [245, 0]
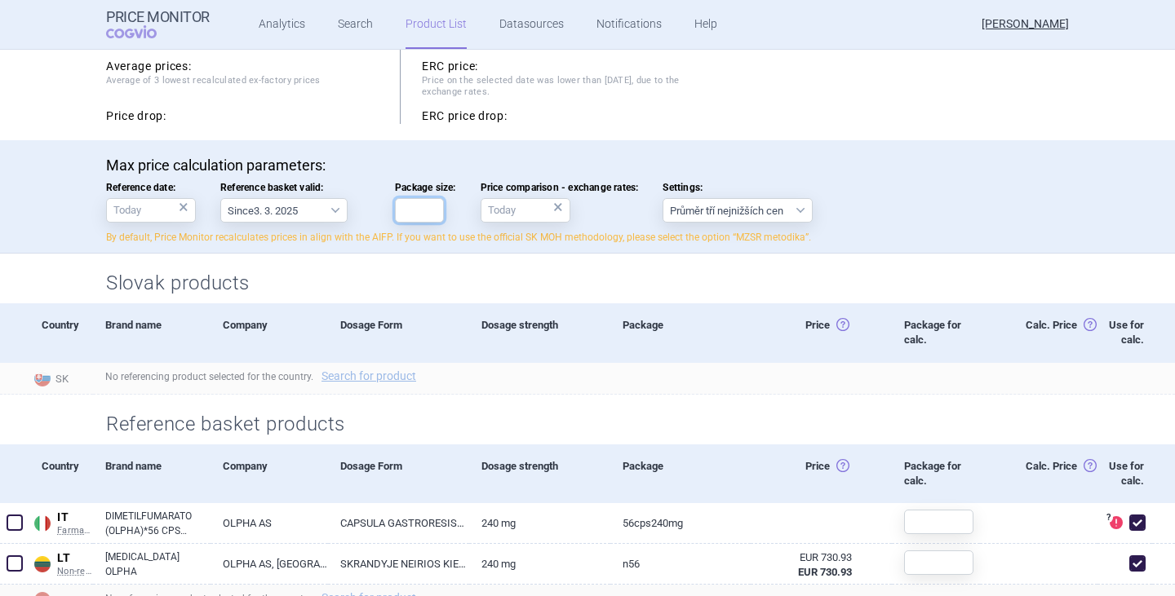
click at [419, 219] on input "Package size:" at bounding box center [419, 210] width 49 height 24
type input "56"
click at [809, 199] on select "Průměr tří nejnižších cen" at bounding box center [738, 210] width 150 height 24
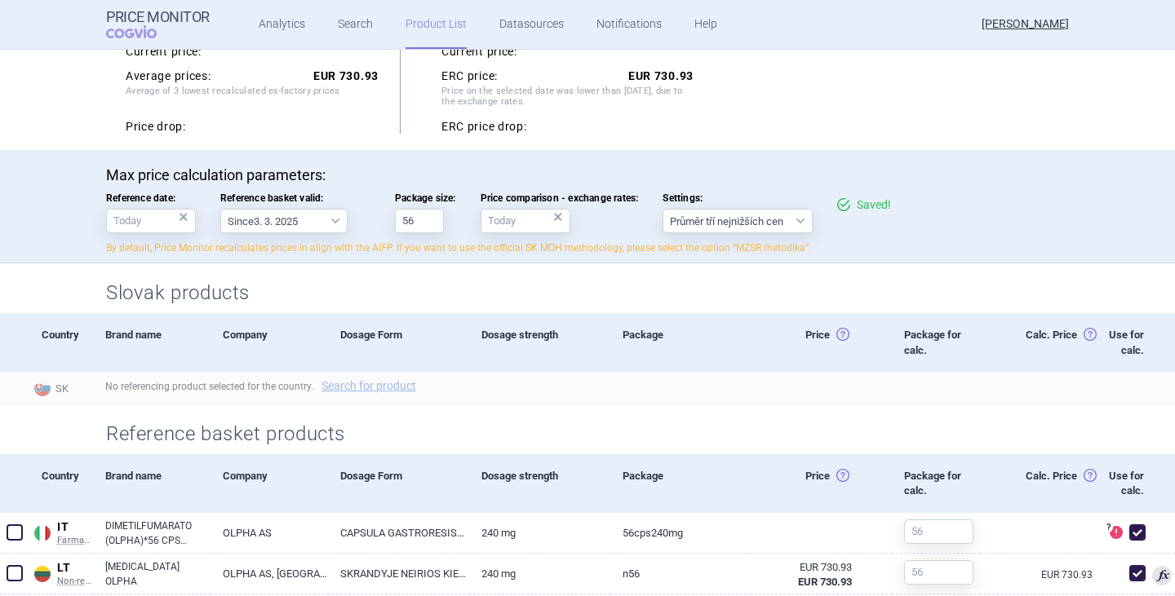
click at [951, 220] on div "Max price calculation parameters: Reference date: × Reference basket valid: Sin…" at bounding box center [587, 210] width 963 height 88
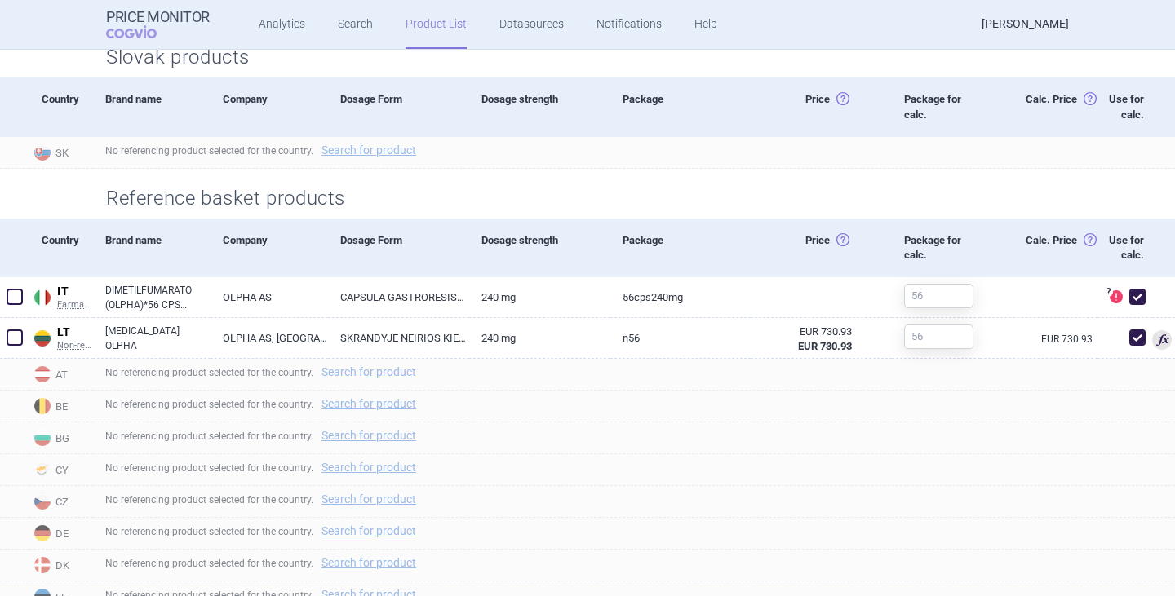
scroll to position [490, 0]
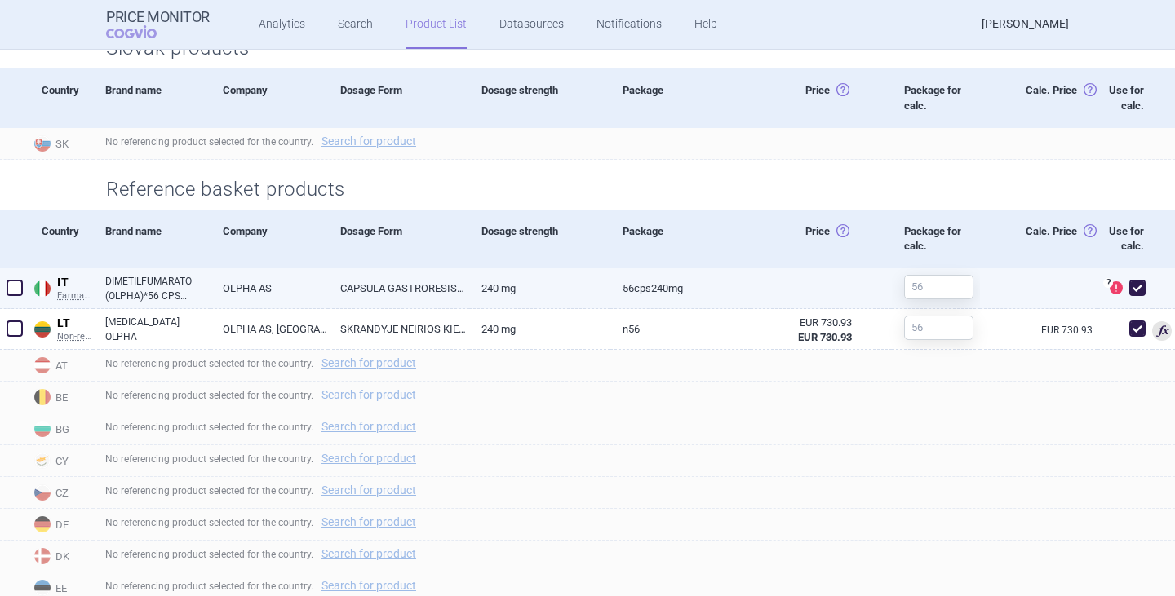
click at [1129, 296] on span at bounding box center [1137, 288] width 16 height 16
checkbox input "false"
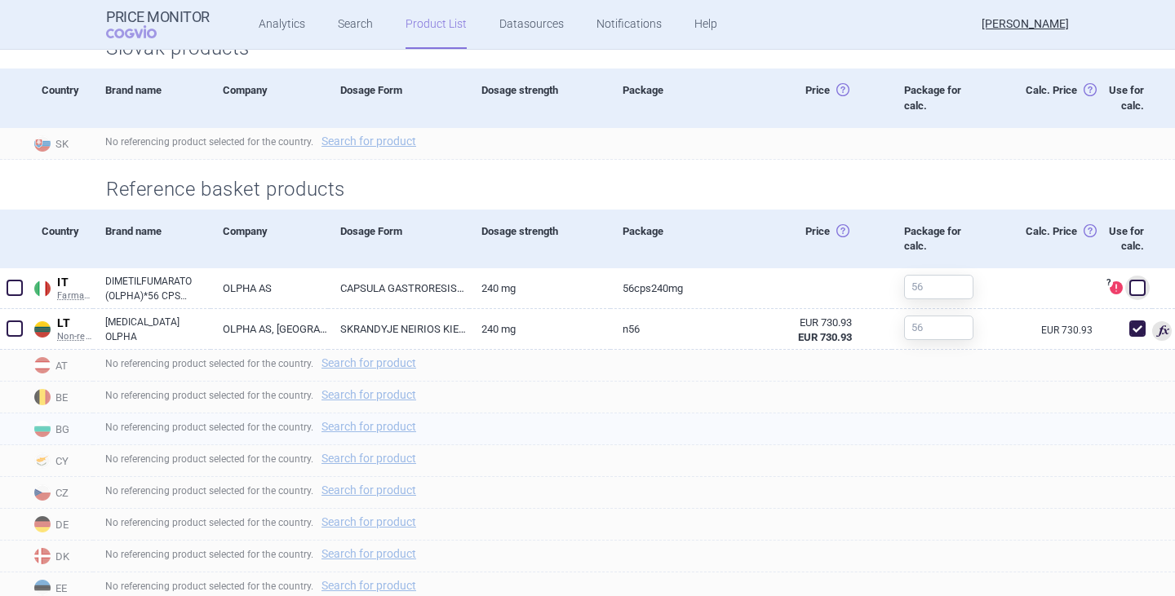
click at [979, 445] on div "No referencing product selected for the country. Search for product" at bounding box center [634, 430] width 1082 height 32
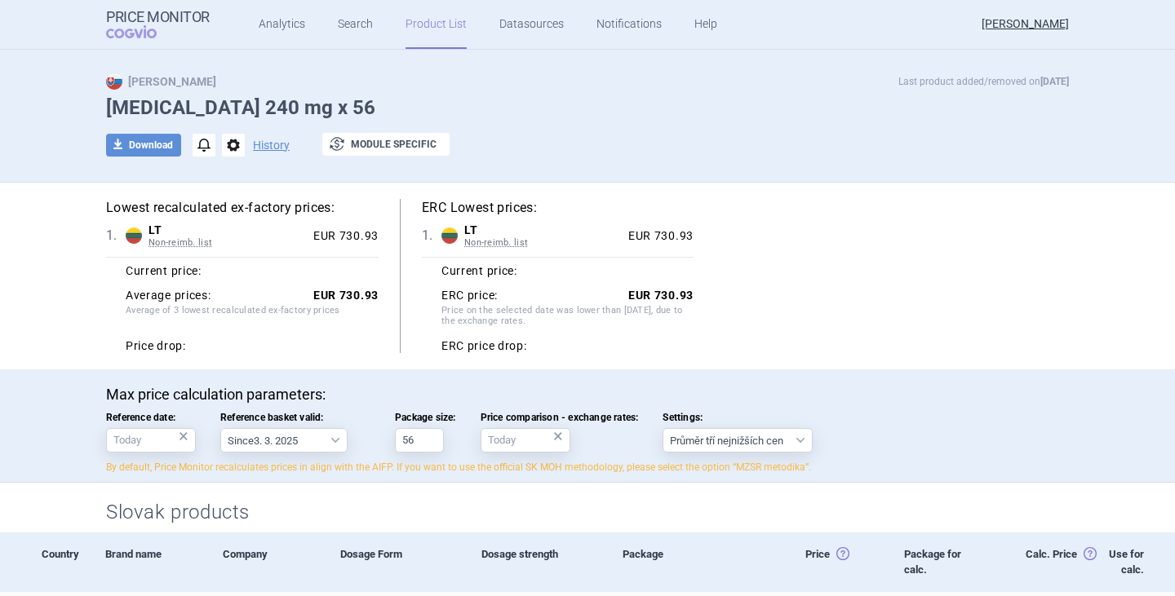
scroll to position [0, 0]
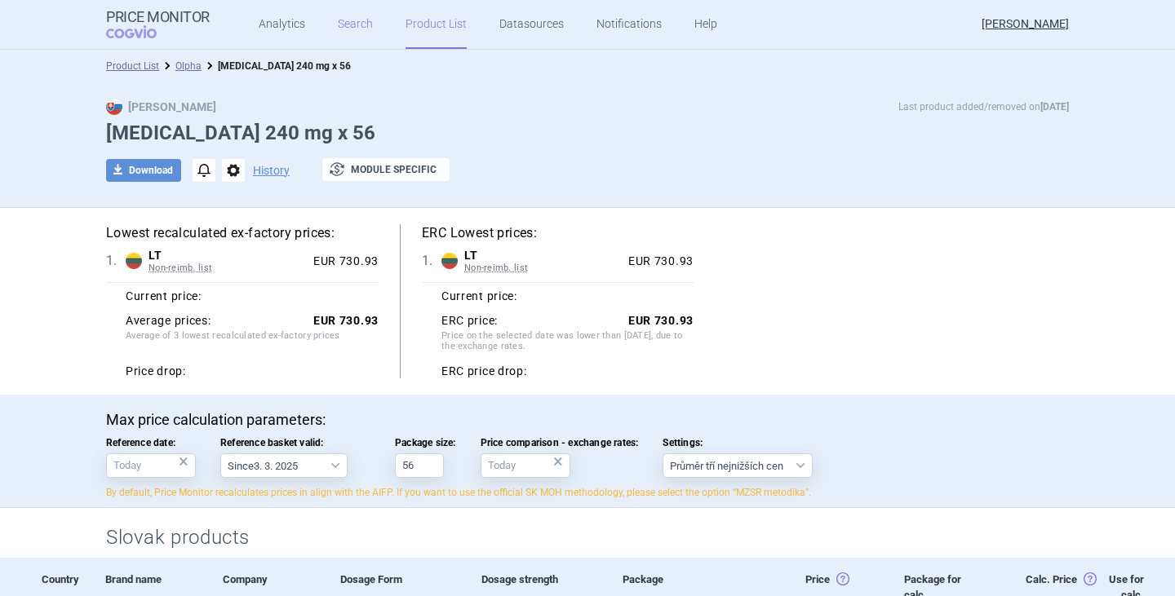
click at [338, 27] on link "Search" at bounding box center [355, 24] width 35 height 49
select select "brandName"
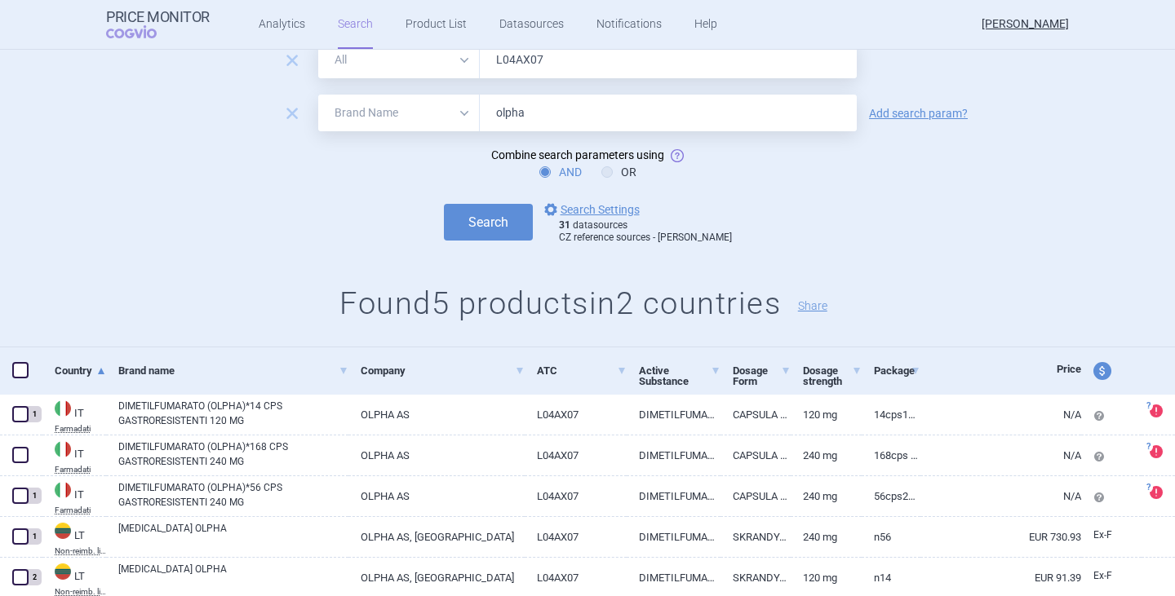
scroll to position [113, 0]
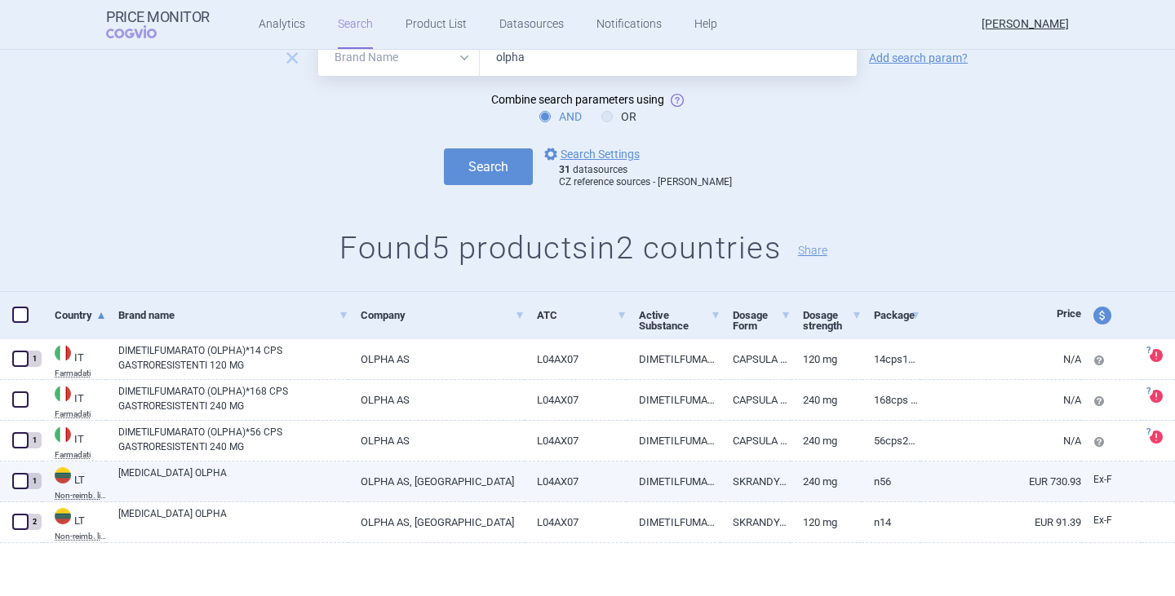
click at [20, 480] on span at bounding box center [20, 481] width 16 height 16
checkbox input "true"
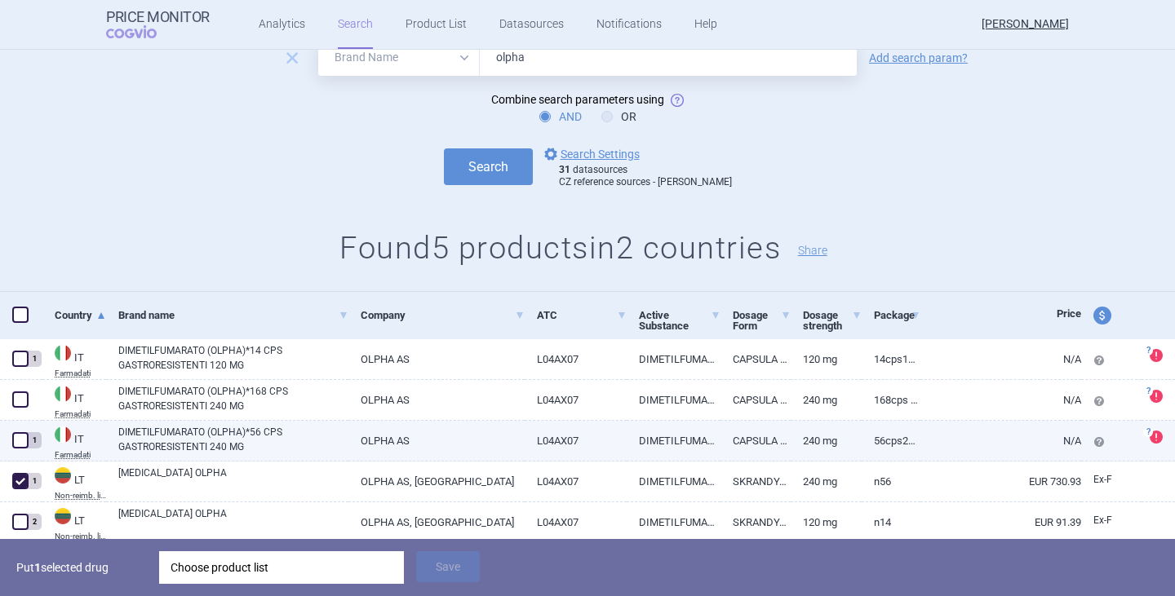
click at [21, 442] on span at bounding box center [20, 440] width 16 height 16
checkbox input "true"
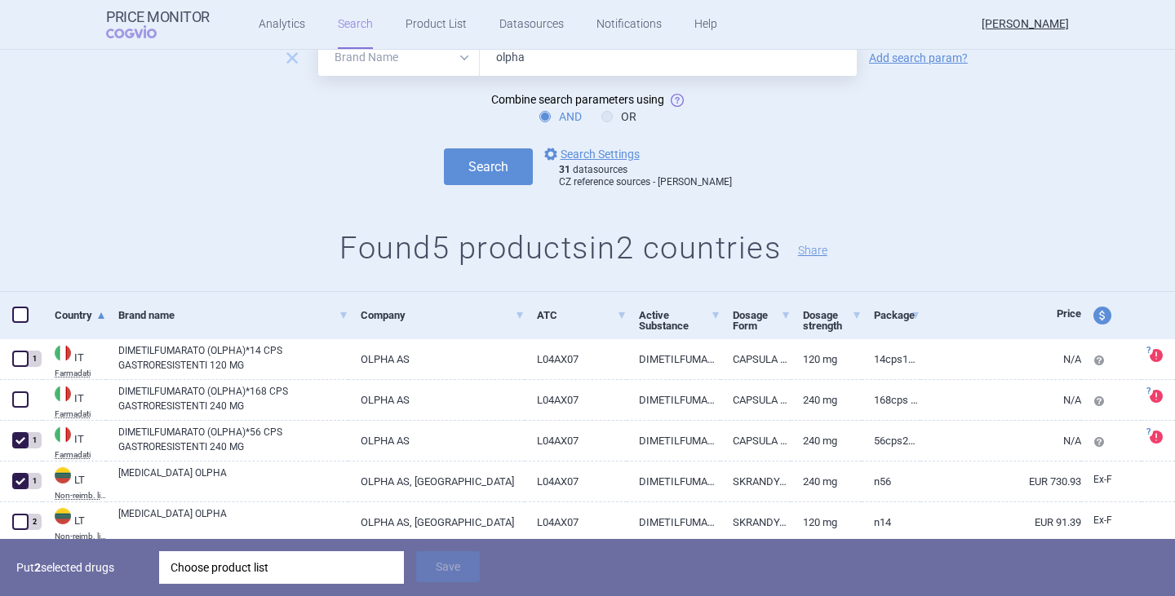
click at [233, 569] on div "Choose product list" at bounding box center [282, 568] width 222 height 33
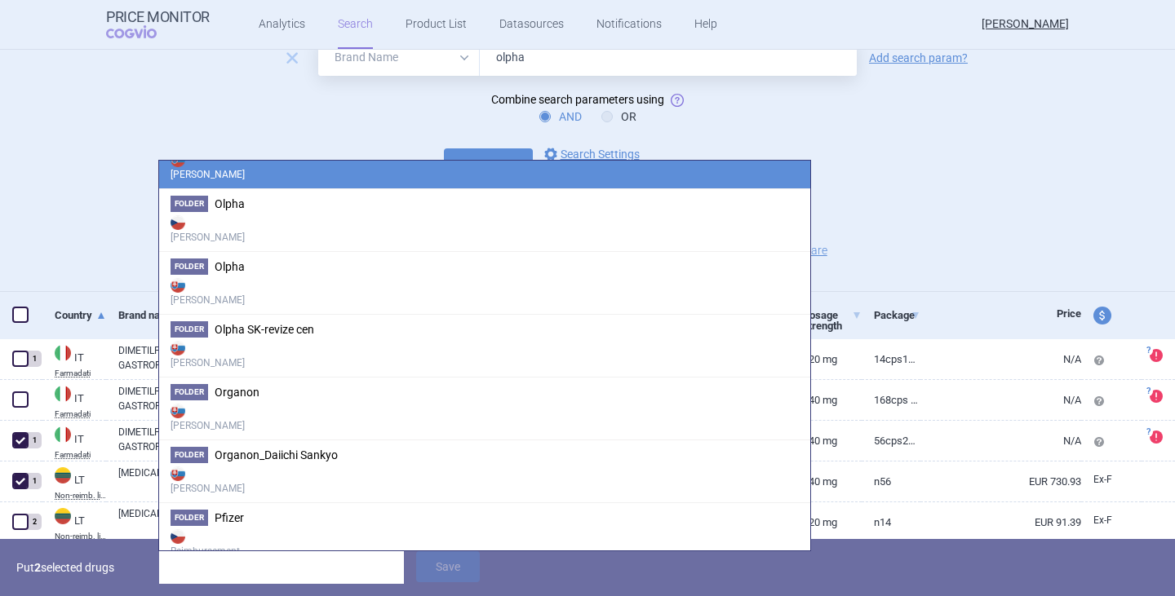
scroll to position [2448, 0]
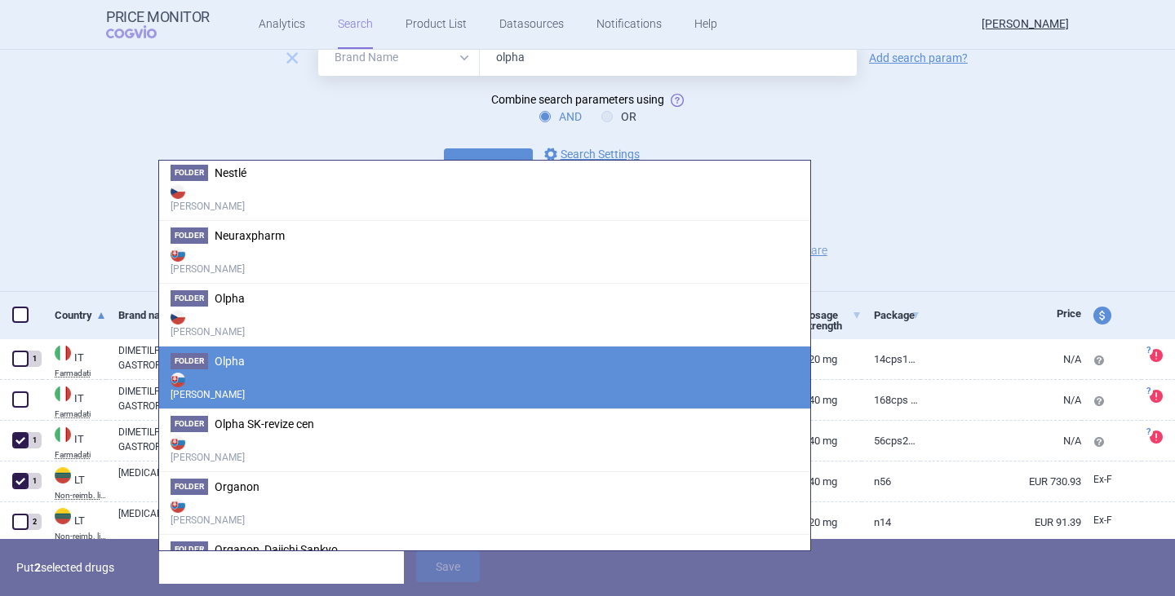
click at [250, 372] on strong "[PERSON_NAME]" at bounding box center [485, 386] width 628 height 33
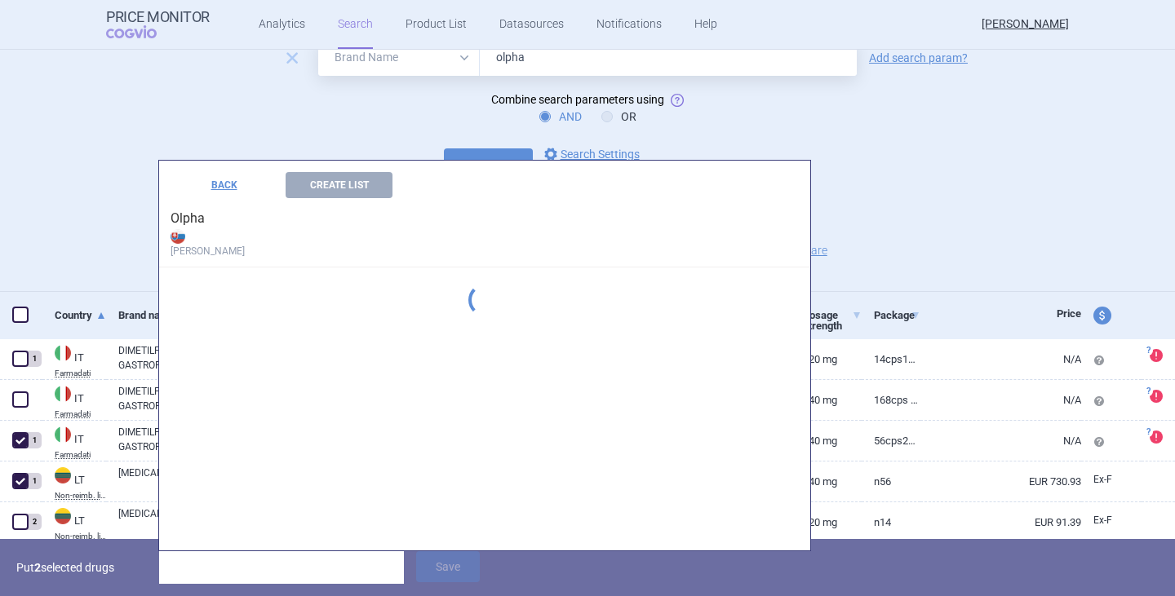
scroll to position [0, 0]
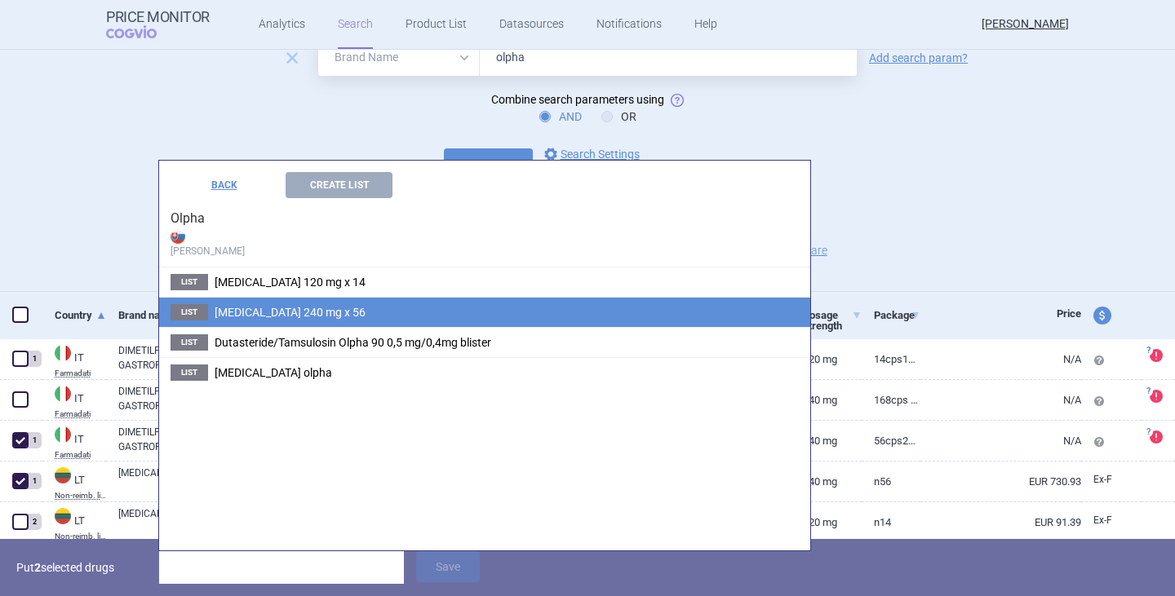
click at [334, 314] on span "[MEDICAL_DATA] 240 mg x 56" at bounding box center [290, 312] width 151 height 13
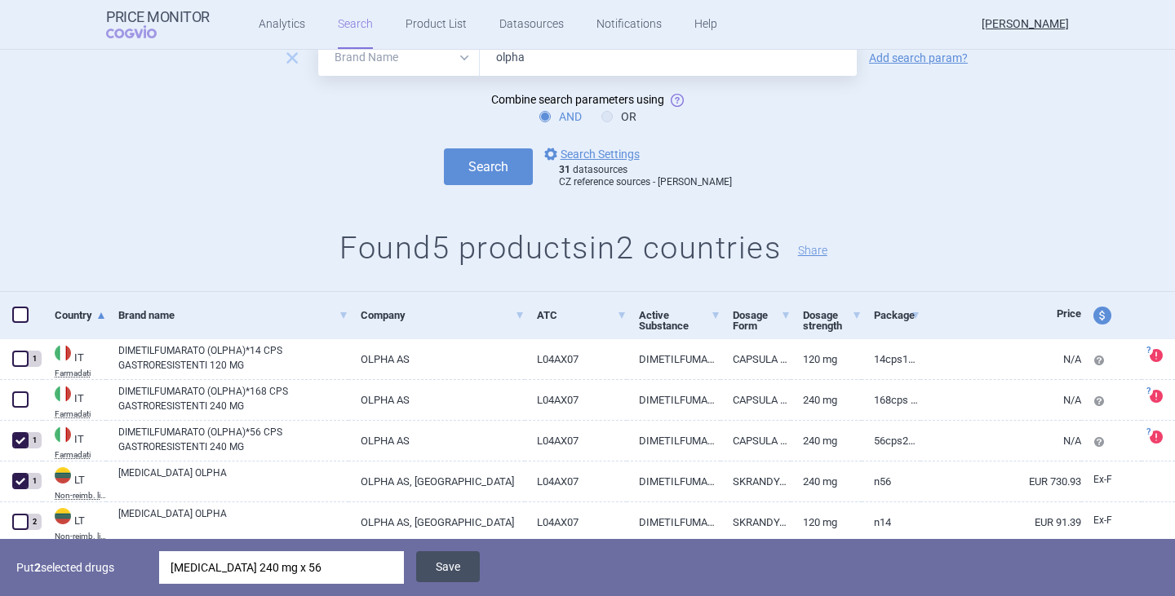
click at [460, 575] on button "Save" at bounding box center [448, 567] width 64 height 31
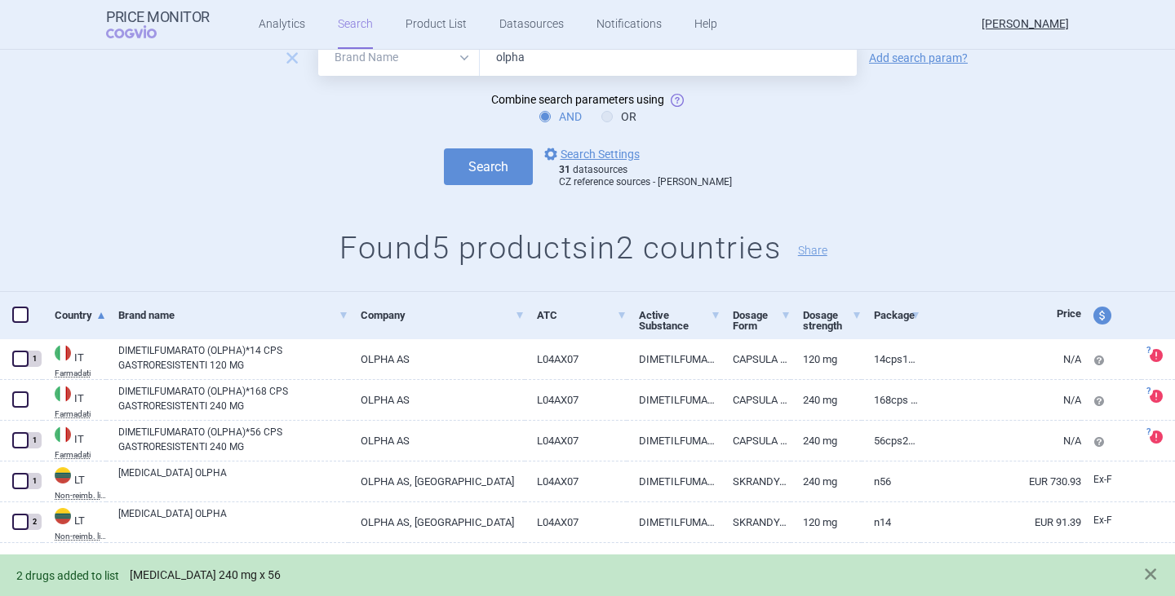
click at [256, 569] on link "[MEDICAL_DATA] 240 mg x 56" at bounding box center [205, 576] width 151 height 14
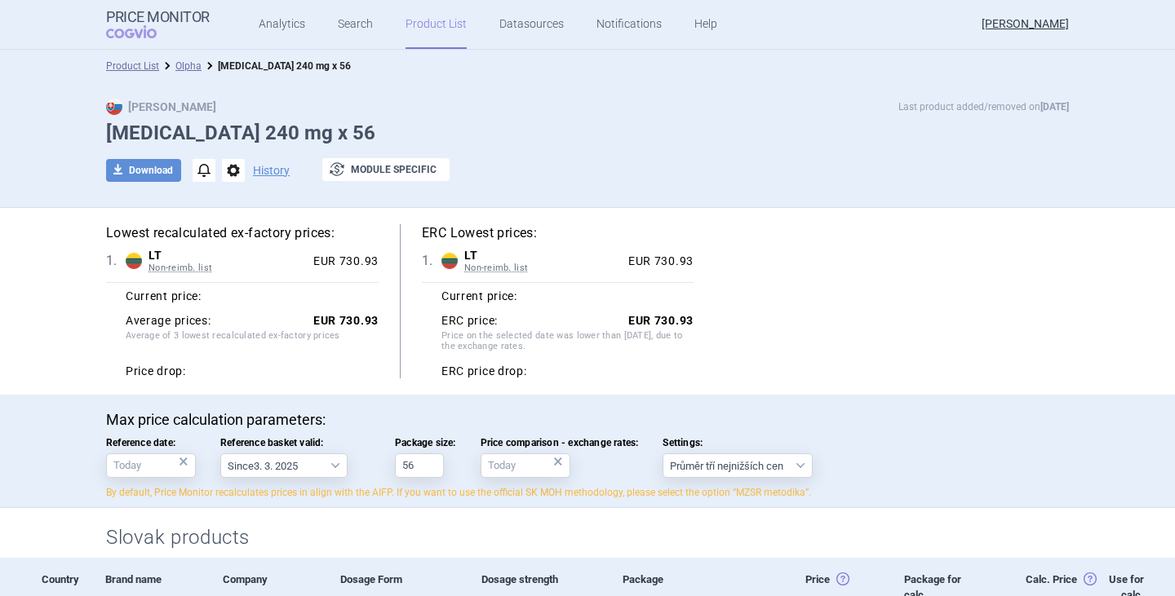
click at [289, 100] on div "Max Price Last product added/removed on [DATE]" at bounding box center [587, 107] width 963 height 16
click at [353, 28] on link "Search" at bounding box center [355, 24] width 35 height 49
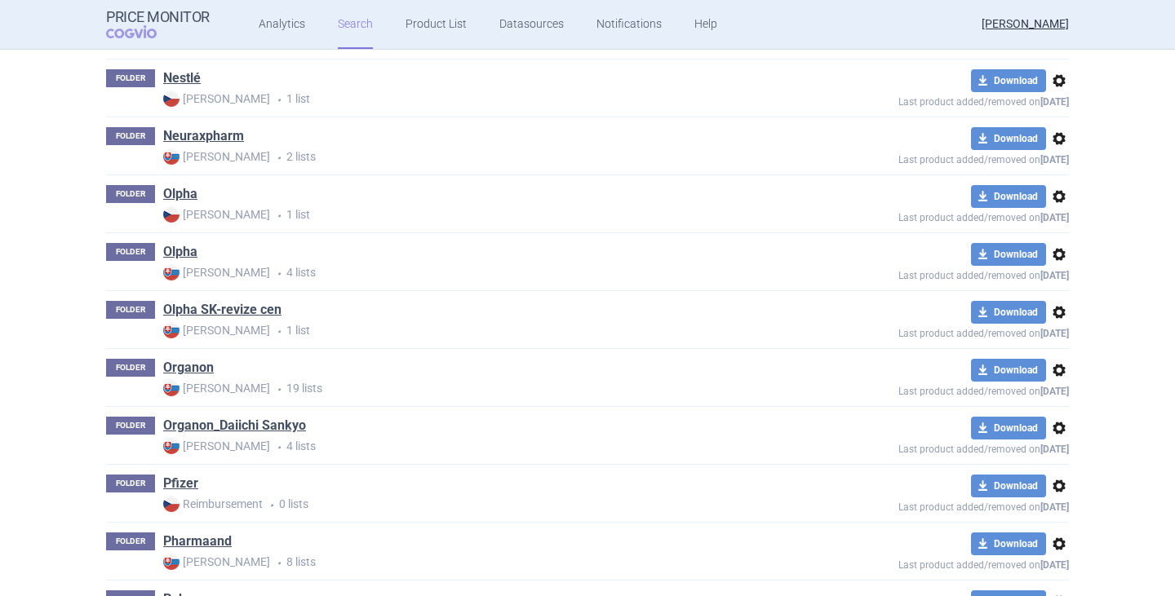
scroll to position [2366, 0]
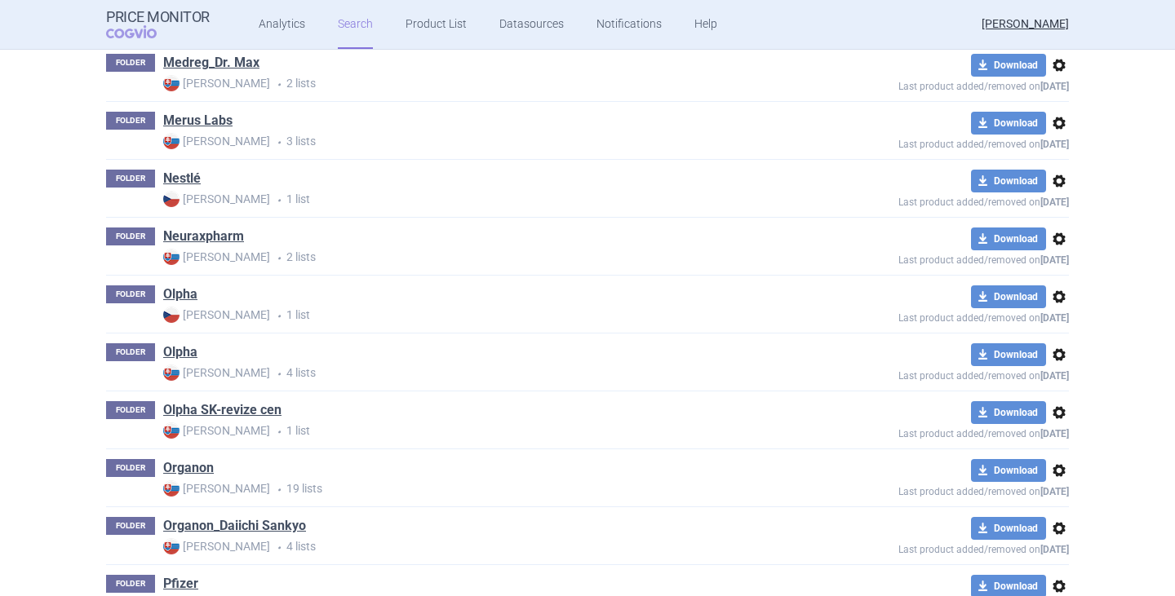
click at [1057, 414] on span "options" at bounding box center [1059, 413] width 20 height 20
click at [1039, 512] on button "Delete" at bounding box center [1052, 509] width 52 height 24
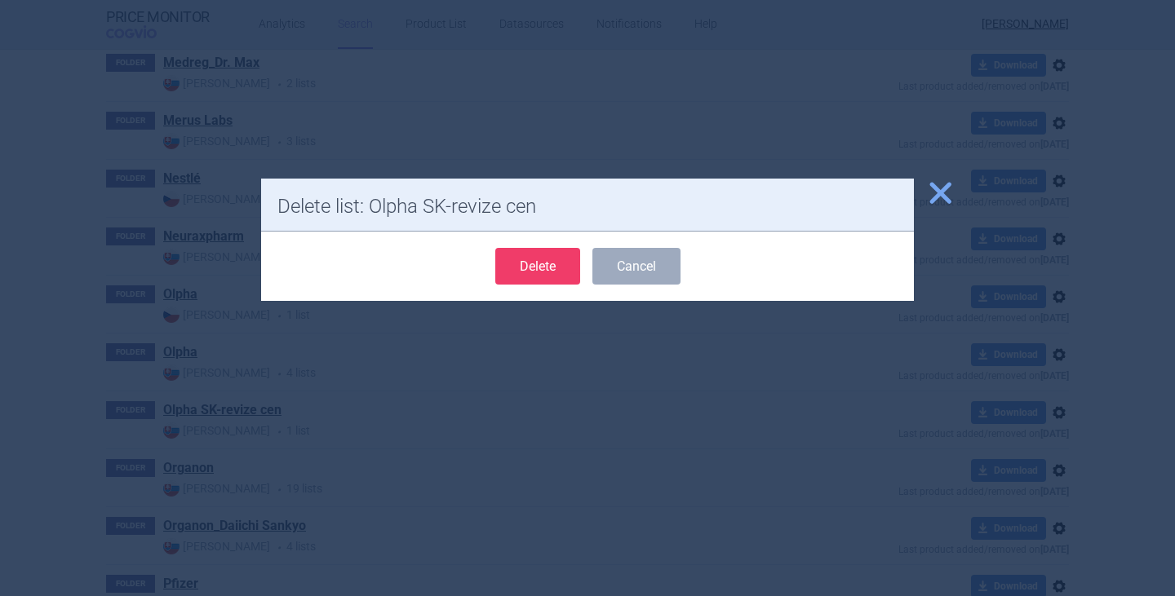
click at [532, 264] on button "Delete" at bounding box center [537, 266] width 85 height 37
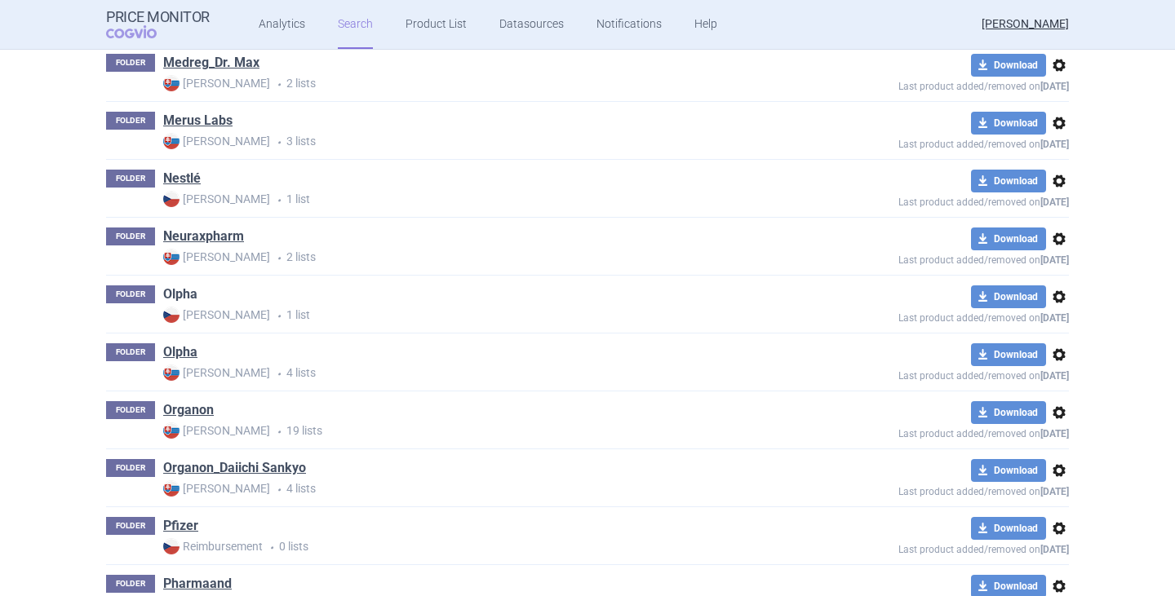
click at [179, 303] on link "Olpha" at bounding box center [180, 295] width 34 height 18
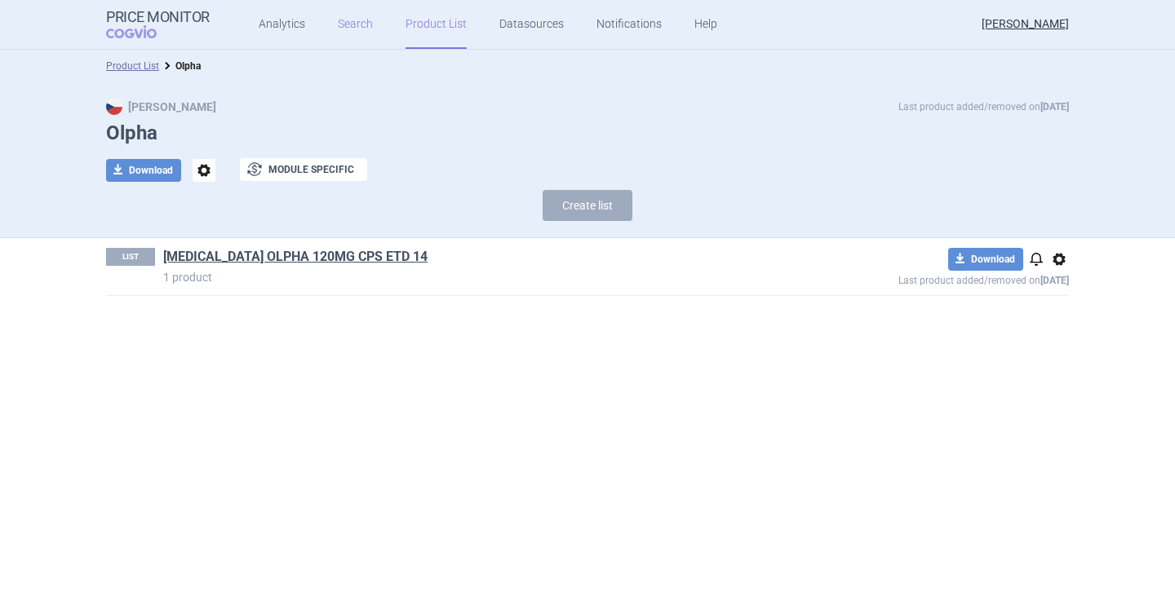
click at [338, 32] on link "Search" at bounding box center [355, 24] width 35 height 49
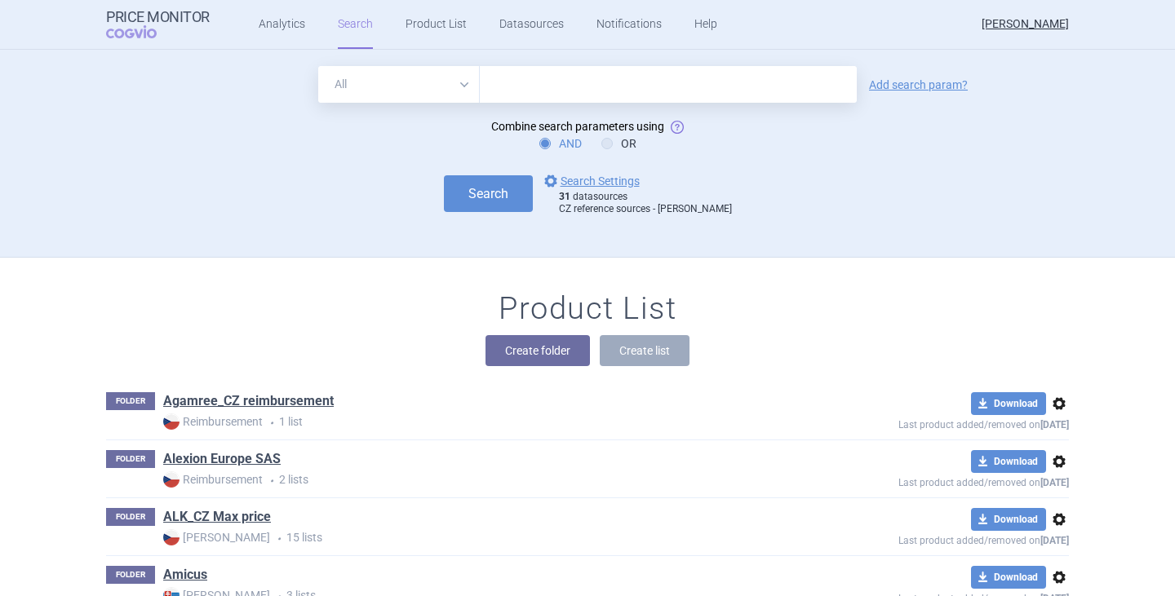
click at [520, 85] on input "text" at bounding box center [668, 84] width 377 height 37
type input "[MEDICAL_DATA] Olpha"
click at [533, 194] on button "Search" at bounding box center [488, 193] width 89 height 37
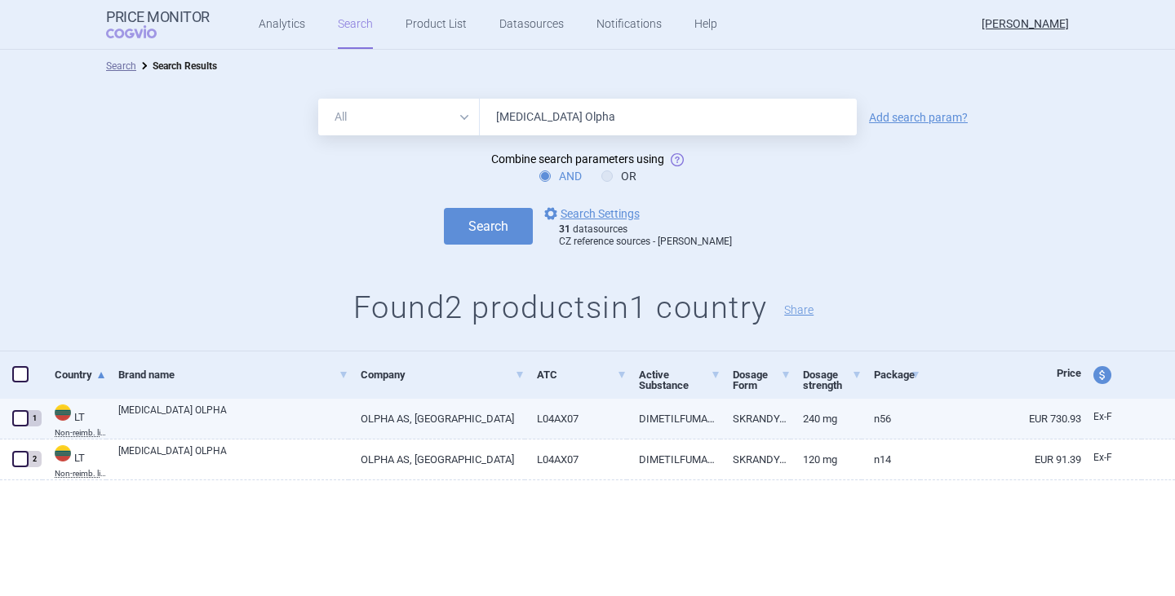
click at [550, 422] on link "L04AX07" at bounding box center [575, 419] width 101 height 40
select select "EUR"
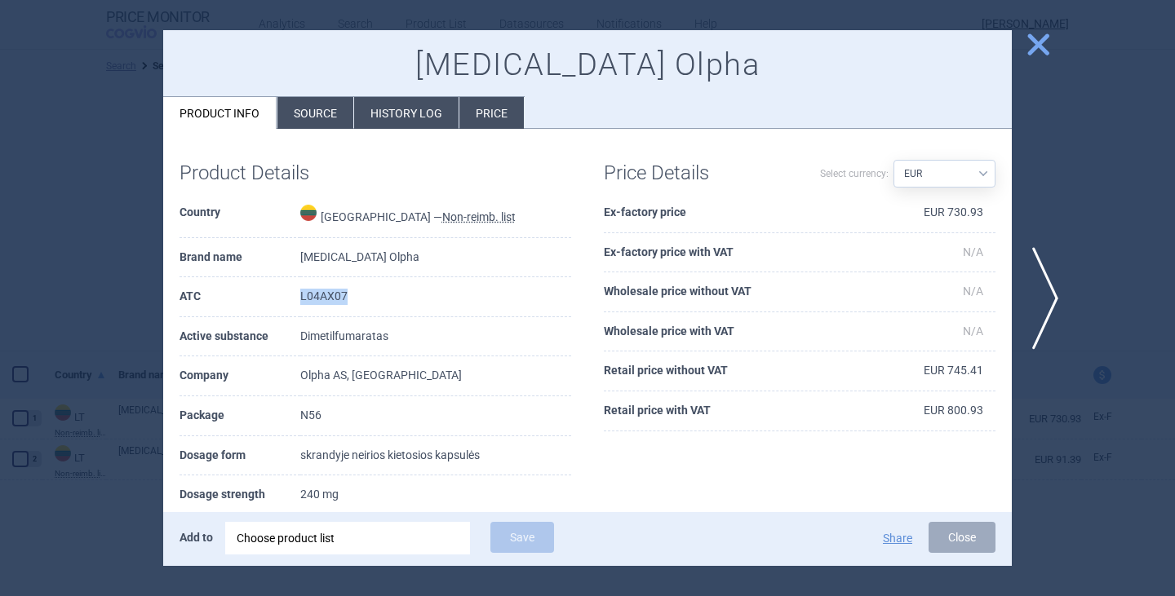
drag, startPoint x: 324, startPoint y: 298, endPoint x: 264, endPoint y: 300, distance: 60.4
click at [264, 300] on tr "ATC L04AX07" at bounding box center [375, 297] width 392 height 40
click at [956, 521] on div "Add to Choose product list Save Share Close" at bounding box center [587, 539] width 849 height 54
click at [950, 543] on button "Close" at bounding box center [961, 537] width 67 height 31
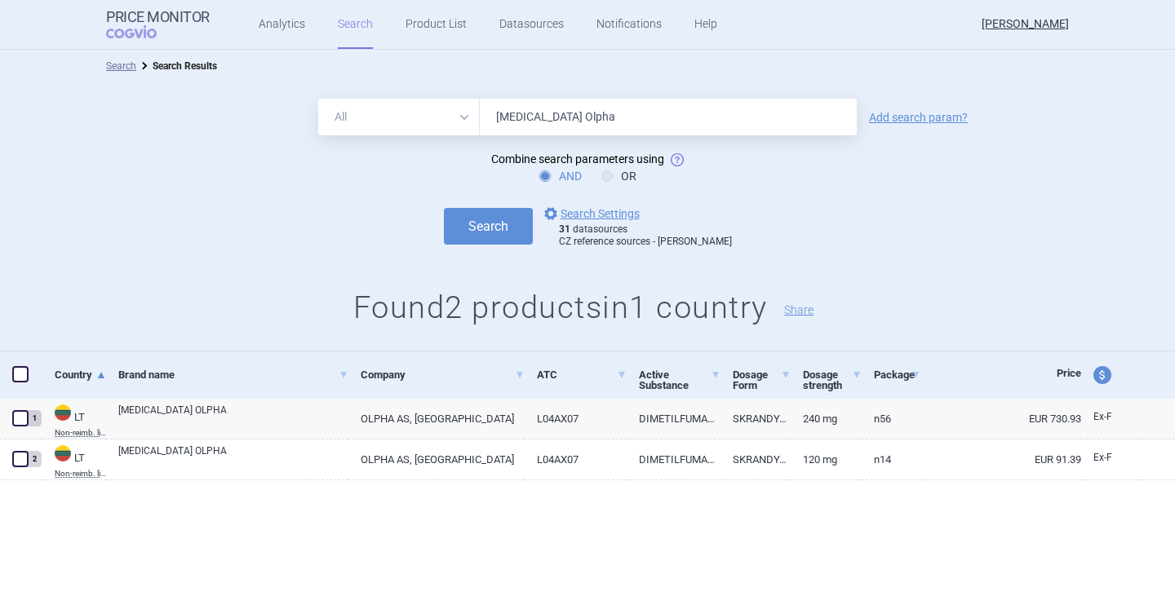
click at [464, 121] on select "All Brand Name ATC Company Active Substance Country Newer than" at bounding box center [399, 117] width 162 height 37
select select "atc"
click at [318, 99] on select "All Brand Name ATC Company Active Substance Country Newer than" at bounding box center [399, 117] width 162 height 37
click at [553, 123] on input "[MEDICAL_DATA] Olpha" at bounding box center [668, 117] width 377 height 37
drag, startPoint x: 714, startPoint y: 132, endPoint x: 275, endPoint y: 84, distance: 441.6
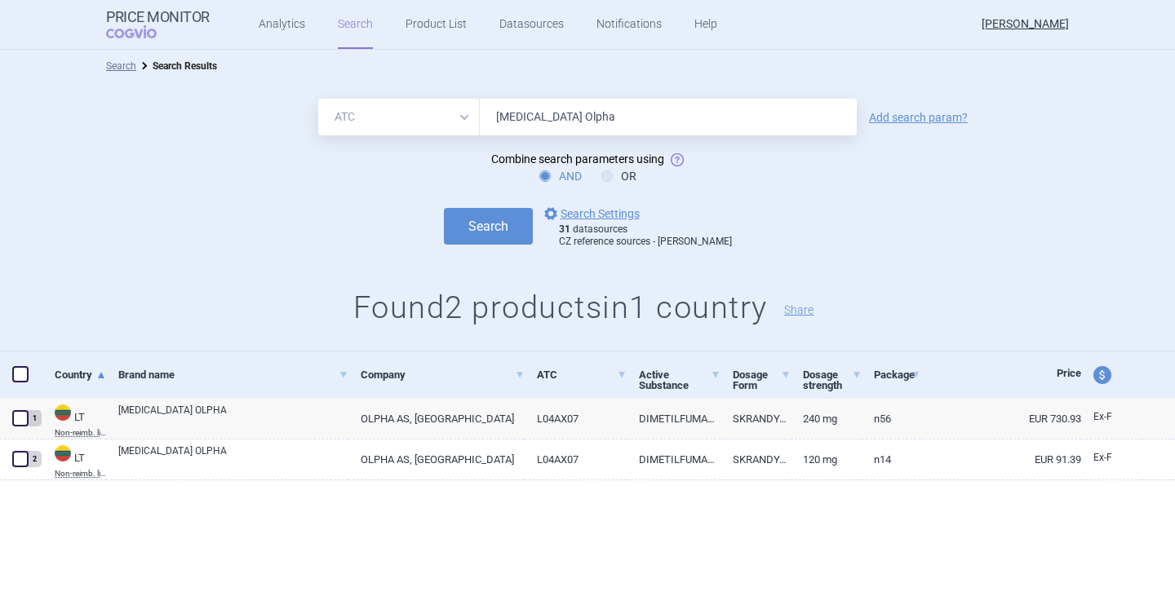
click at [275, 84] on div "All Brand Name ATC Company Active Substance Country Newer than [MEDICAL_DATA] O…" at bounding box center [587, 216] width 1175 height 269
paste input "L04AX07"
type input "L04AX07"
click at [514, 222] on button "Search" at bounding box center [488, 226] width 89 height 37
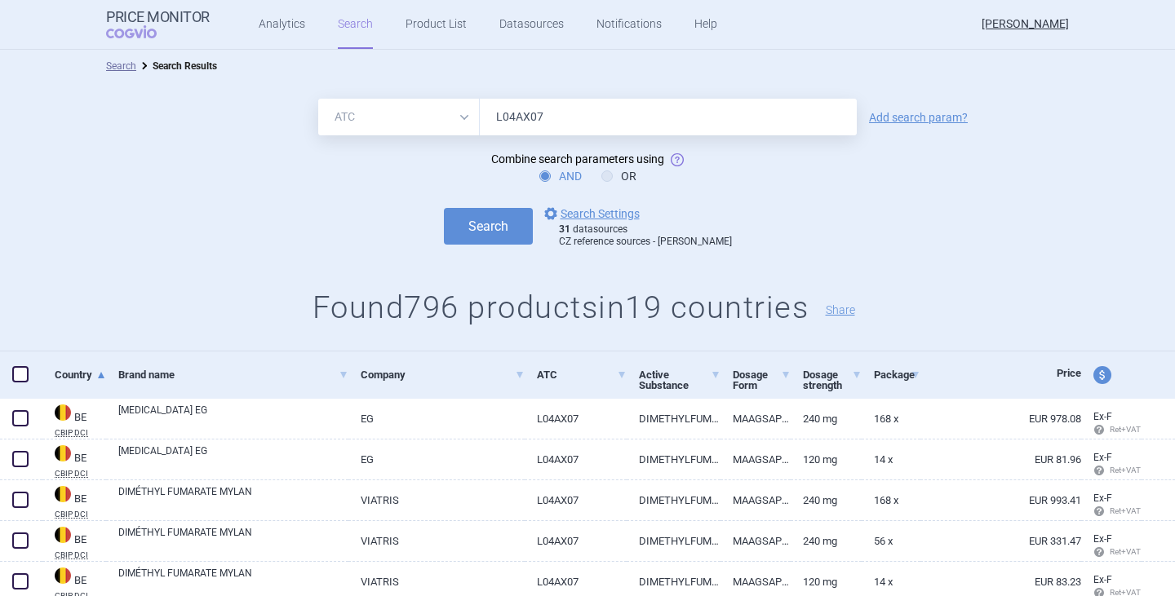
click at [900, 126] on div "All Brand Name ATC Company Active Substance Country Newer than L04AX07 Add sear…" at bounding box center [587, 117] width 1175 height 37
click at [879, 117] on link "Add search param?" at bounding box center [918, 117] width 99 height 11
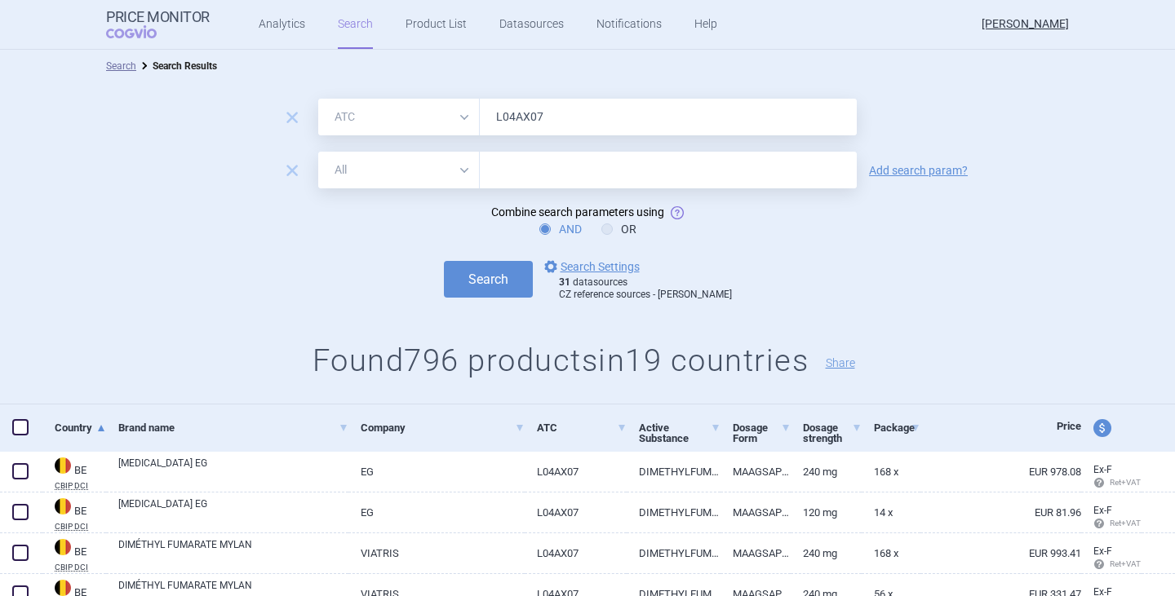
click at [447, 176] on select "All Brand Name ATC Company Active Substance Country Newer than" at bounding box center [399, 170] width 162 height 37
select select "brandName"
click at [318, 152] on select "All Brand Name ATC Company Active Substance Country Newer than" at bounding box center [399, 170] width 162 height 37
click at [541, 166] on input "text" at bounding box center [668, 170] width 377 height 37
type input "Olpha"
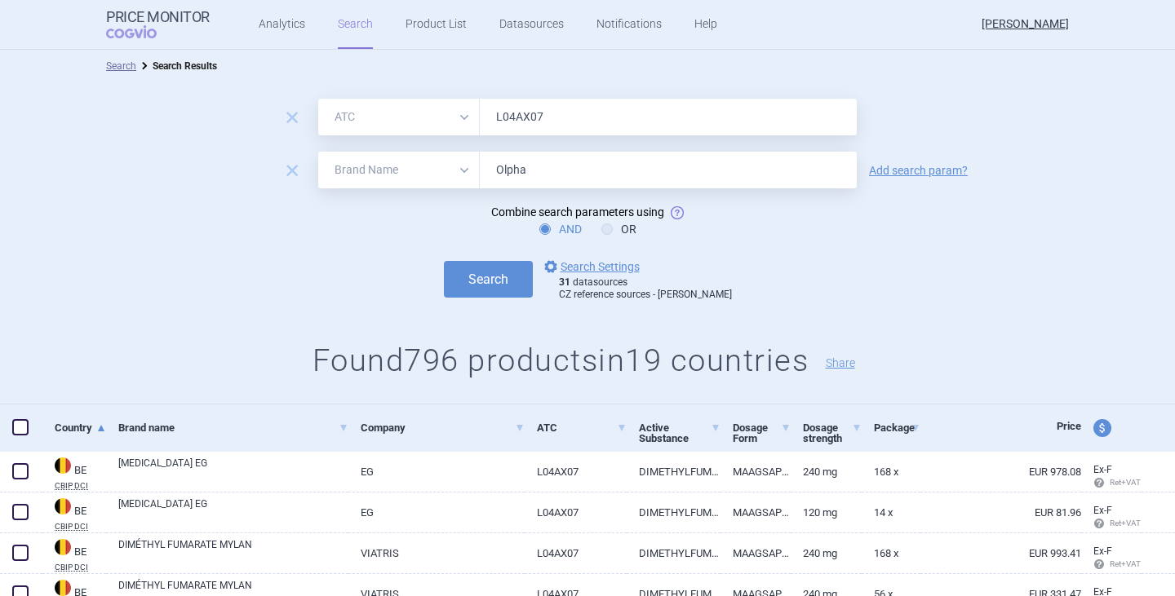
click at [444, 261] on button "Search" at bounding box center [488, 279] width 89 height 37
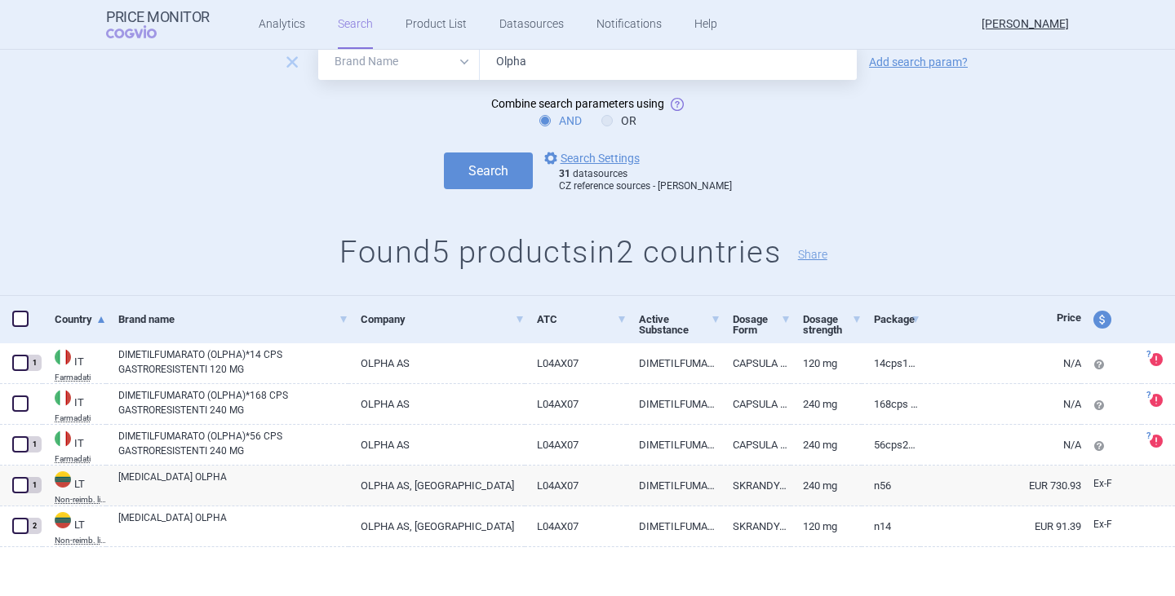
scroll to position [113, 0]
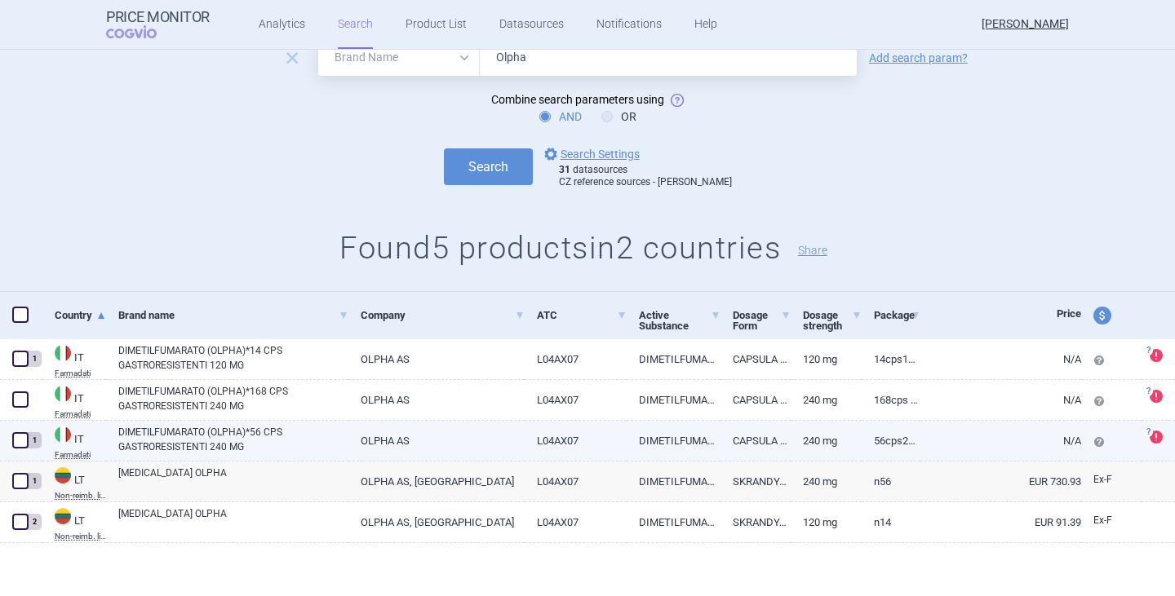
click at [20, 443] on span at bounding box center [20, 440] width 16 height 16
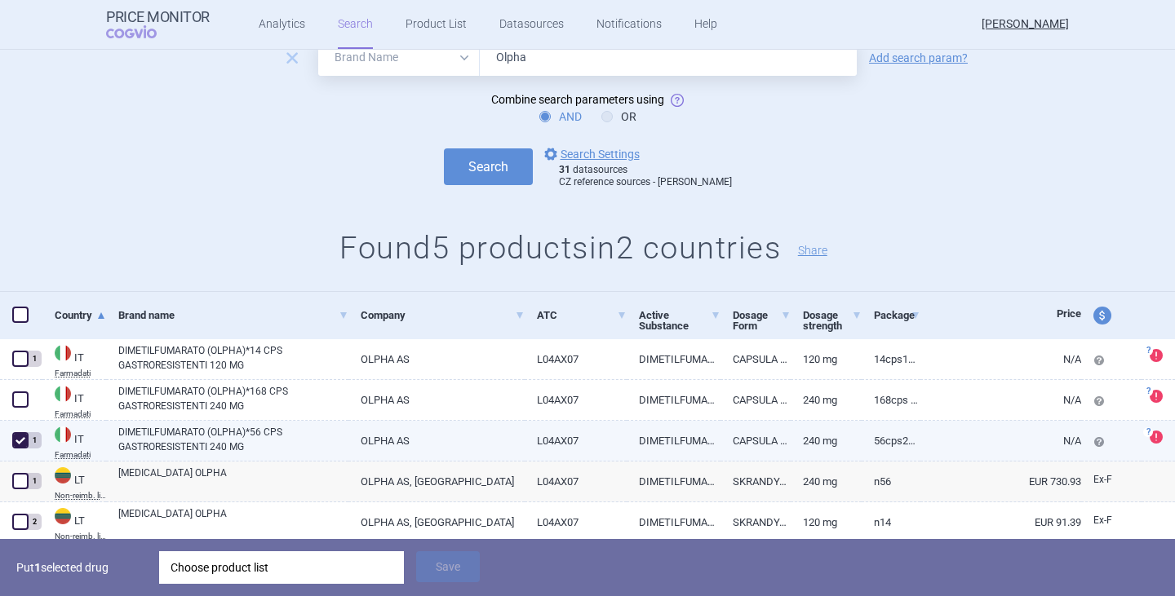
checkbox input "true"
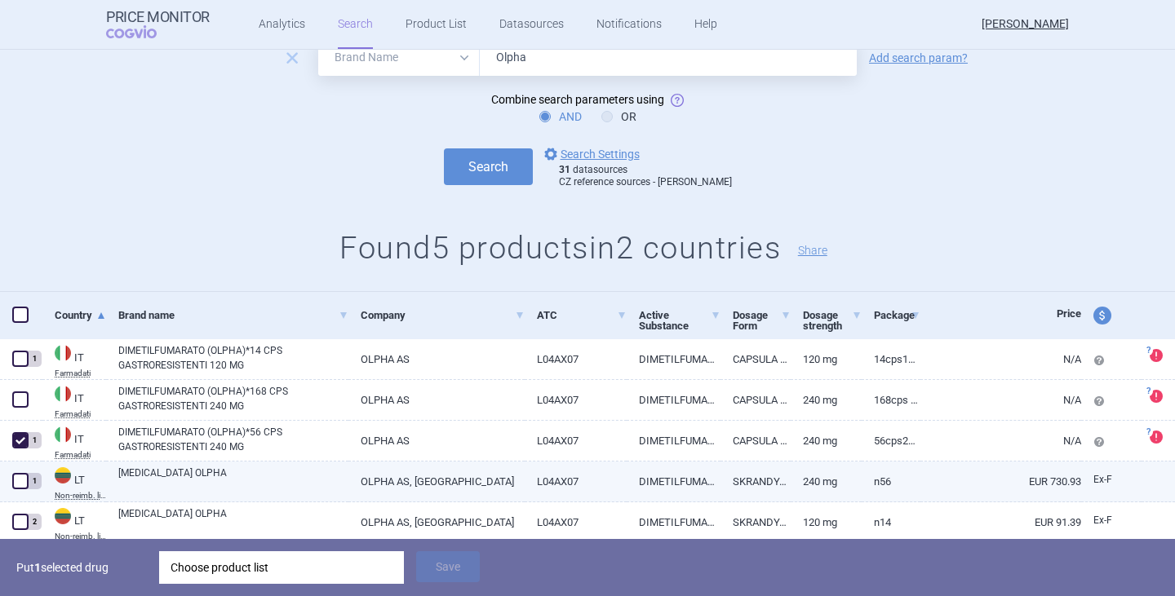
click at [20, 488] on span at bounding box center [20, 481] width 16 height 16
checkbox input "true"
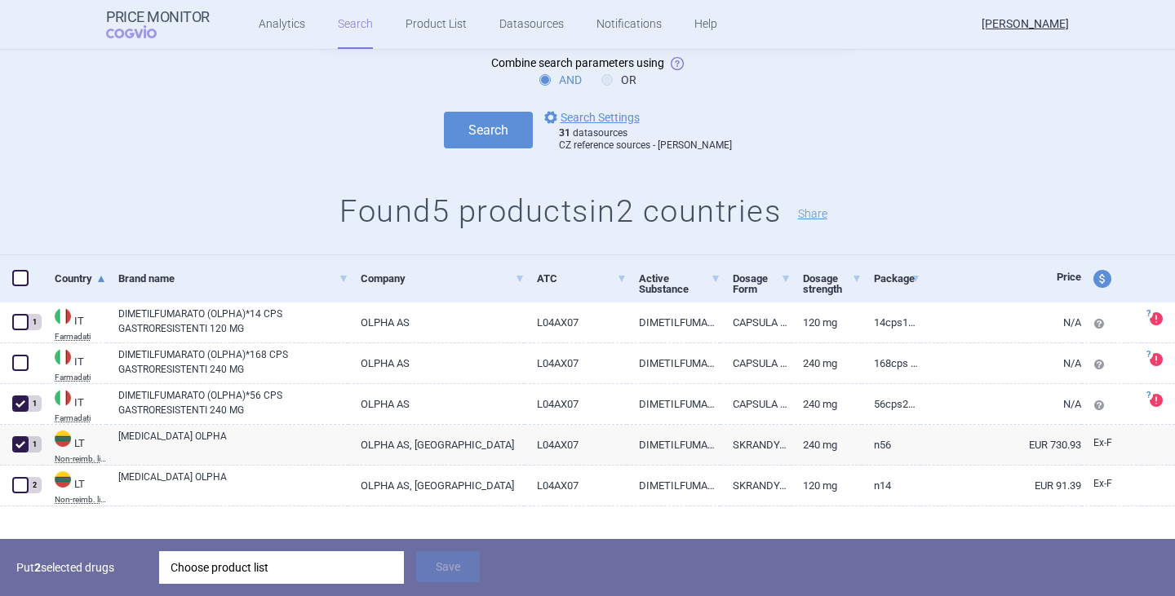
scroll to position [170, 0]
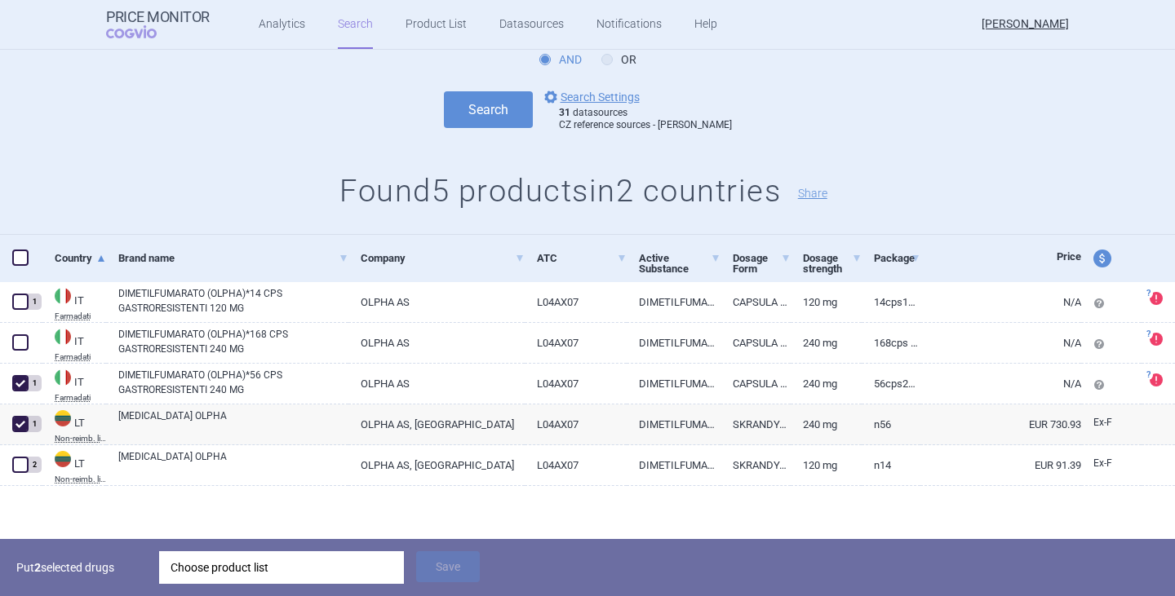
click at [301, 565] on div "Choose product list" at bounding box center [282, 568] width 222 height 33
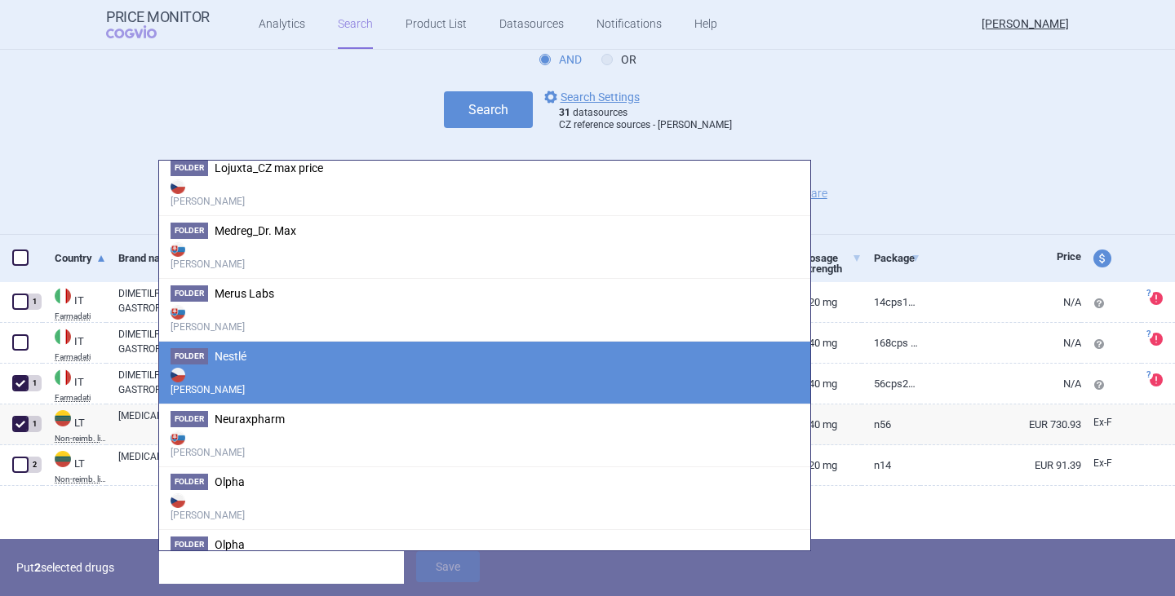
scroll to position [2448, 0]
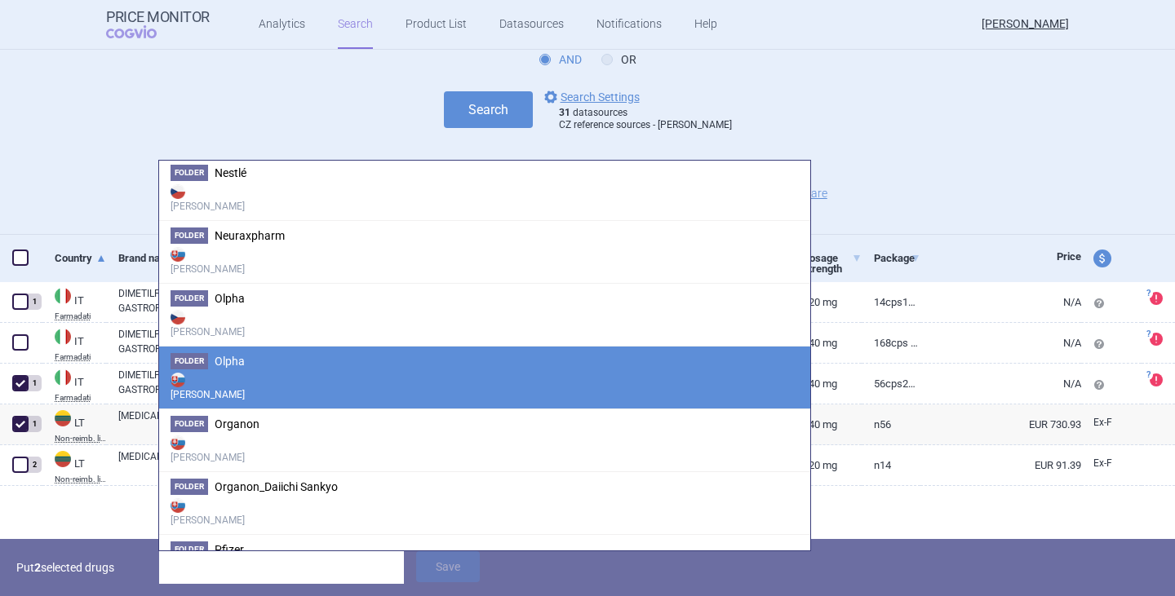
click at [259, 371] on strong "[PERSON_NAME]" at bounding box center [485, 386] width 628 height 33
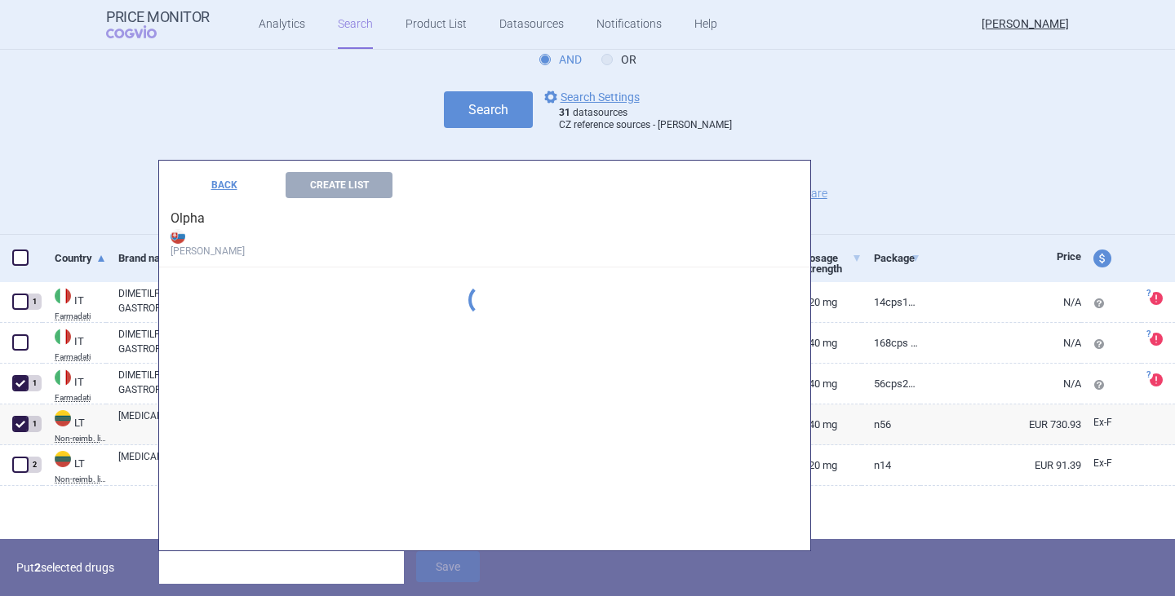
scroll to position [0, 0]
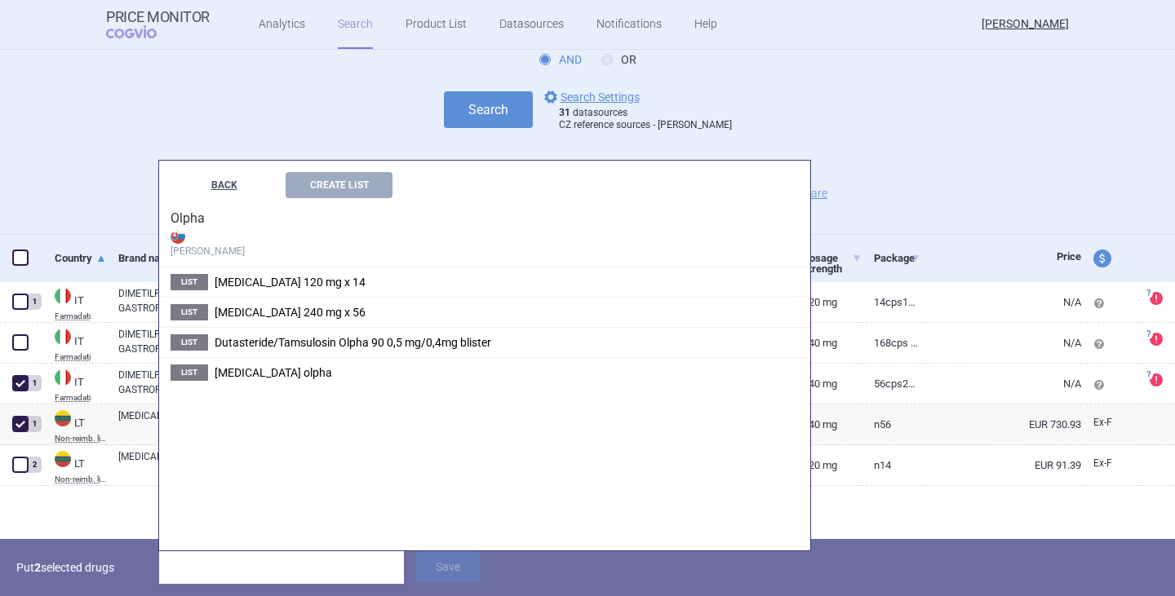
click at [231, 184] on button "BACK" at bounding box center [224, 185] width 107 height 26
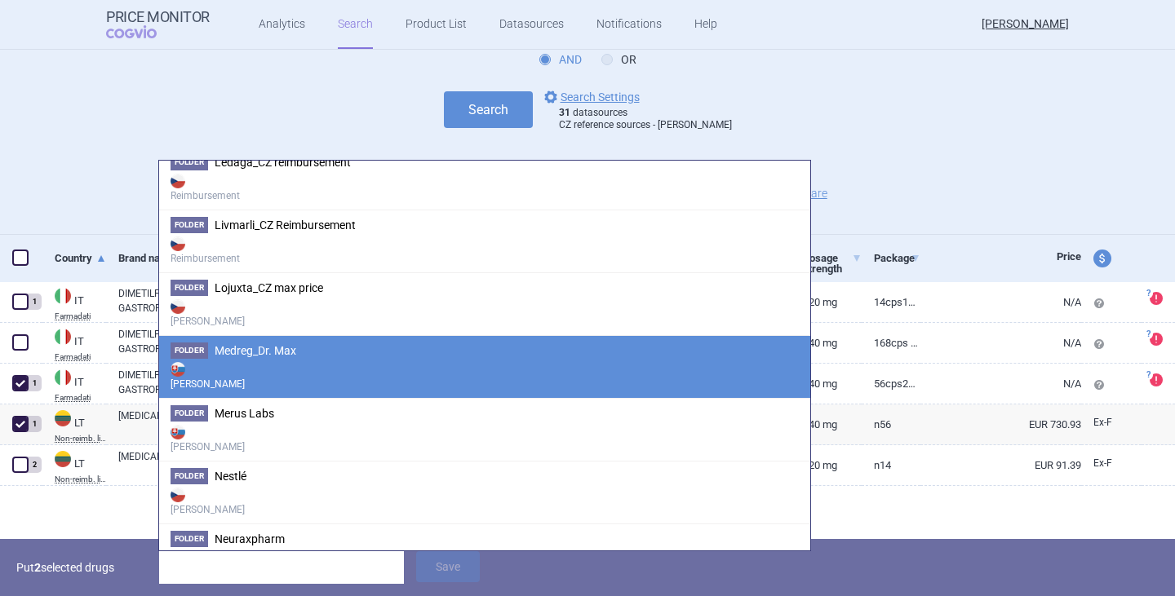
scroll to position [2285, 0]
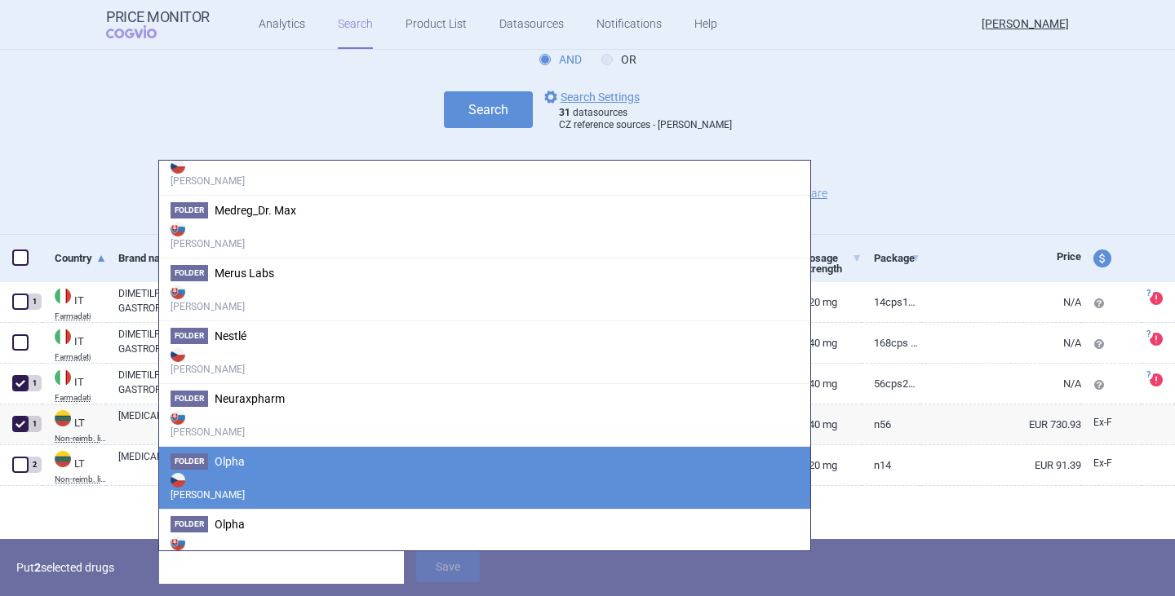
click at [228, 476] on strong "[PERSON_NAME]" at bounding box center [485, 486] width 628 height 33
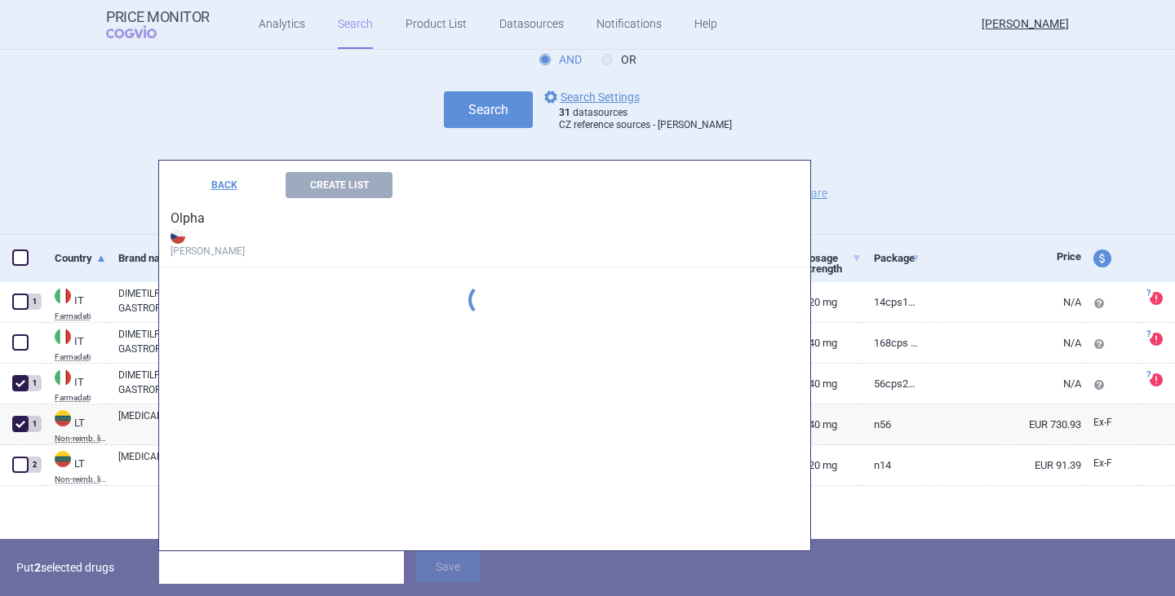
scroll to position [2243, 0]
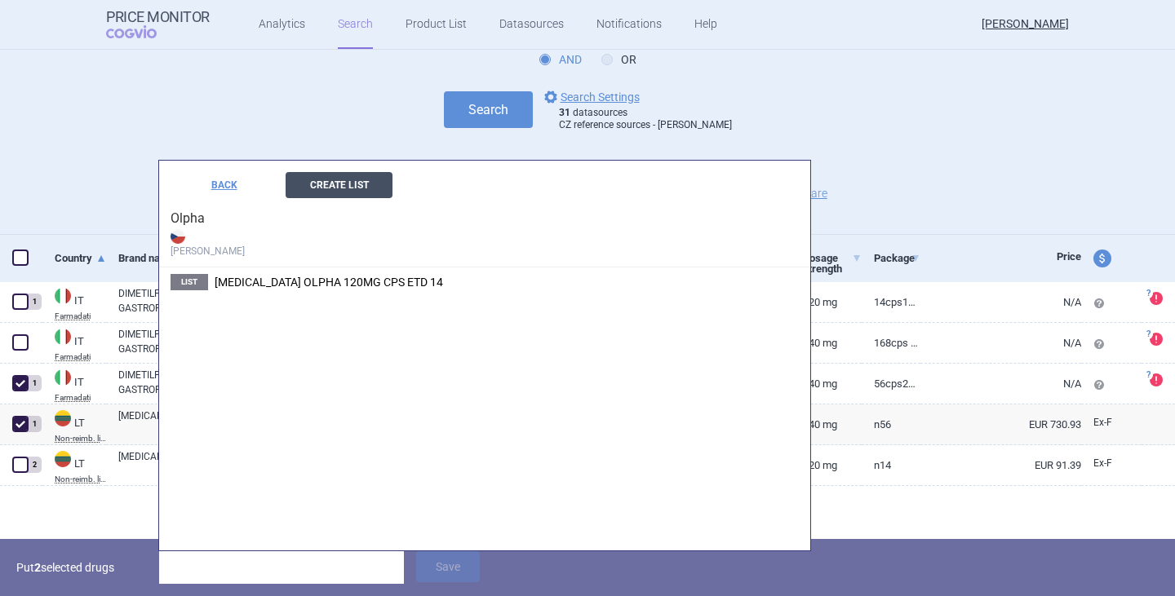
click at [371, 181] on button "Create List" at bounding box center [339, 185] width 107 height 26
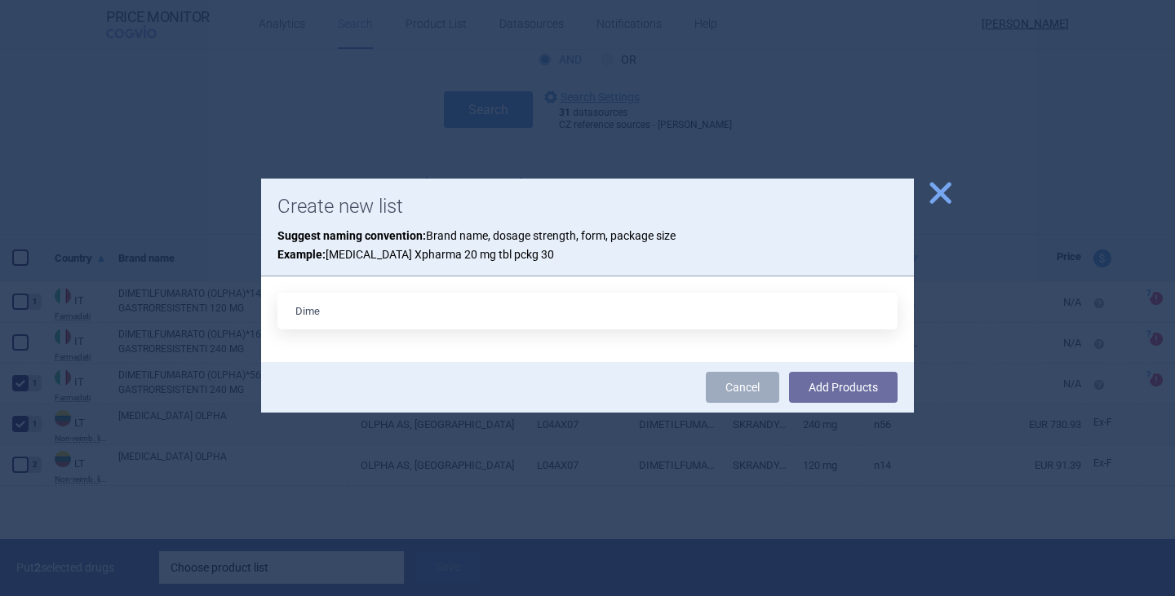
type input "[MEDICAL_DATA] 240 mg x 56"
click at [840, 383] on button "Add Products" at bounding box center [843, 387] width 109 height 31
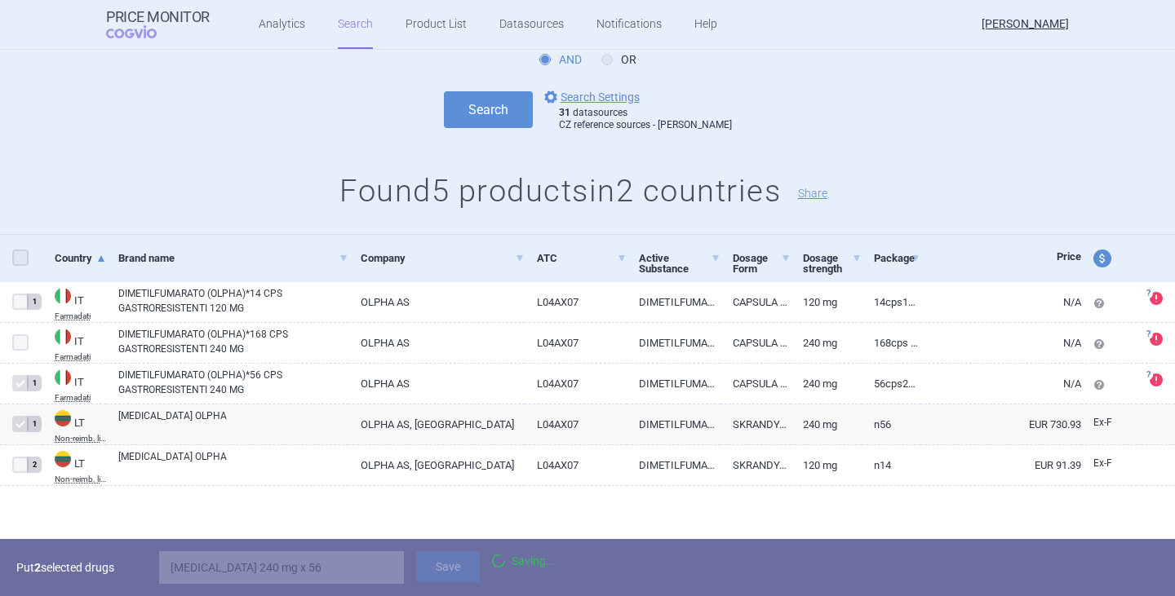
scroll to position [113, 0]
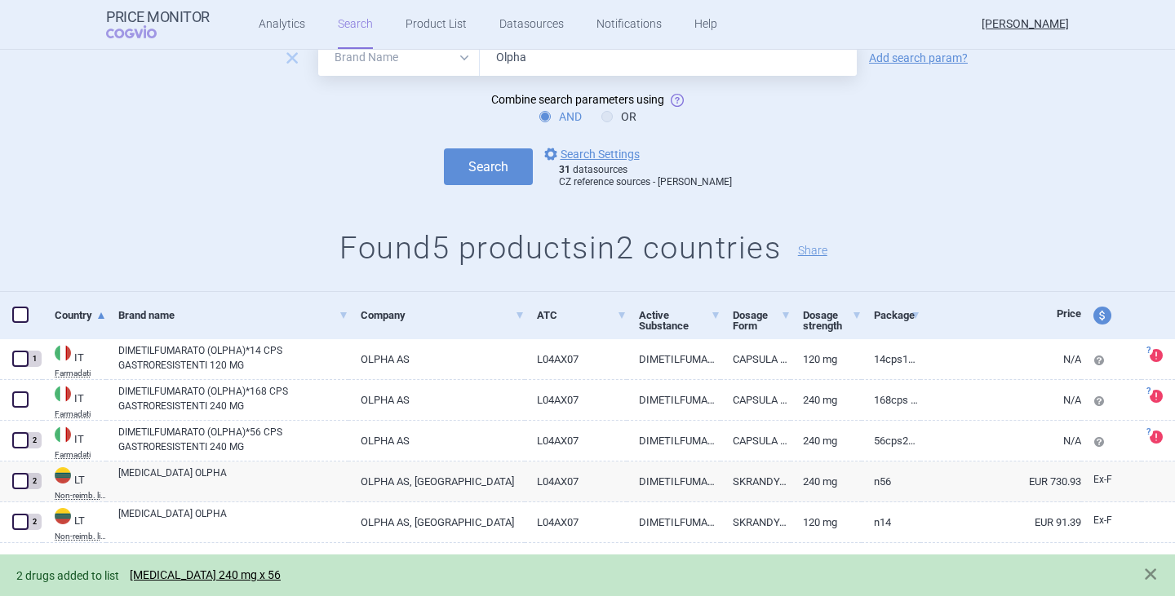
click at [237, 568] on div "2 drugs added to list [MEDICAL_DATA] 240 mg x 56" at bounding box center [571, 575] width 1110 height 19
click at [268, 575] on link "[MEDICAL_DATA] 240 mg x 56" at bounding box center [205, 576] width 151 height 14
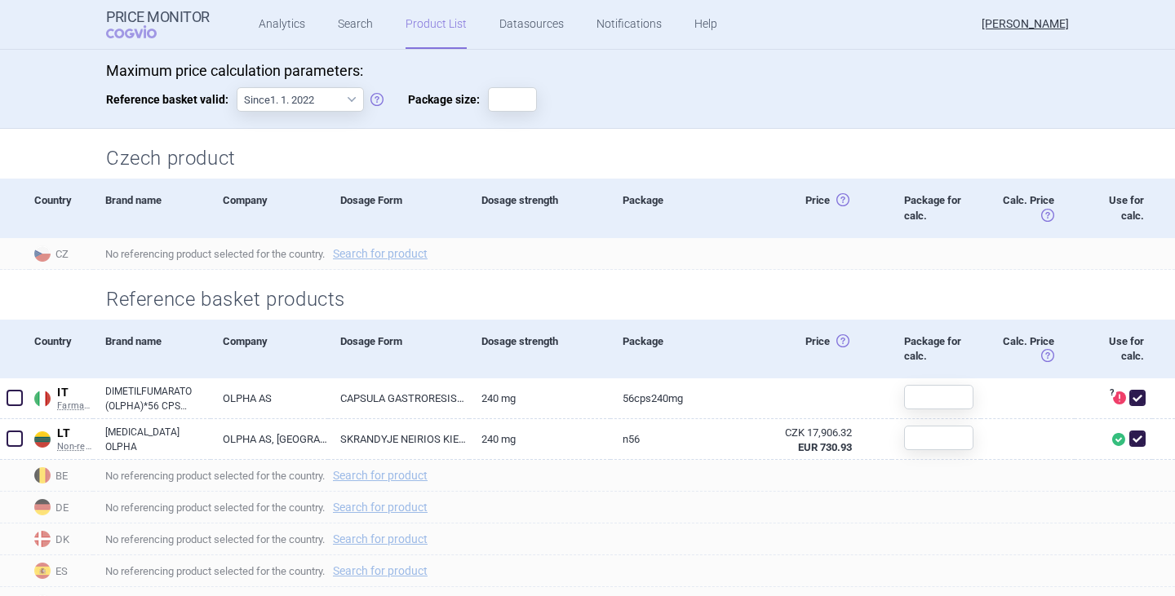
scroll to position [245, 0]
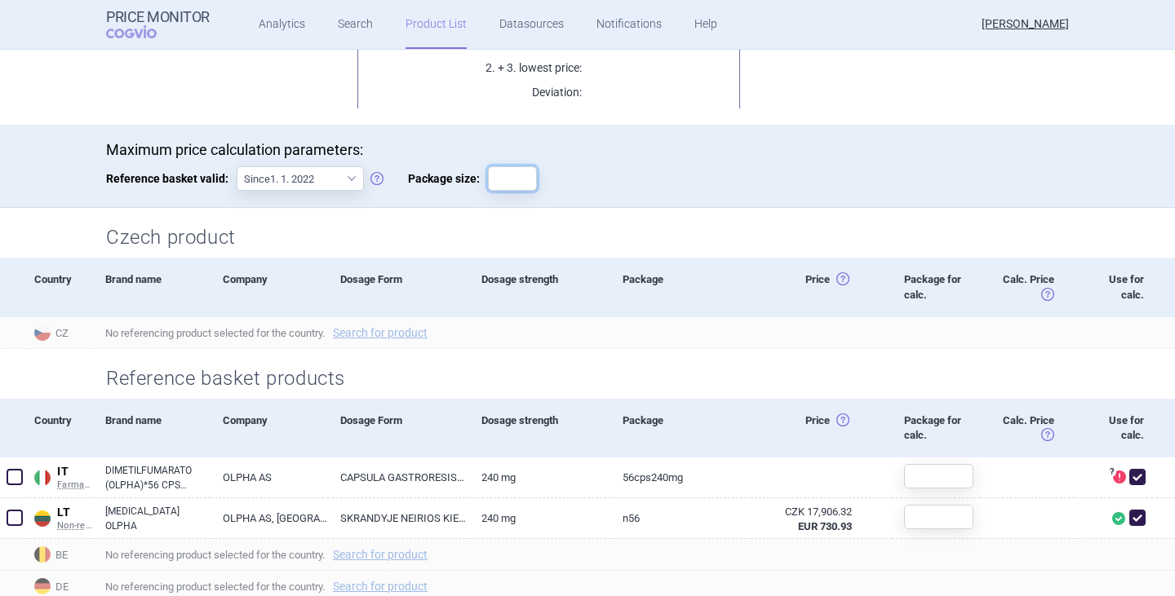
click at [500, 171] on input "Package size:" at bounding box center [512, 178] width 49 height 24
type input "56"
click at [680, 206] on div "Maximum price calculation parameters: Reference basket valid: Since 1. 1. 2022 …" at bounding box center [587, 174] width 963 height 67
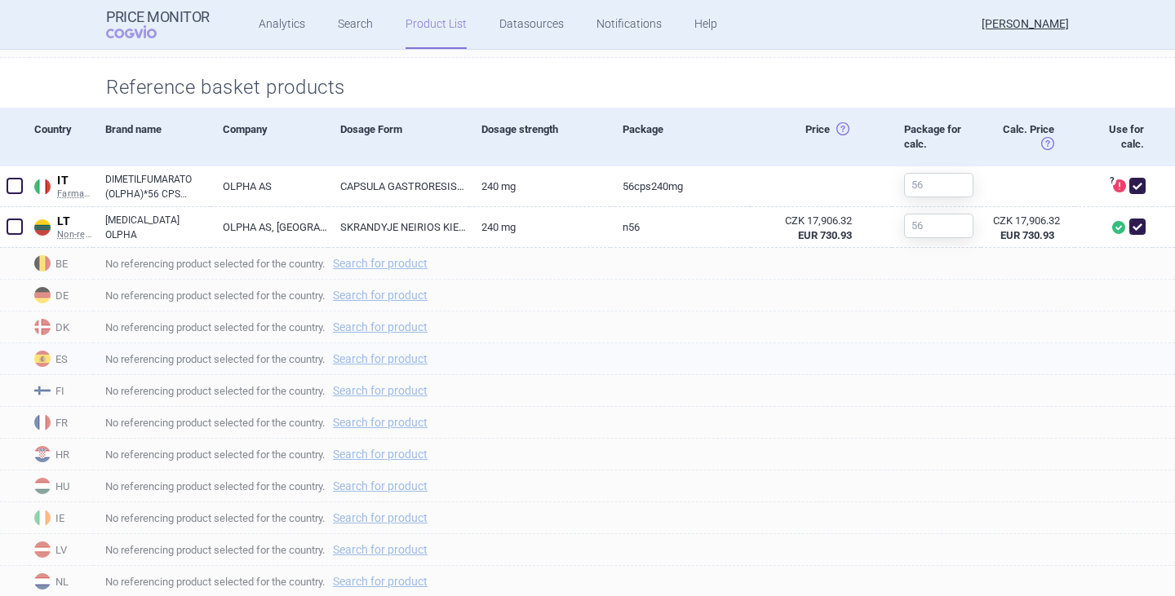
scroll to position [571, 0]
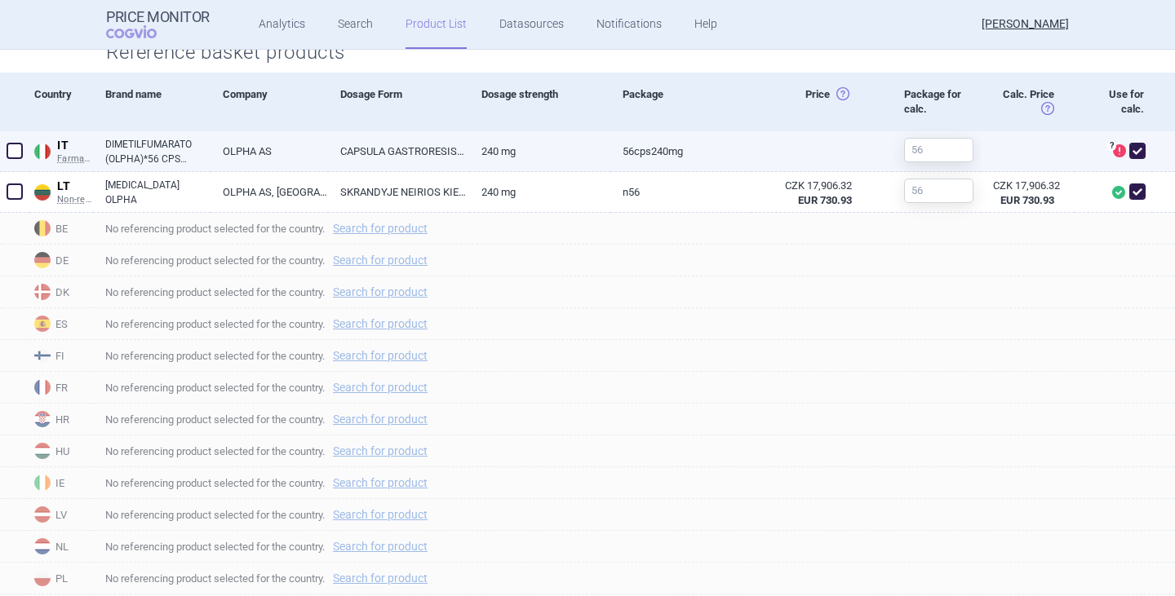
click at [1133, 154] on span at bounding box center [1137, 151] width 24 height 24
checkbox input "false"
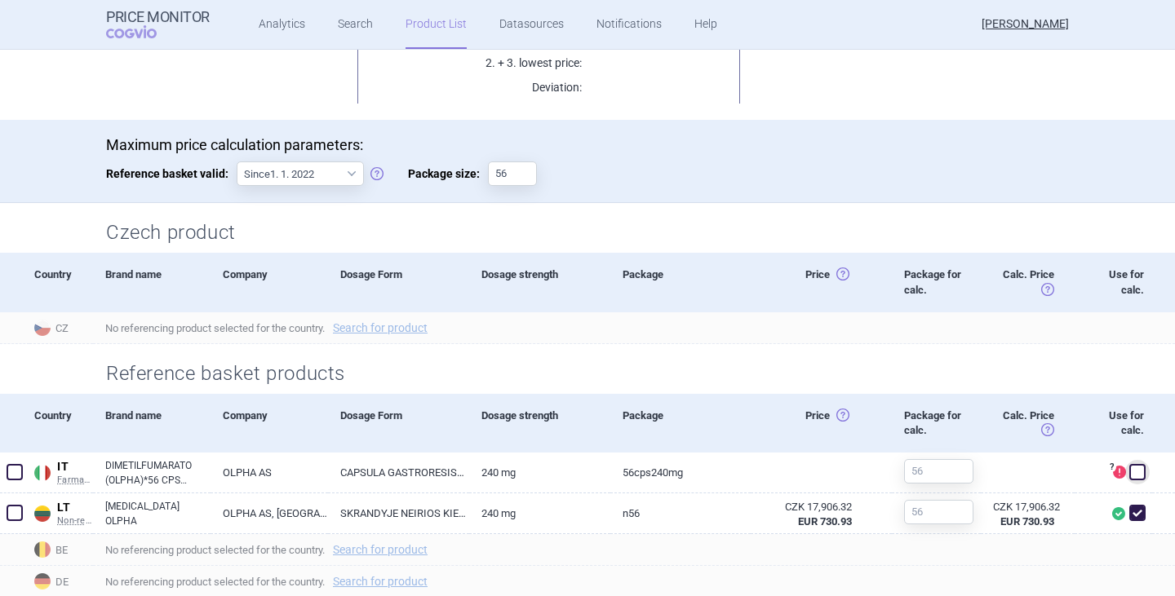
scroll to position [0, 0]
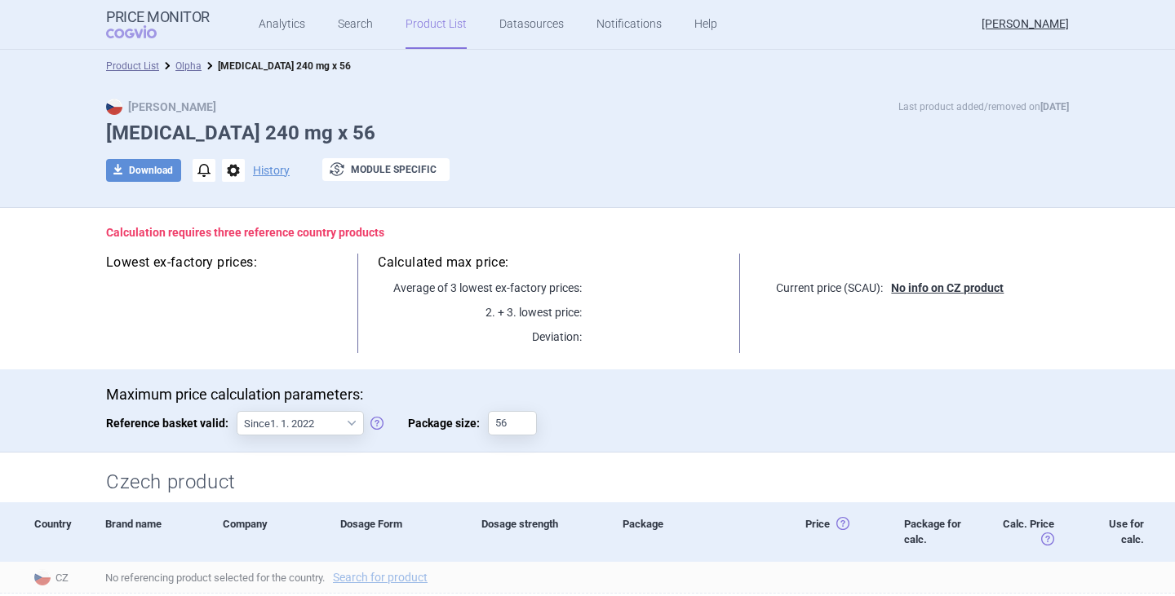
click at [640, 169] on div "download Download notifications options History exchange Module specific" at bounding box center [587, 170] width 963 height 24
click at [350, 21] on link "Search" at bounding box center [355, 24] width 35 height 49
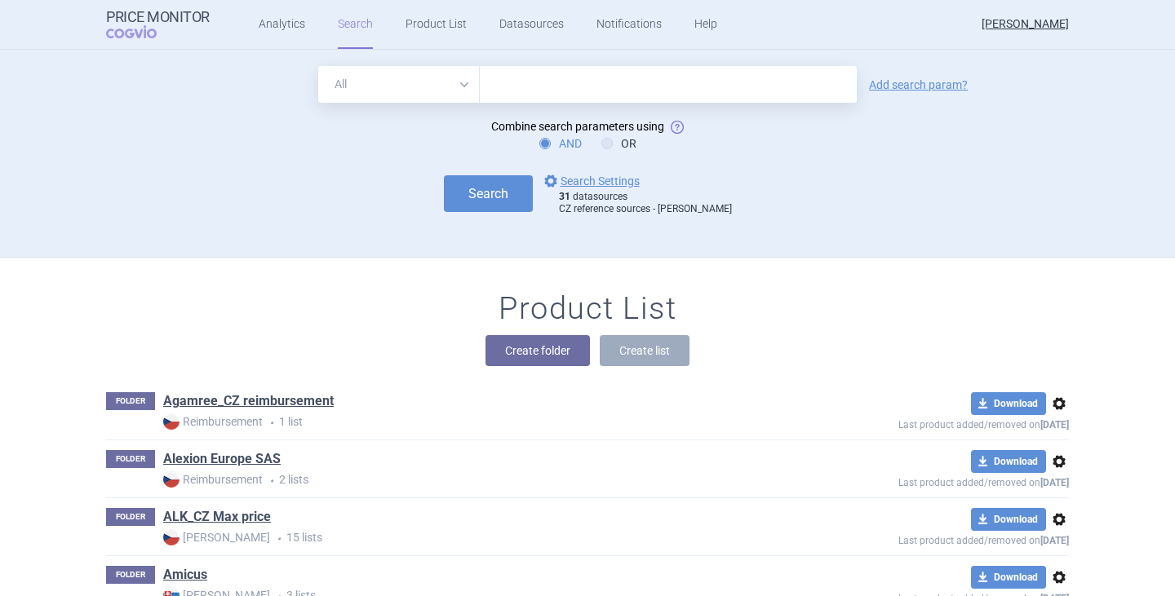
click at [490, 69] on input "text" at bounding box center [668, 84] width 377 height 37
click at [462, 86] on select "All Brand Name ATC Company Active Substance Country Newer than" at bounding box center [399, 84] width 162 height 37
click at [544, 67] on input "text" at bounding box center [668, 84] width 377 height 37
paste input "[MEDICAL_DATA]"
type input "[MEDICAL_DATA]"
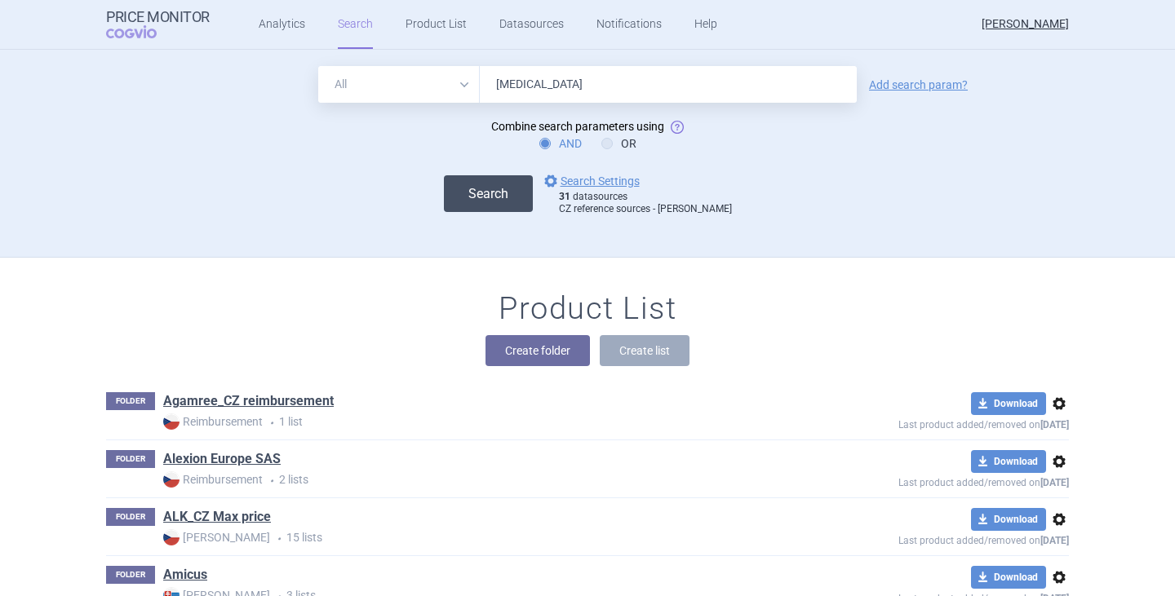
click at [511, 191] on button "Search" at bounding box center [488, 193] width 89 height 37
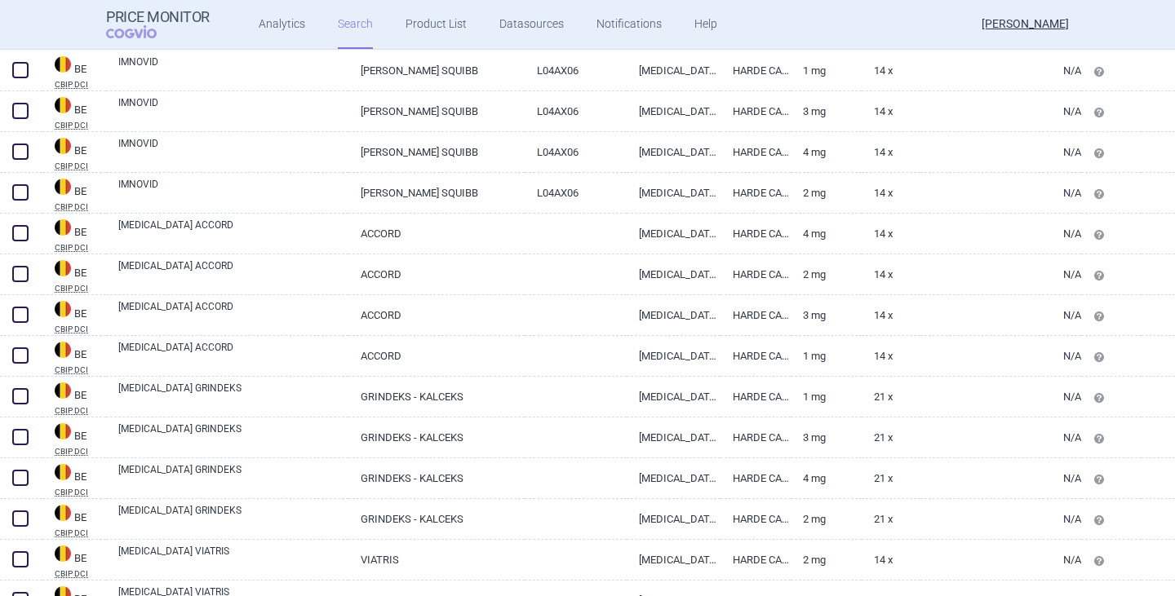
scroll to position [571, 0]
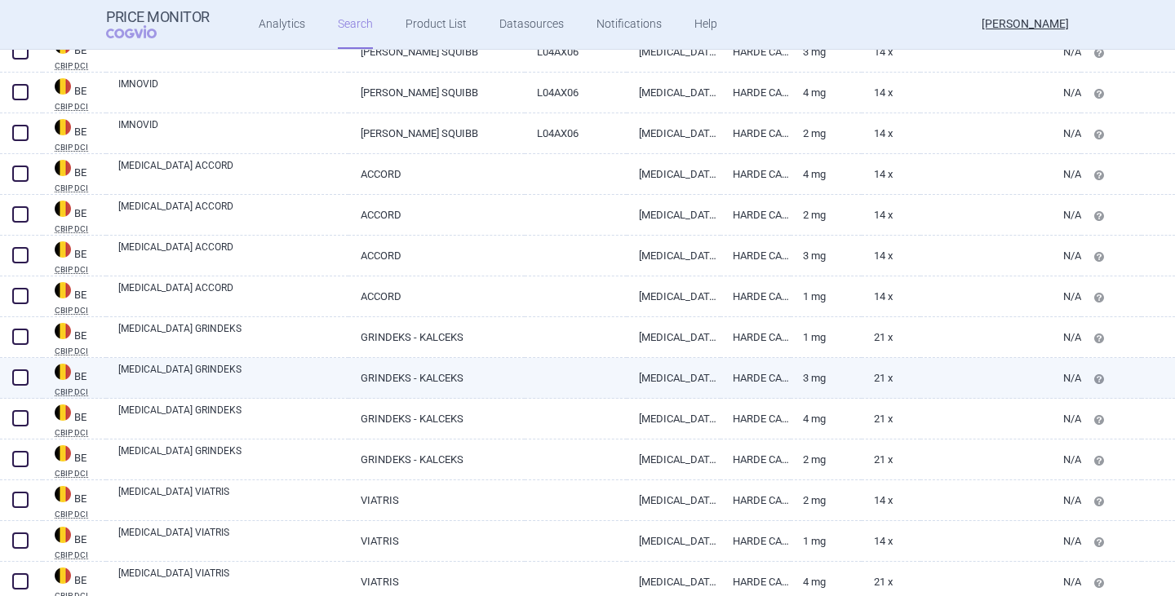
click at [191, 374] on link "[MEDICAL_DATA] GRINDEKS" at bounding box center [233, 376] width 230 height 29
select select "EUR"
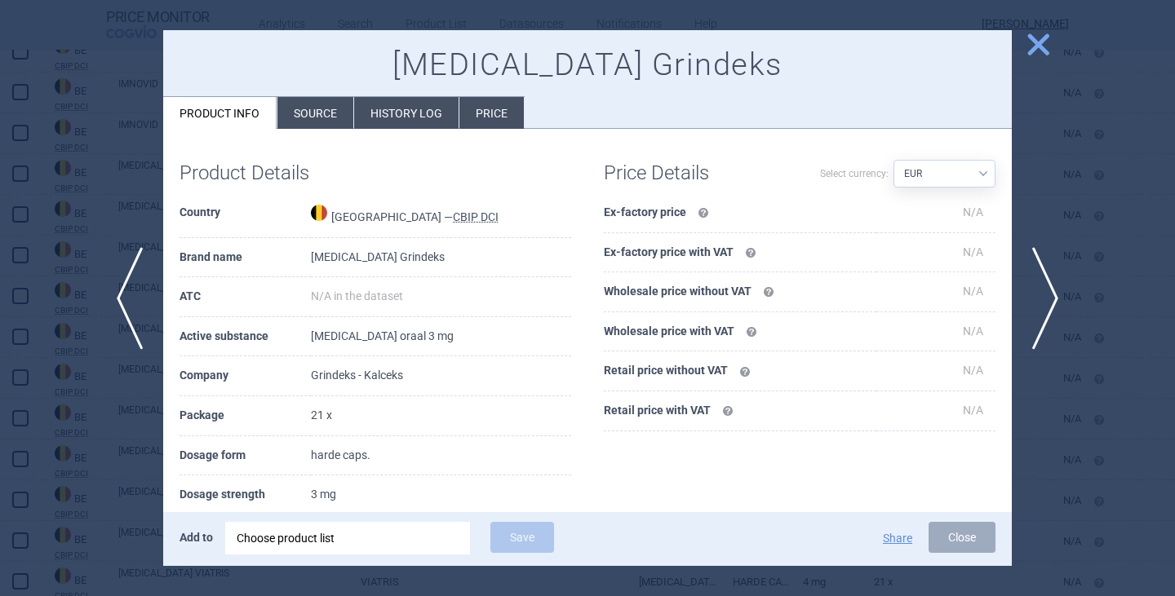
click at [127, 55] on div at bounding box center [587, 298] width 1175 height 596
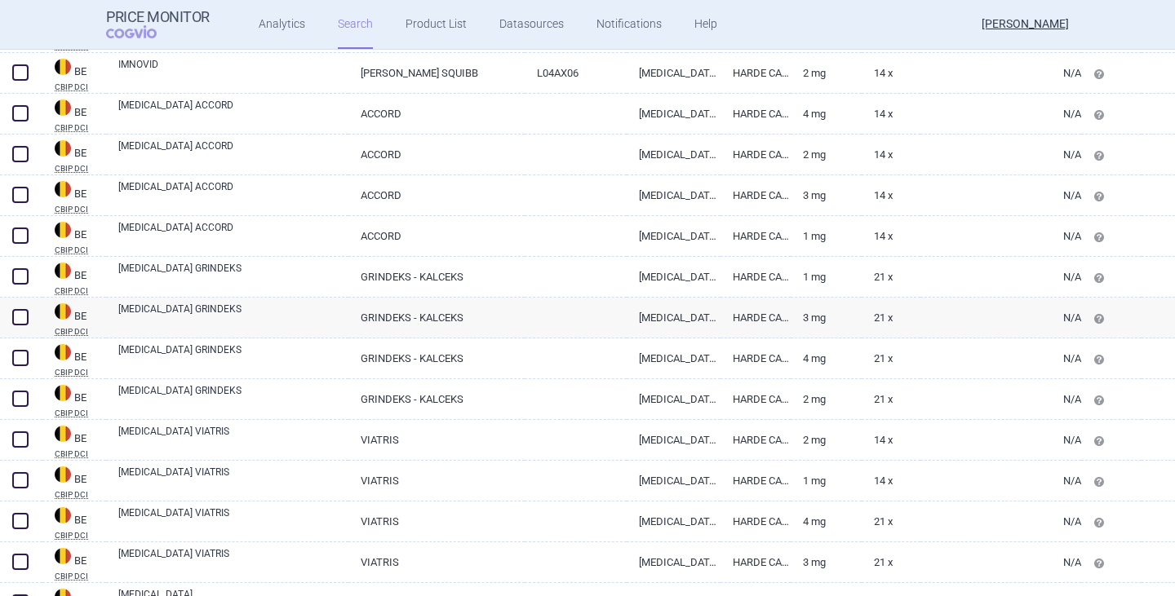
scroll to position [734, 0]
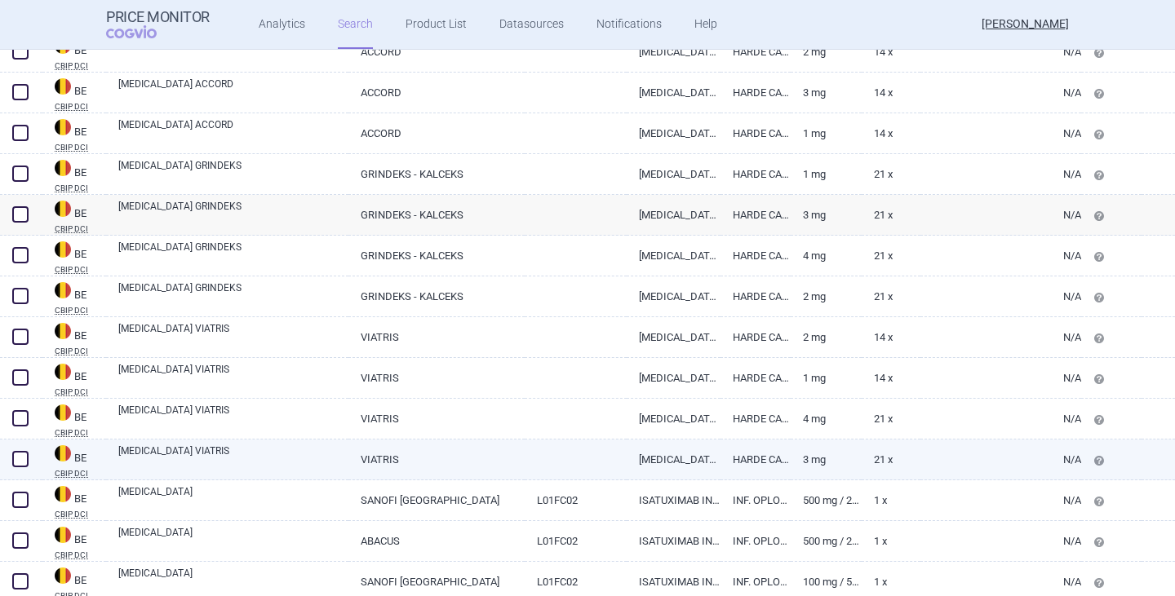
click at [381, 448] on link "VIATRIS" at bounding box center [436, 460] width 176 height 40
select select "EUR"
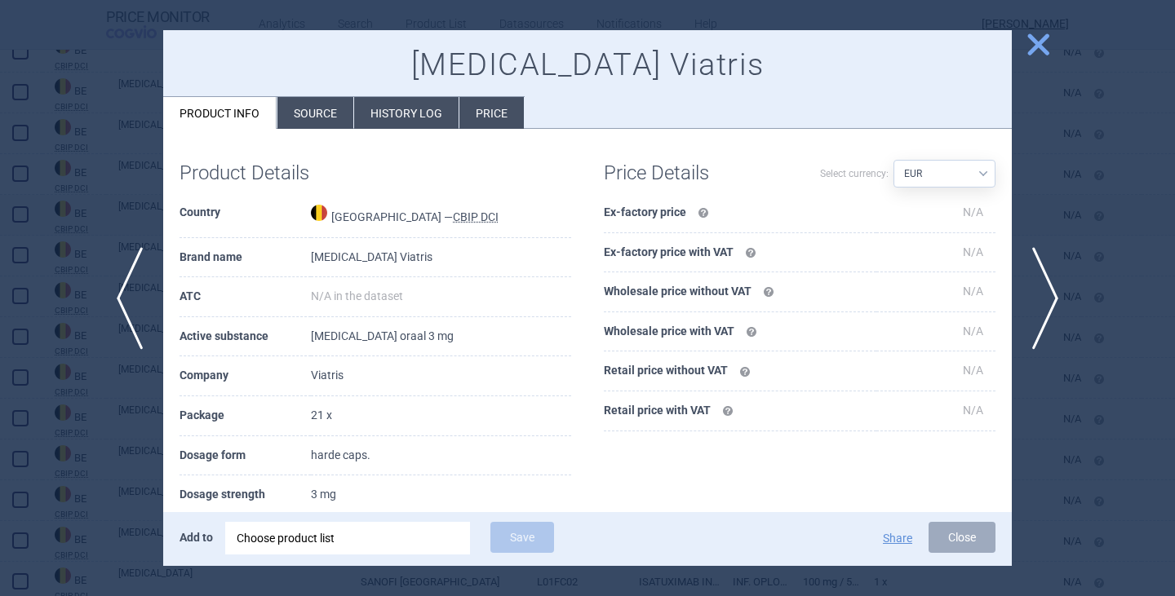
click at [113, 227] on div at bounding box center [587, 298] width 1175 height 596
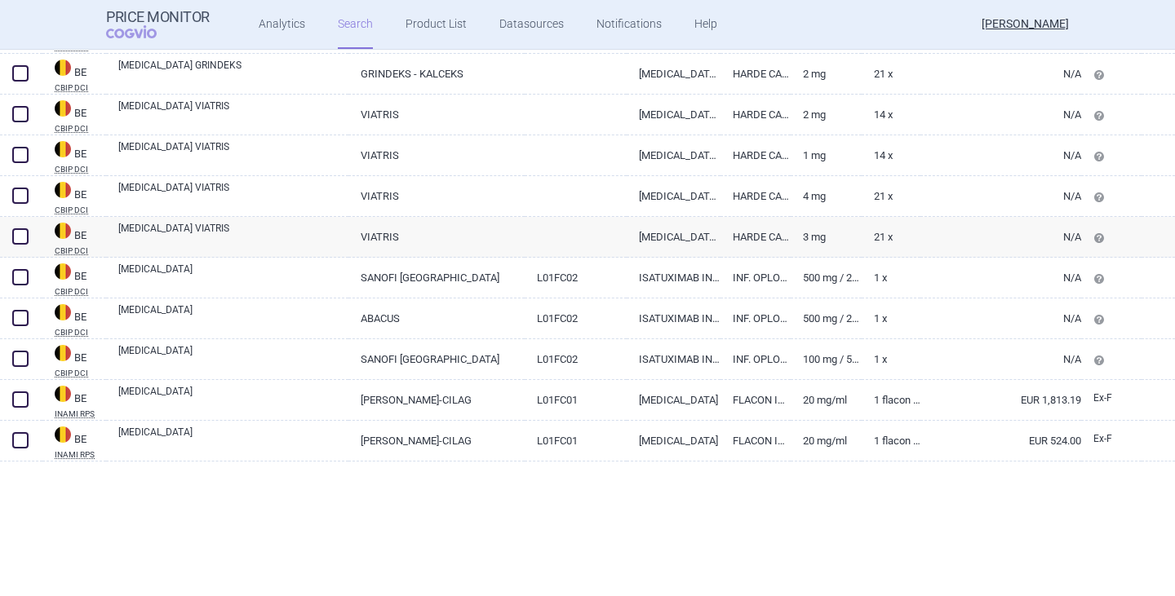
scroll to position [1469, 0]
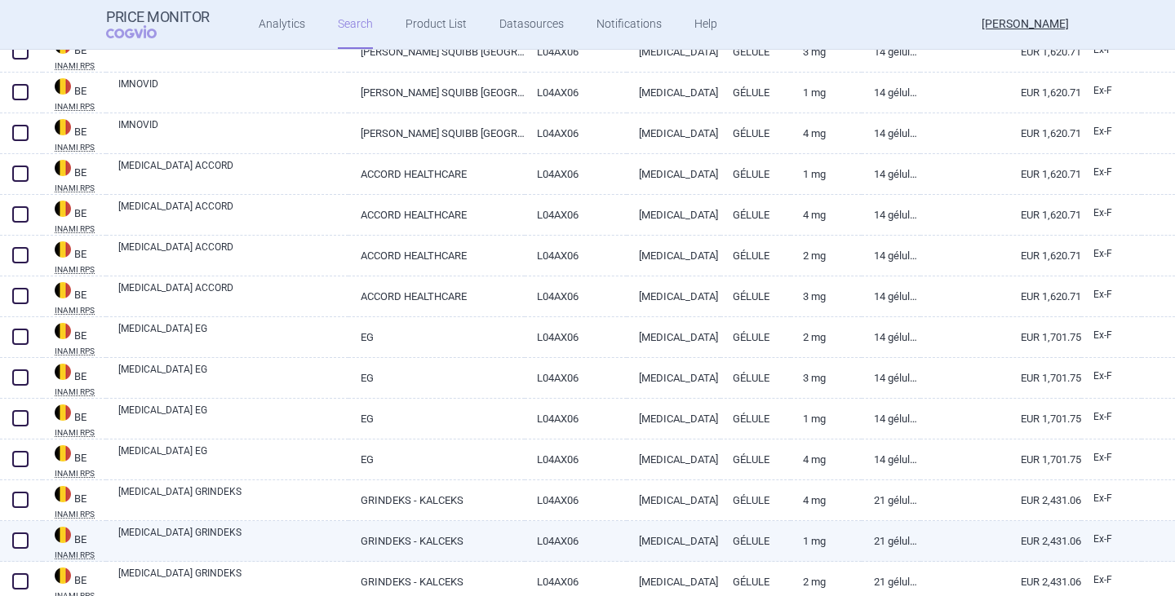
click at [302, 538] on link "[MEDICAL_DATA] GRINDEKS" at bounding box center [233, 539] width 230 height 29
select select "EUR"
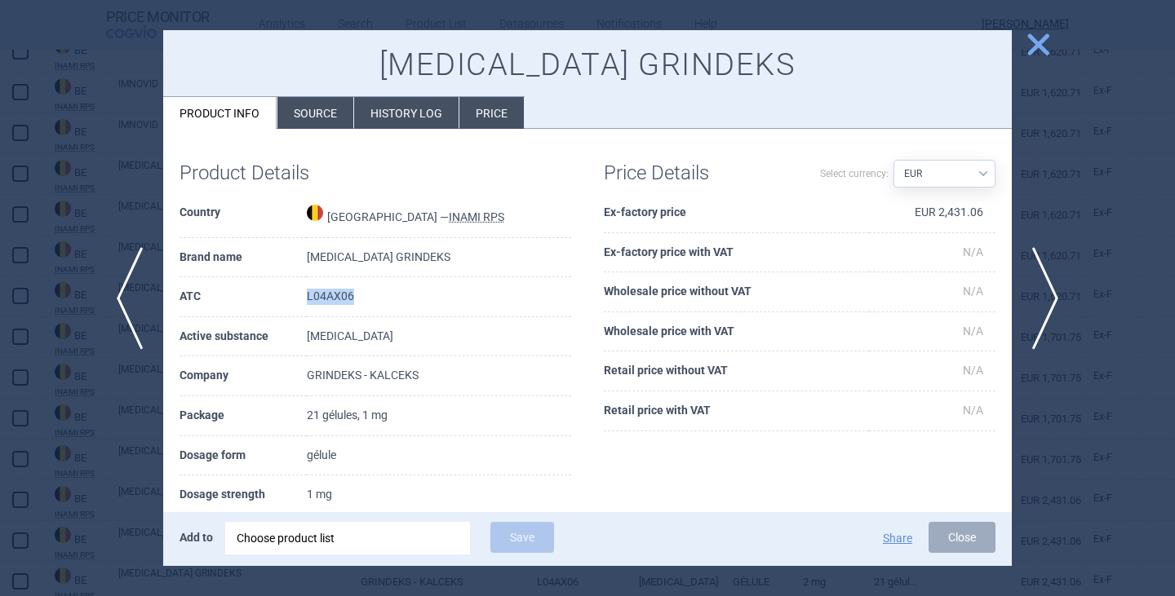
drag, startPoint x: 374, startPoint y: 295, endPoint x: 304, endPoint y: 295, distance: 70.2
click at [304, 295] on tr "ATC L04AX06" at bounding box center [375, 297] width 392 height 40
copy tr "L04AX06"
click at [1030, 33] on span "close" at bounding box center [1038, 44] width 29 height 29
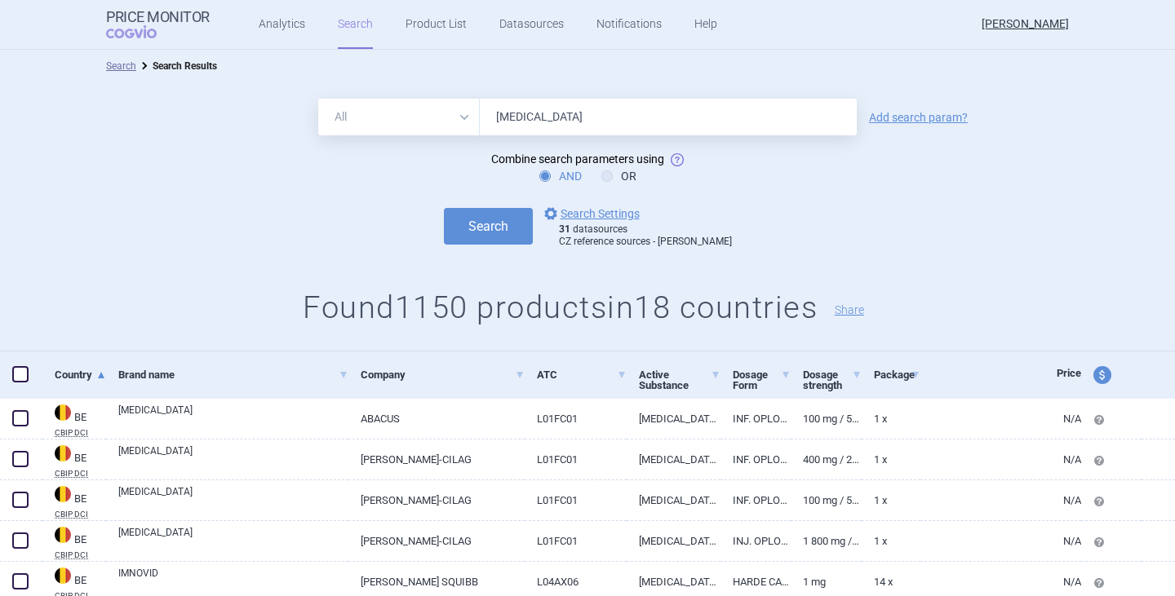
click at [449, 117] on select "All Brand Name ATC Company Active Substance Country Newer than" at bounding box center [399, 117] width 162 height 37
select select "atc"
click at [318, 99] on select "All Brand Name ATC Company Active Substance Country Newer than" at bounding box center [399, 117] width 162 height 37
click at [563, 126] on input "[MEDICAL_DATA]" at bounding box center [668, 117] width 377 height 37
drag, startPoint x: 600, startPoint y: 114, endPoint x: 454, endPoint y: 120, distance: 145.3
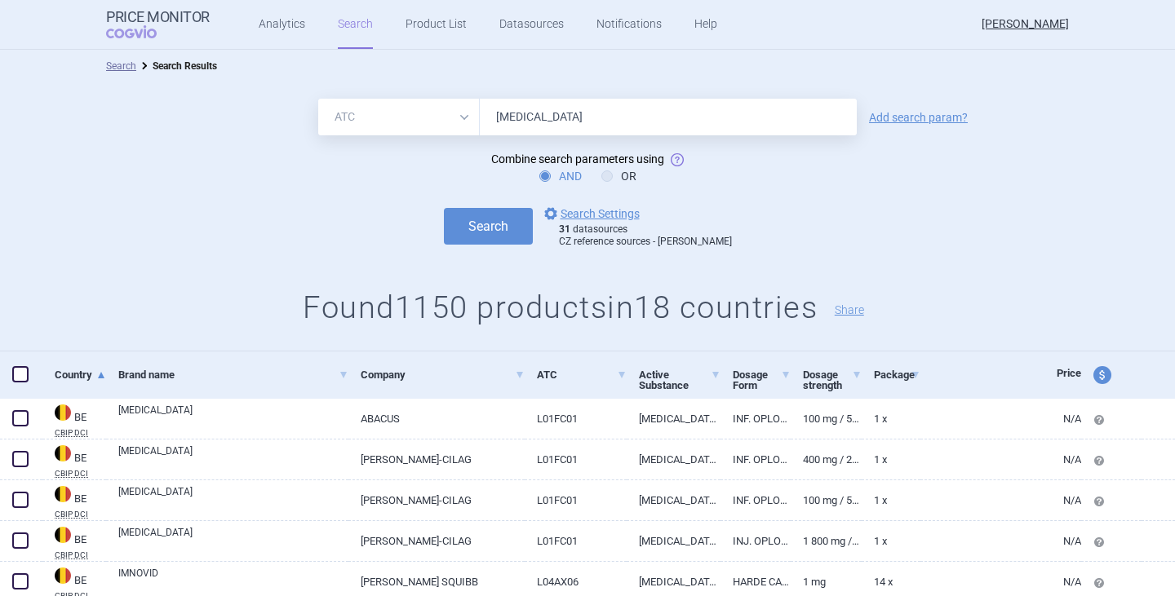
click at [454, 120] on div "All Brand Name ATC Company Active Substance Country Newer than [MEDICAL_DATA]" at bounding box center [587, 117] width 538 height 37
paste input "L04AX06"
type input "L04AX06"
click at [494, 233] on button "Search" at bounding box center [488, 226] width 89 height 37
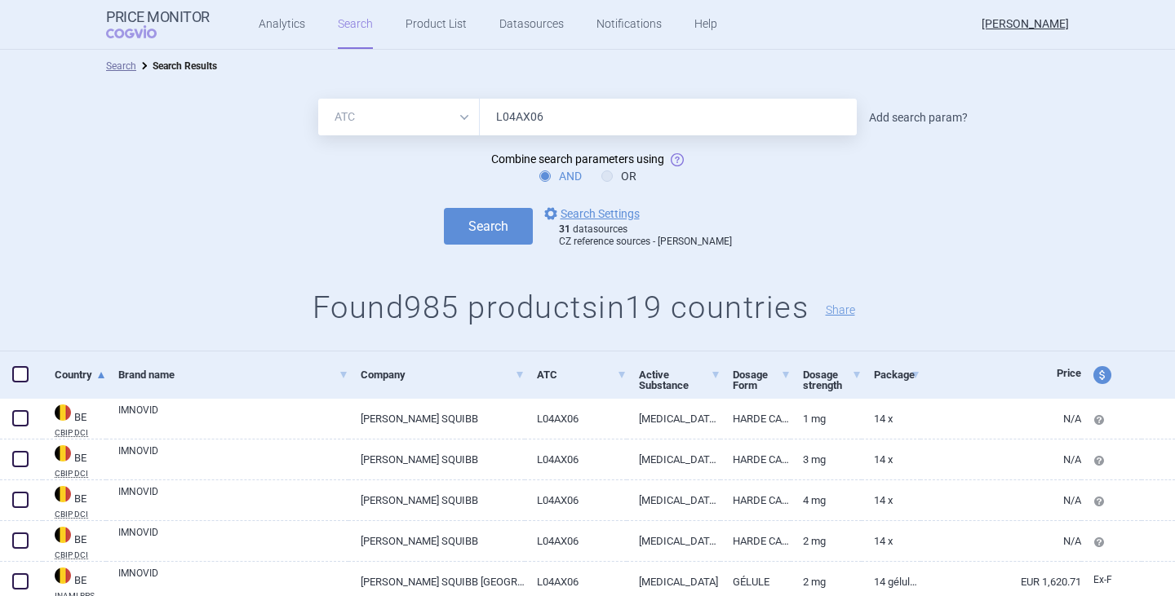
click at [911, 123] on link "Add search param?" at bounding box center [918, 117] width 99 height 11
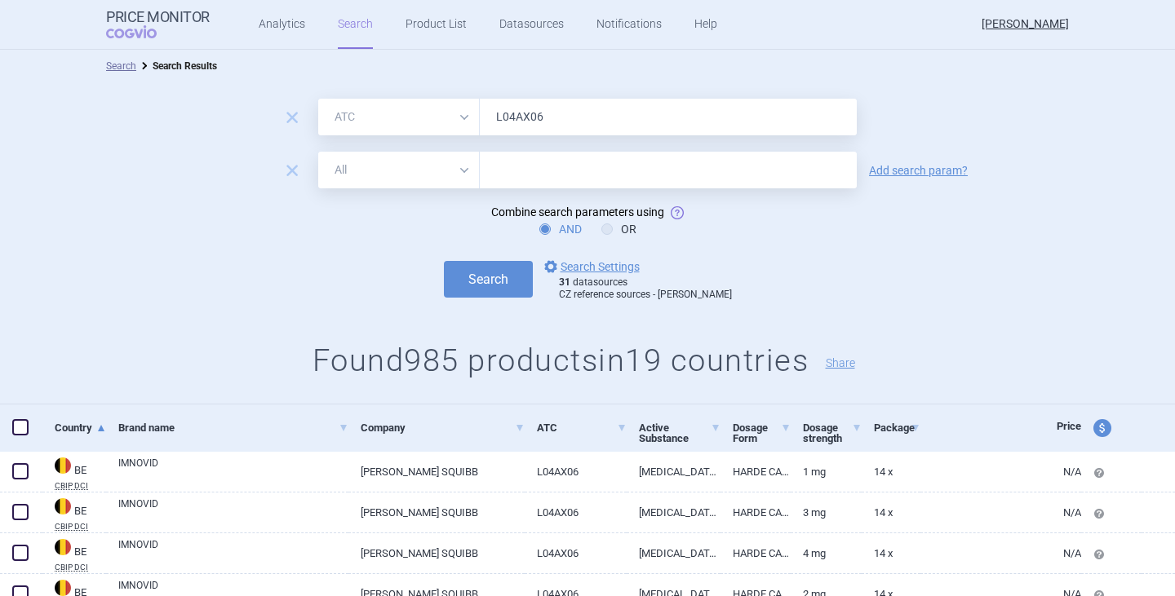
click at [415, 158] on select "All Brand Name ATC Company Active Substance Country Newer than" at bounding box center [399, 170] width 162 height 37
select select "brandName"
click at [318, 152] on select "All Brand Name ATC Company Active Substance Country Newer than" at bounding box center [399, 170] width 162 height 37
click at [538, 176] on input "text" at bounding box center [668, 170] width 377 height 37
type input "olpha"
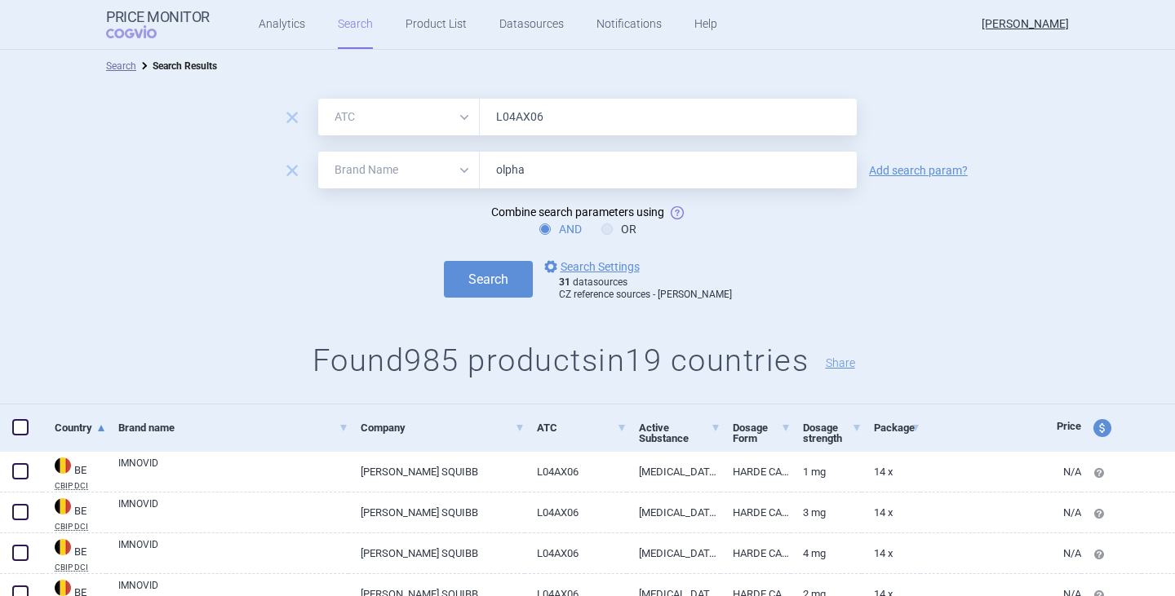
click at [444, 261] on button "Search" at bounding box center [488, 279] width 89 height 37
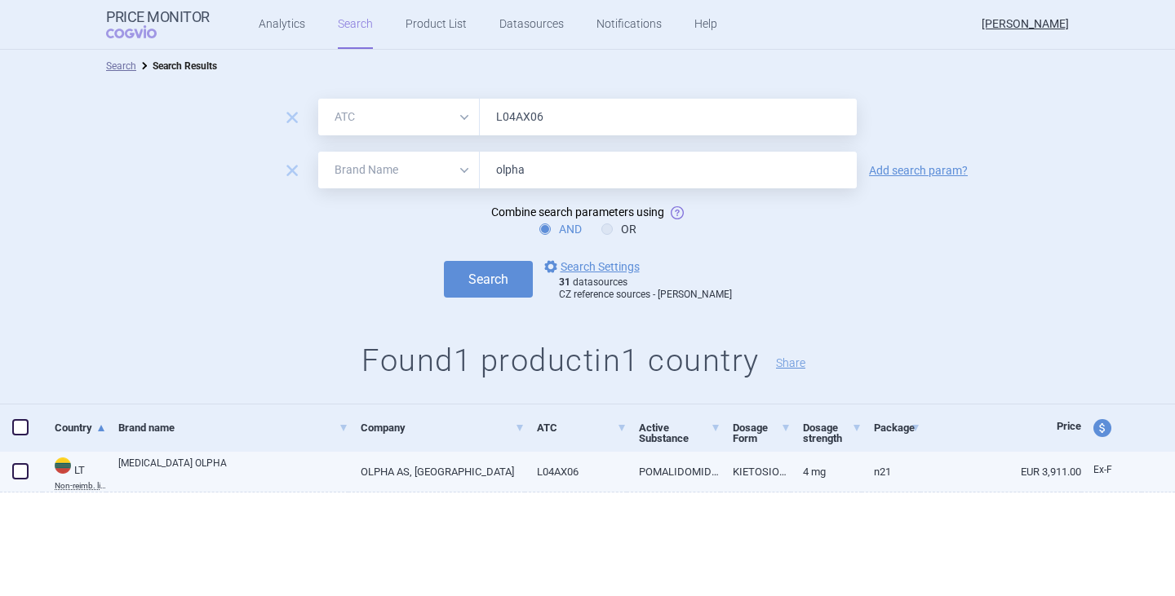
click at [188, 469] on link "[MEDICAL_DATA] OLPHA" at bounding box center [233, 470] width 230 height 29
select select "EUR"
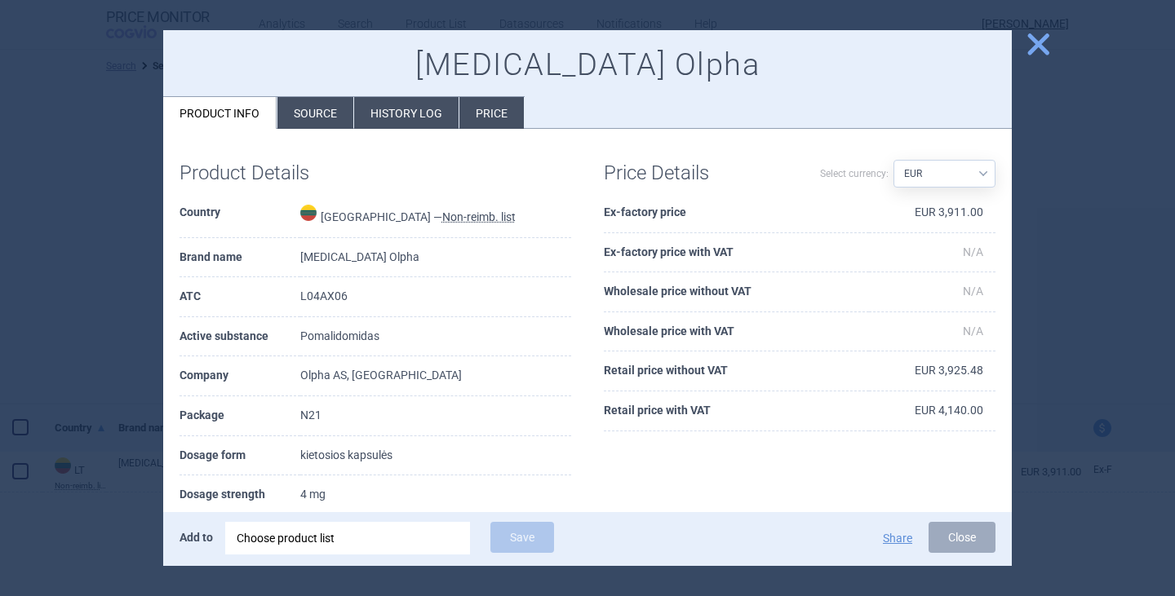
click at [1026, 42] on span "close" at bounding box center [1038, 44] width 29 height 29
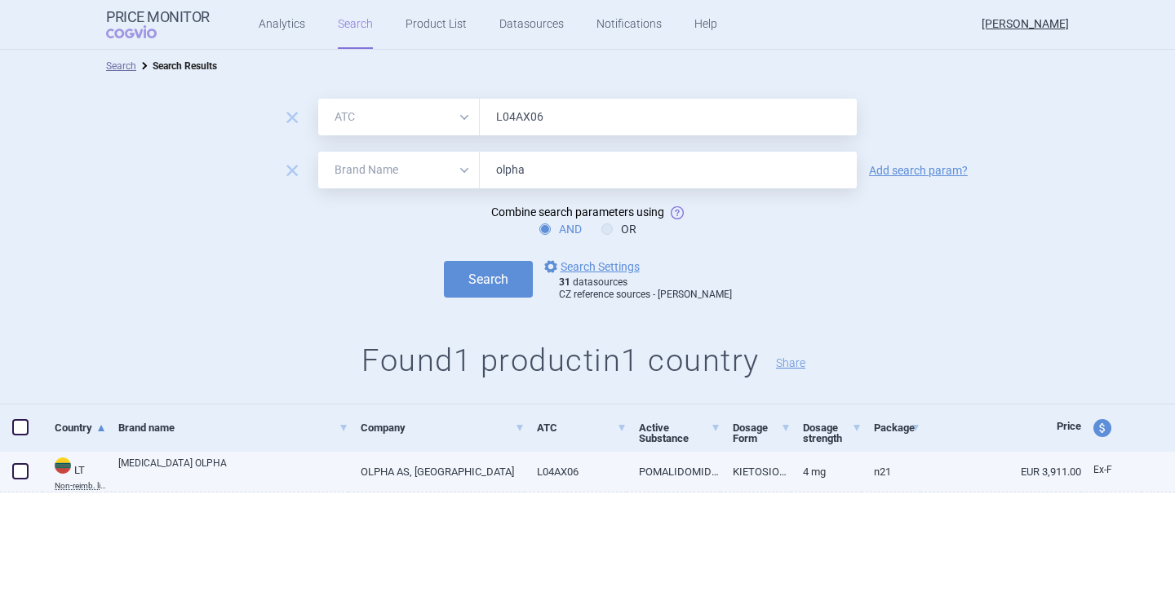
click at [23, 468] on span at bounding box center [20, 471] width 16 height 16
checkbox input "true"
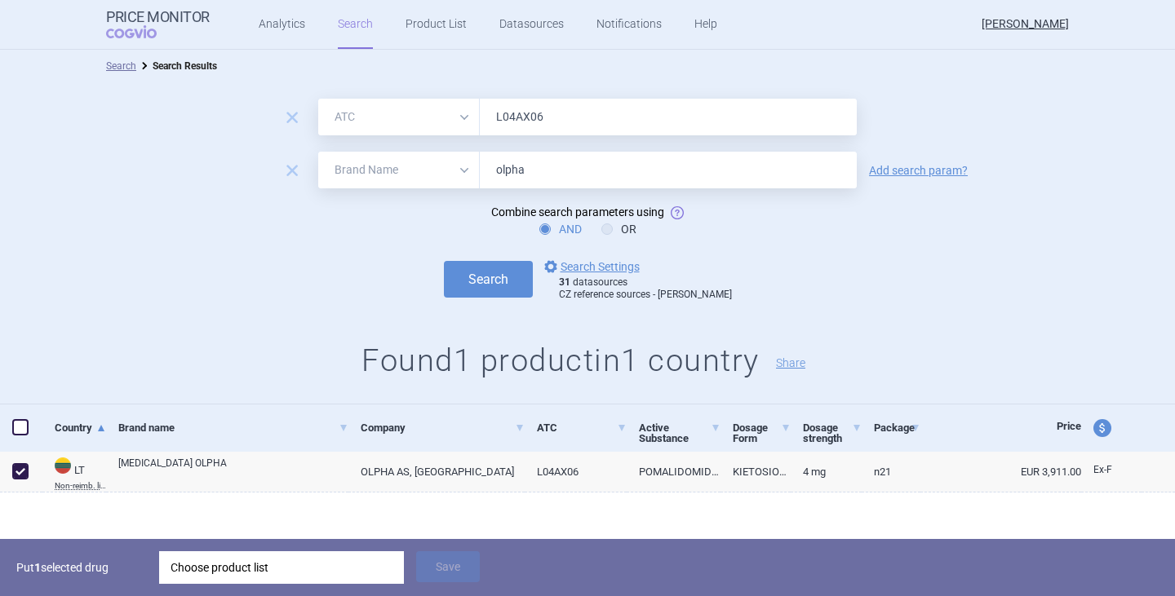
click at [229, 575] on div "Choose product list" at bounding box center [282, 568] width 222 height 33
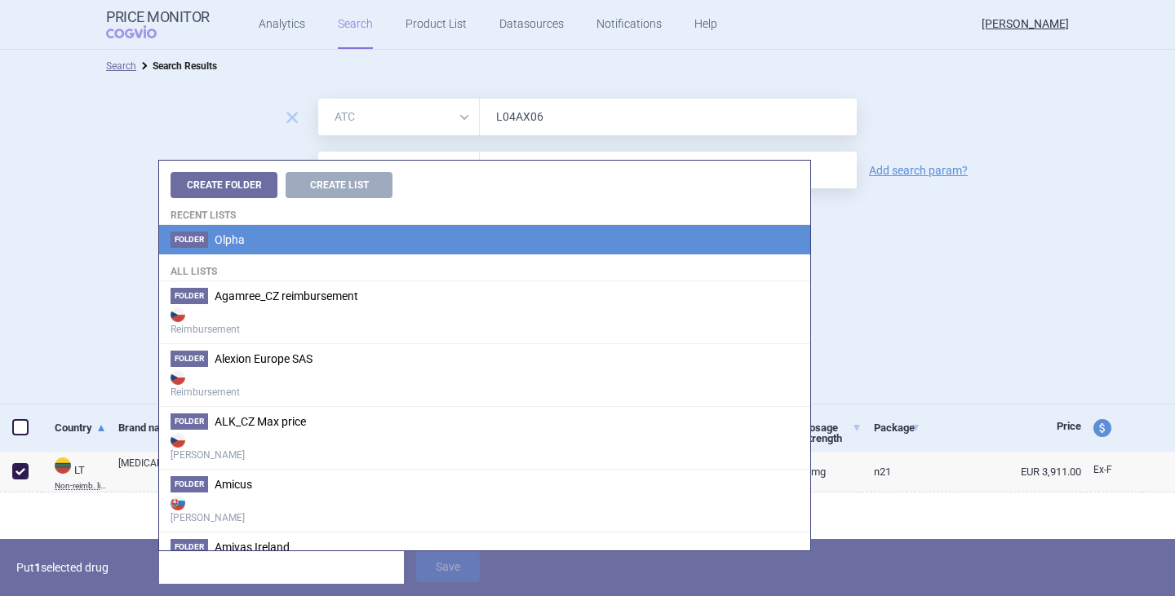
click at [259, 233] on li "Folder Olpha" at bounding box center [484, 239] width 651 height 29
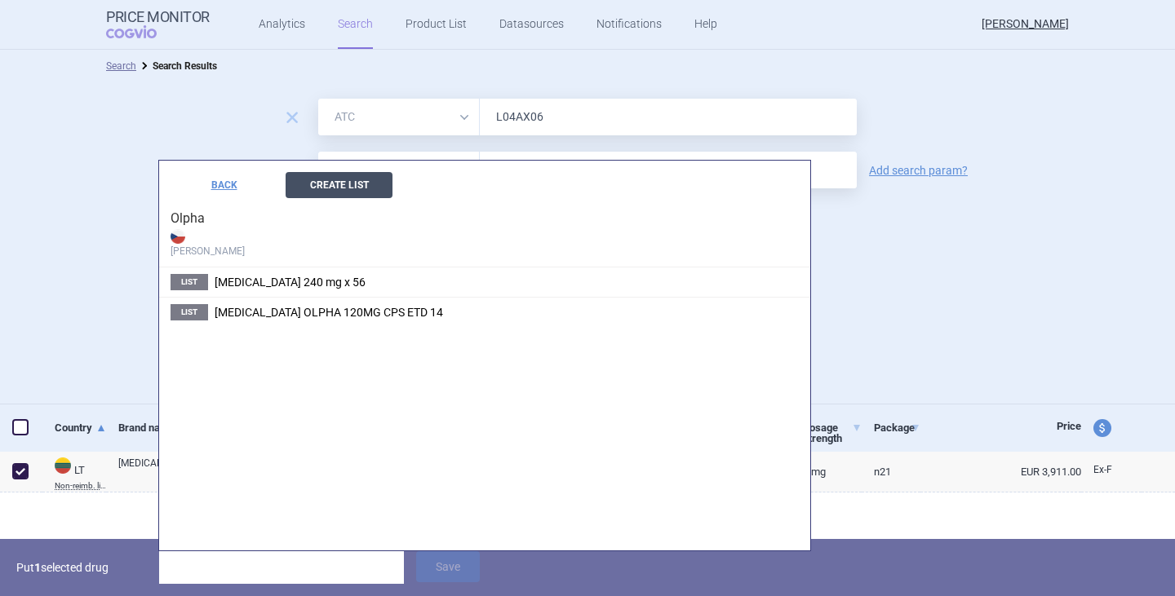
click at [356, 188] on button "Create List" at bounding box center [339, 185] width 107 height 26
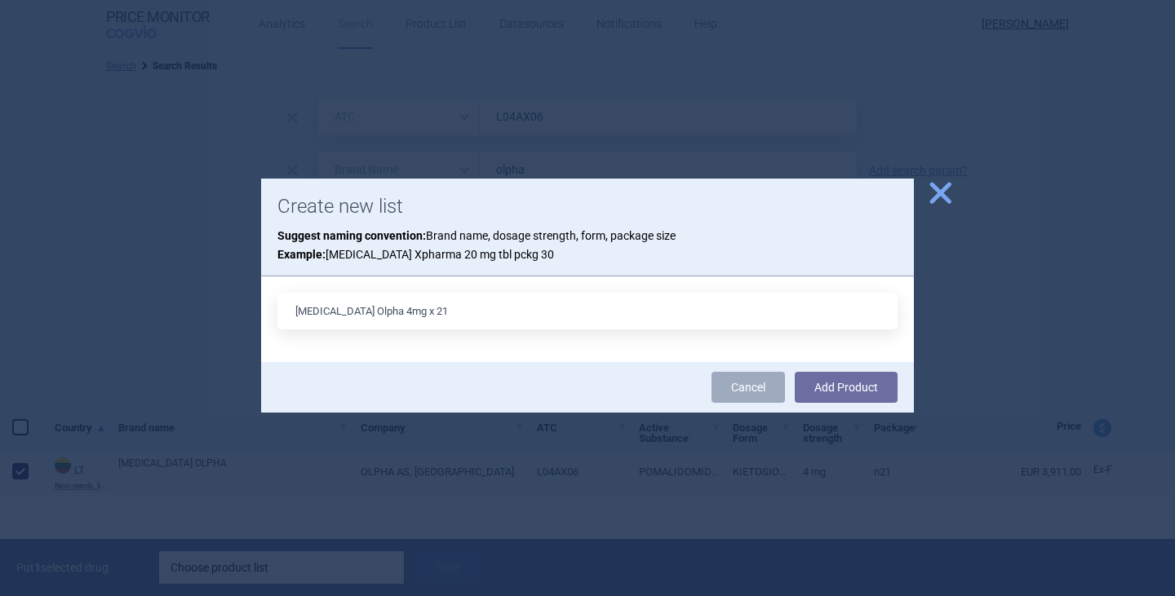
type input "[MEDICAL_DATA] Olpha 4mg x 21"
click at [795, 372] on button "Add Product" at bounding box center [846, 387] width 103 height 31
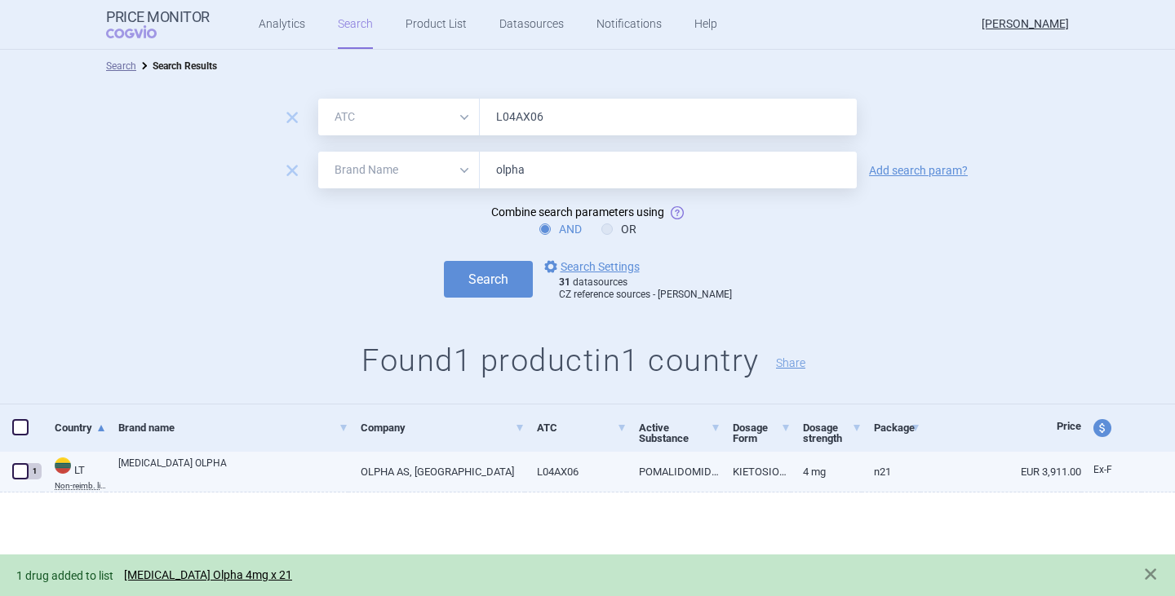
click at [163, 469] on link "[MEDICAL_DATA] OLPHA" at bounding box center [233, 470] width 230 height 29
select select "EUR"
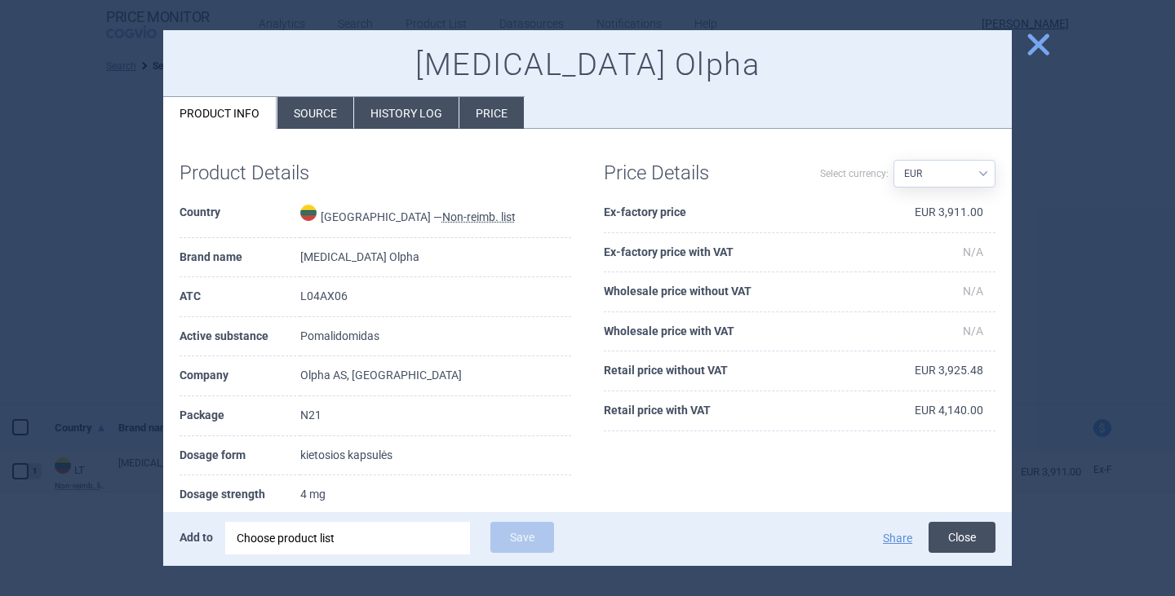
click at [964, 539] on button "Close" at bounding box center [961, 537] width 67 height 31
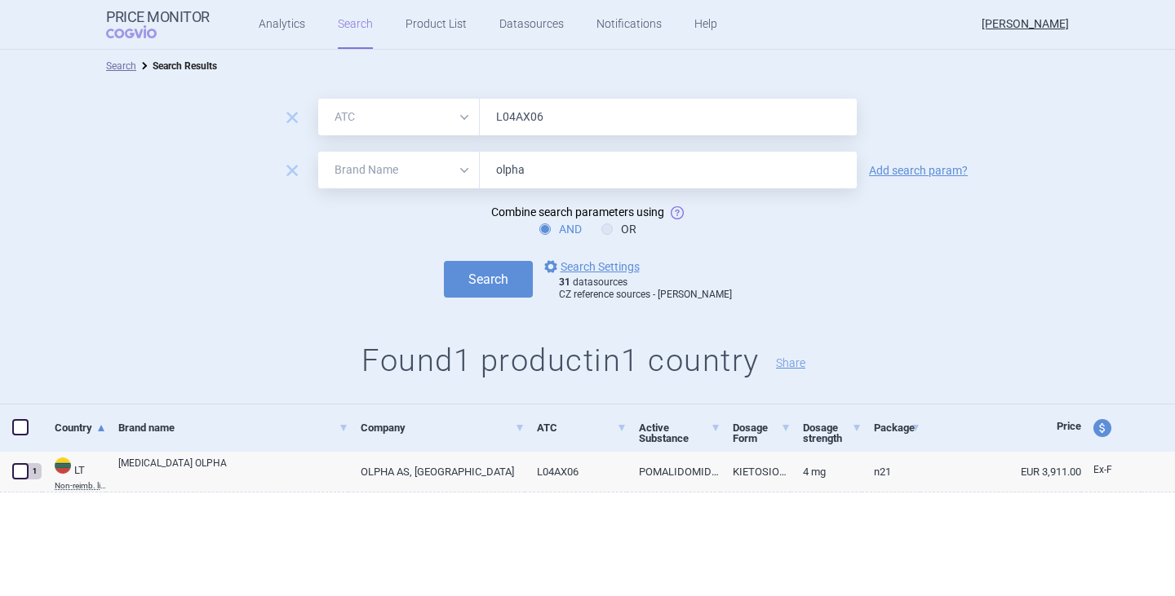
click at [905, 285] on div "Search options Search Settings 31 datasources CZ reference sources - Max price" at bounding box center [587, 279] width 1175 height 45
click at [239, 306] on div "remove All Brand Name ATC Company Active Substance Country Newer than L04AX06 r…" at bounding box center [587, 243] width 1175 height 322
click at [166, 453] on div "[MEDICAL_DATA] OLPHA" at bounding box center [227, 472] width 242 height 41
click at [167, 477] on link "[MEDICAL_DATA] OLPHA" at bounding box center [233, 470] width 230 height 29
select select "EUR"
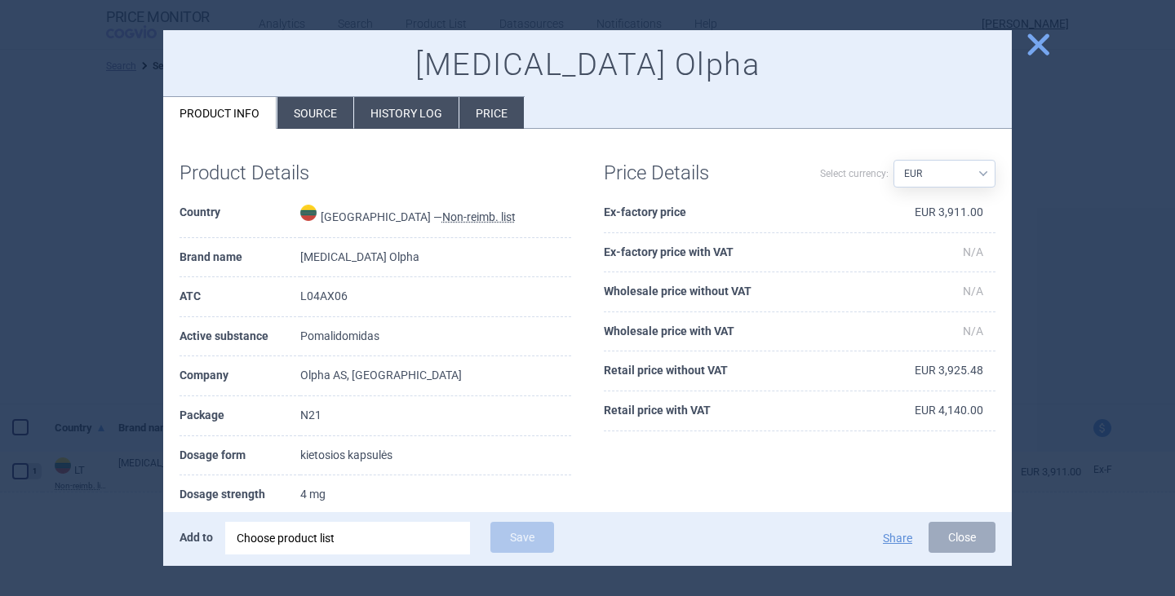
click at [153, 155] on div at bounding box center [587, 298] width 1175 height 596
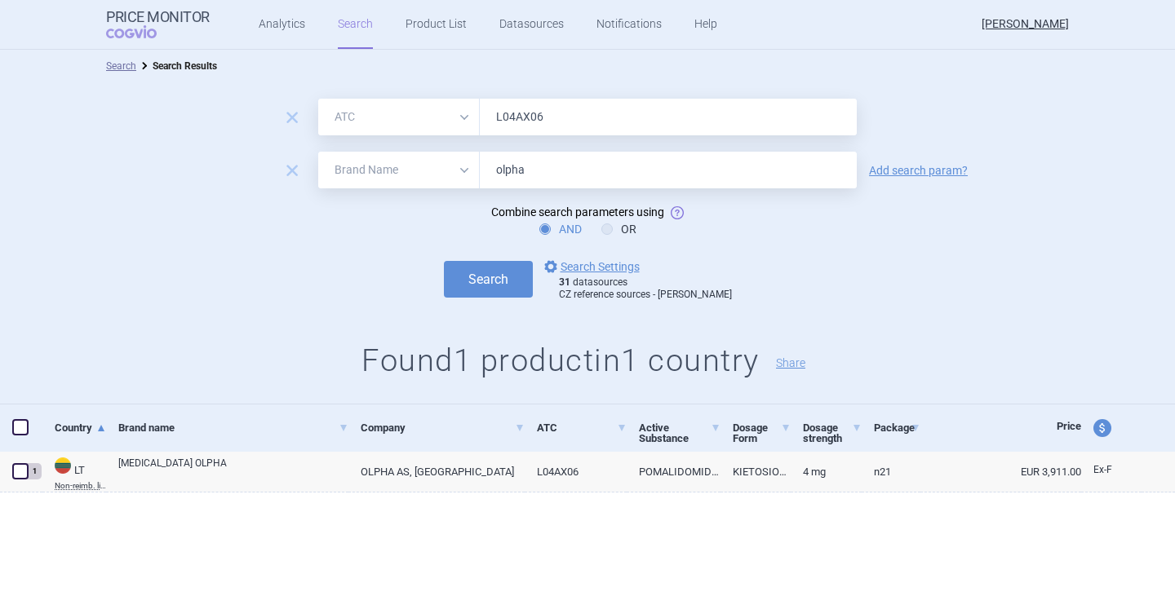
click at [344, 17] on link "Search" at bounding box center [355, 24] width 35 height 49
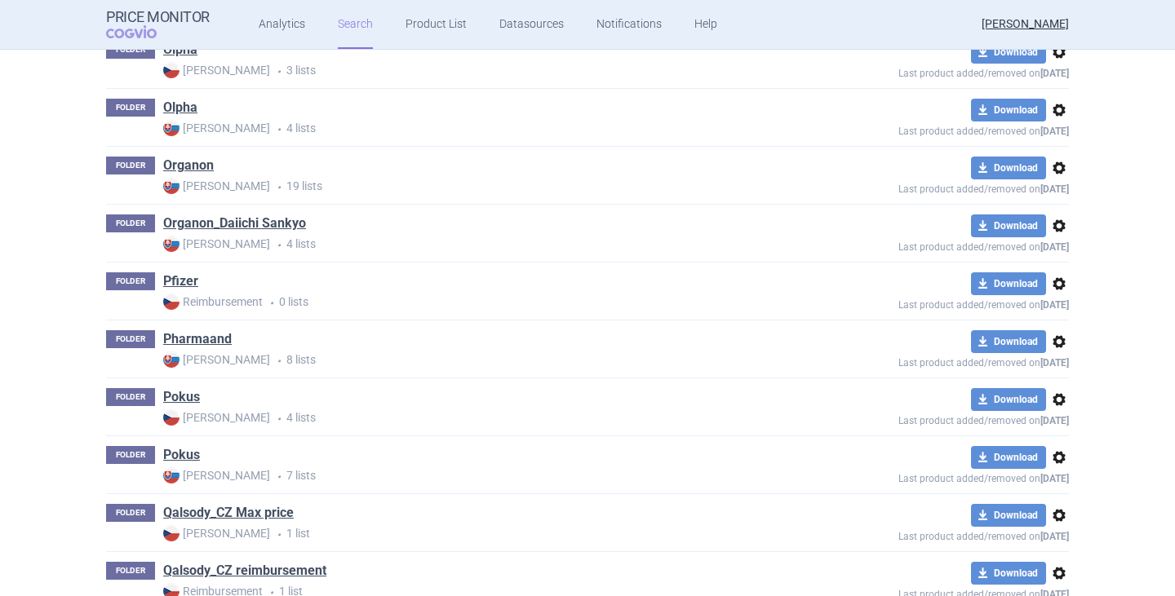
scroll to position [2529, 0]
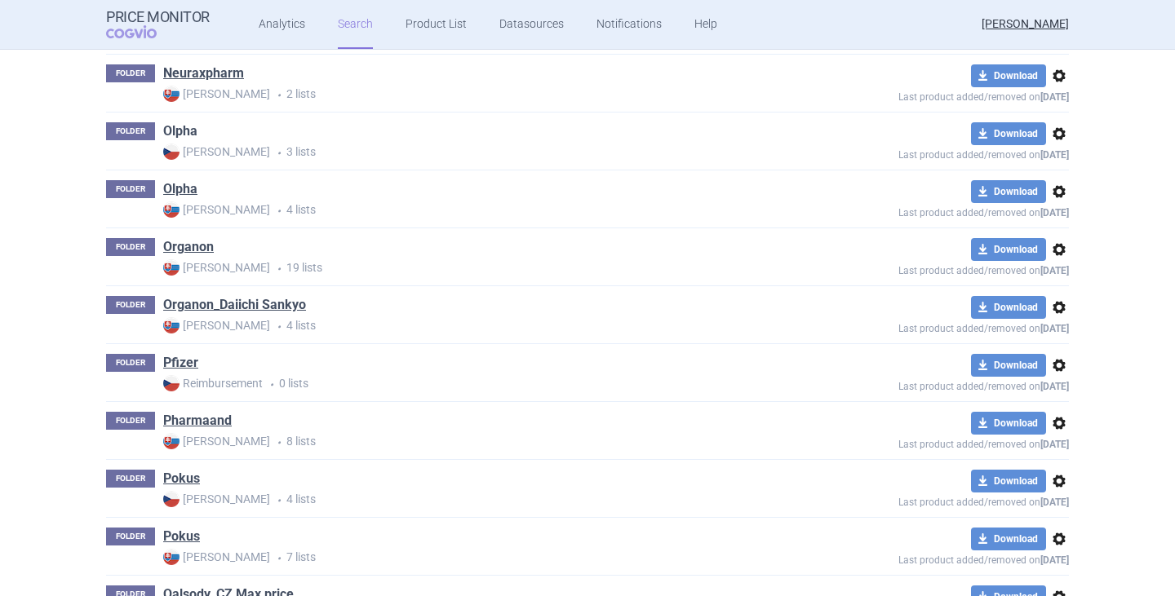
click at [171, 126] on link "Olpha" at bounding box center [180, 131] width 34 height 18
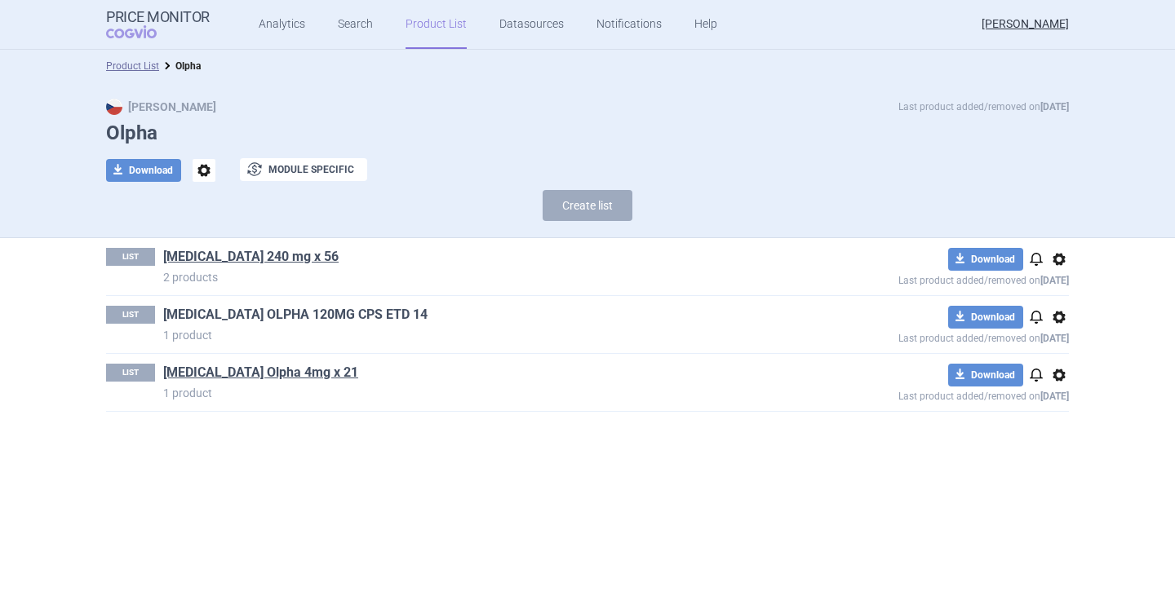
click at [258, 314] on link "[MEDICAL_DATA] OLPHA 120MG CPS ETD 14" at bounding box center [295, 315] width 264 height 18
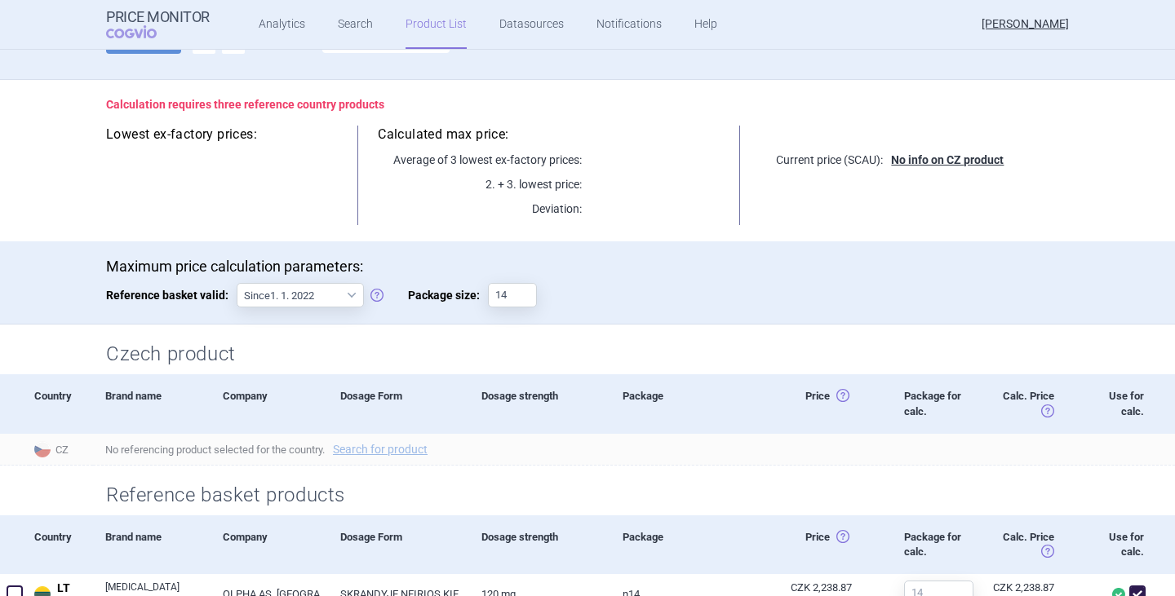
scroll to position [82, 0]
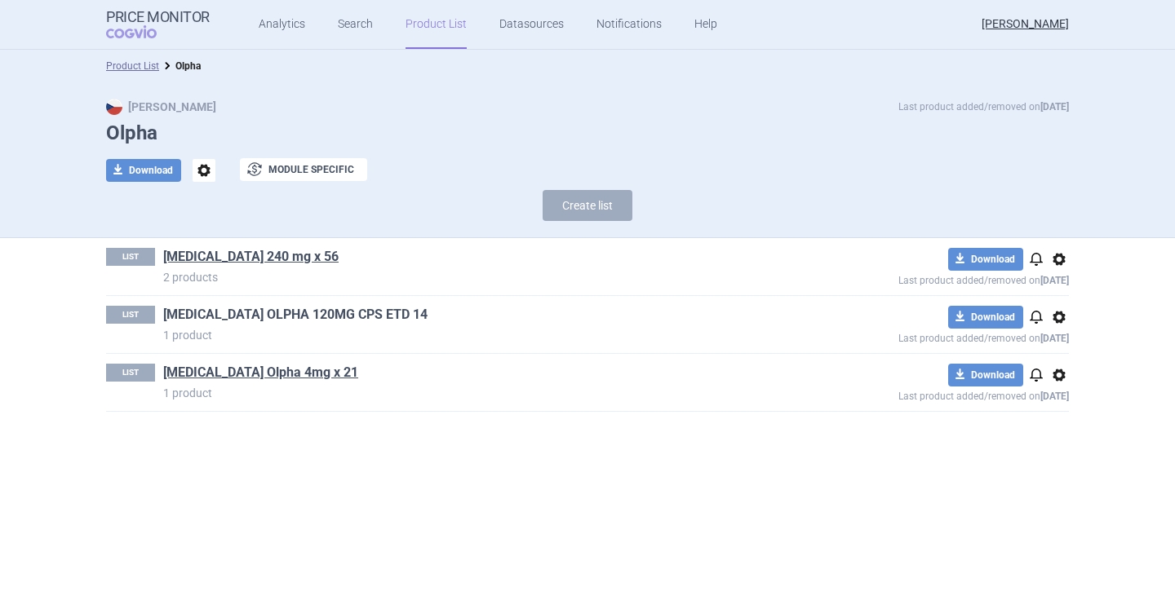
click at [249, 316] on link "[MEDICAL_DATA] OLPHA 120MG CPS ETD 14" at bounding box center [295, 315] width 264 height 18
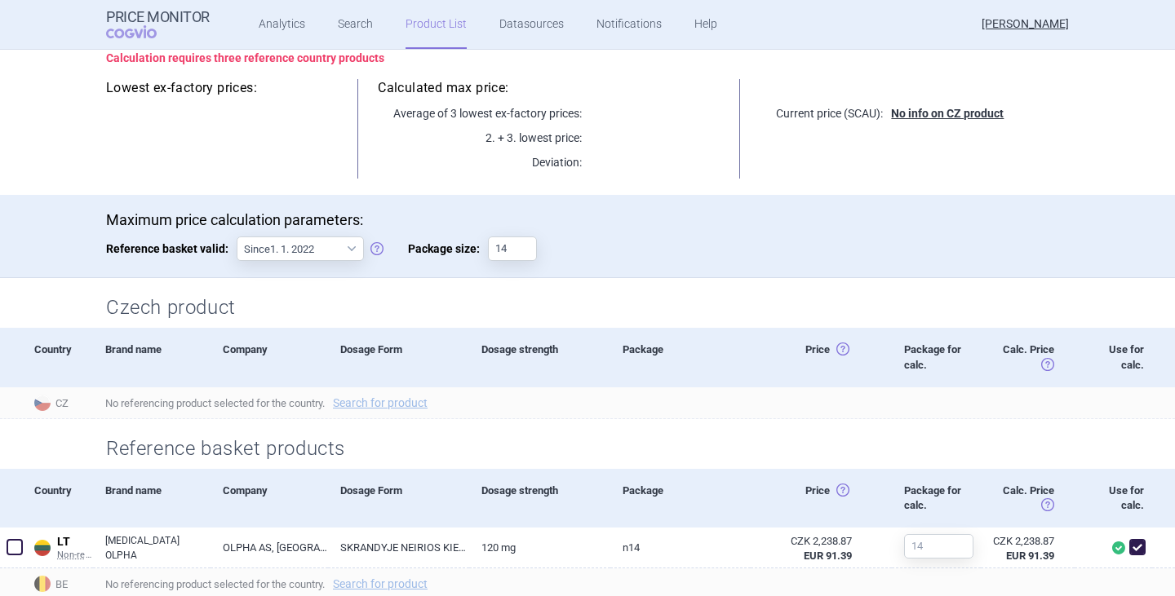
scroll to position [82, 0]
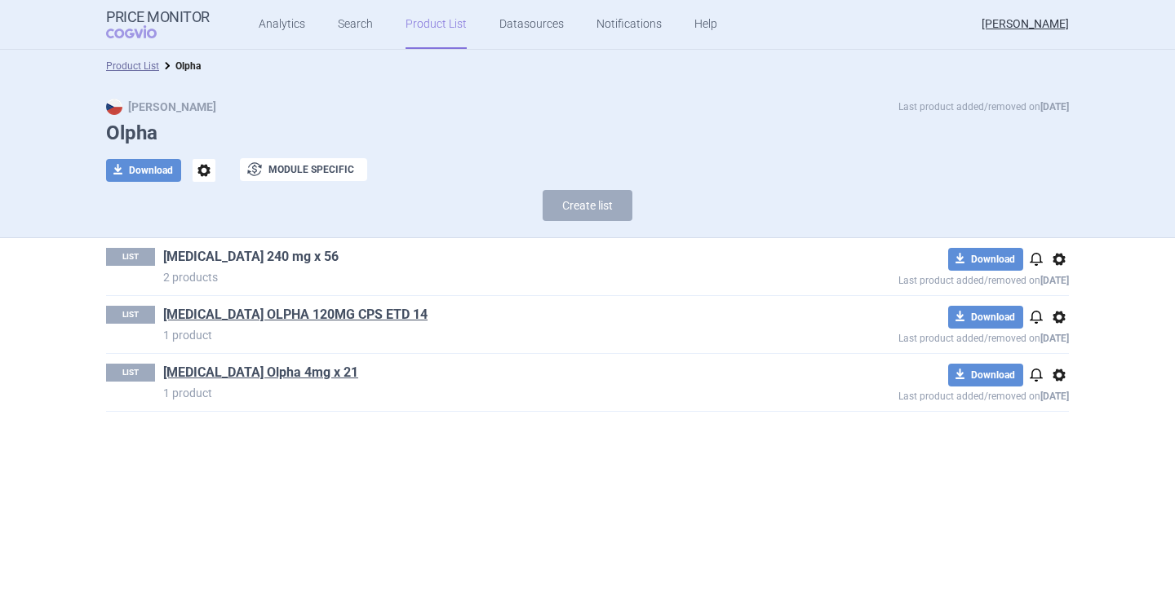
click at [303, 259] on link "[MEDICAL_DATA] 240 mg x 56" at bounding box center [250, 257] width 175 height 18
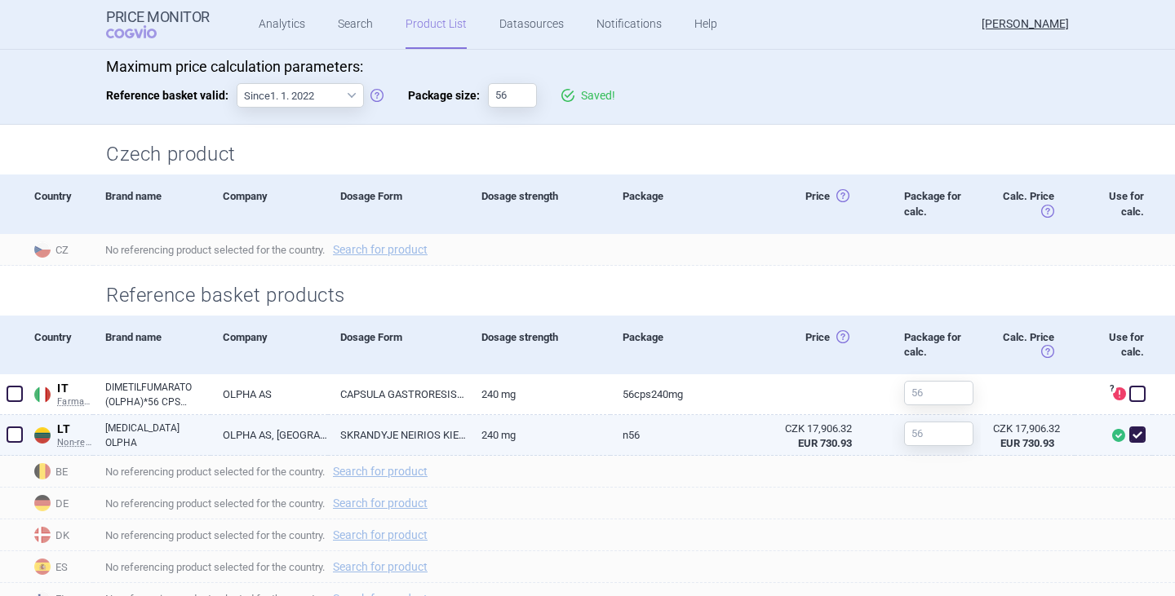
scroll to position [326, 0]
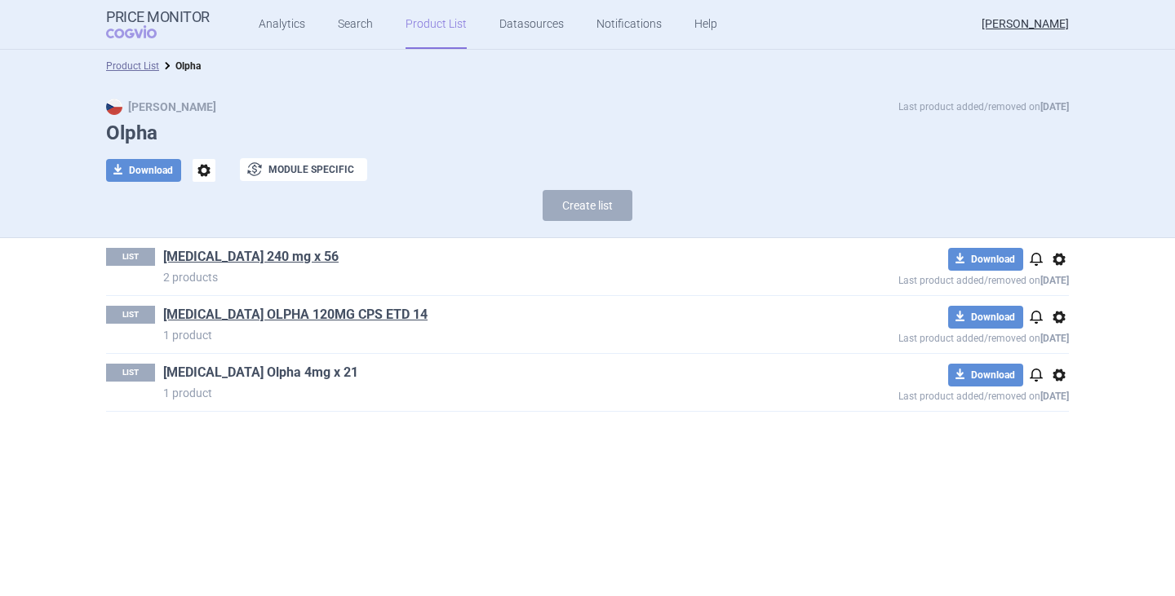
click at [233, 373] on link "[MEDICAL_DATA] Olpha 4mg x 21" at bounding box center [260, 373] width 195 height 18
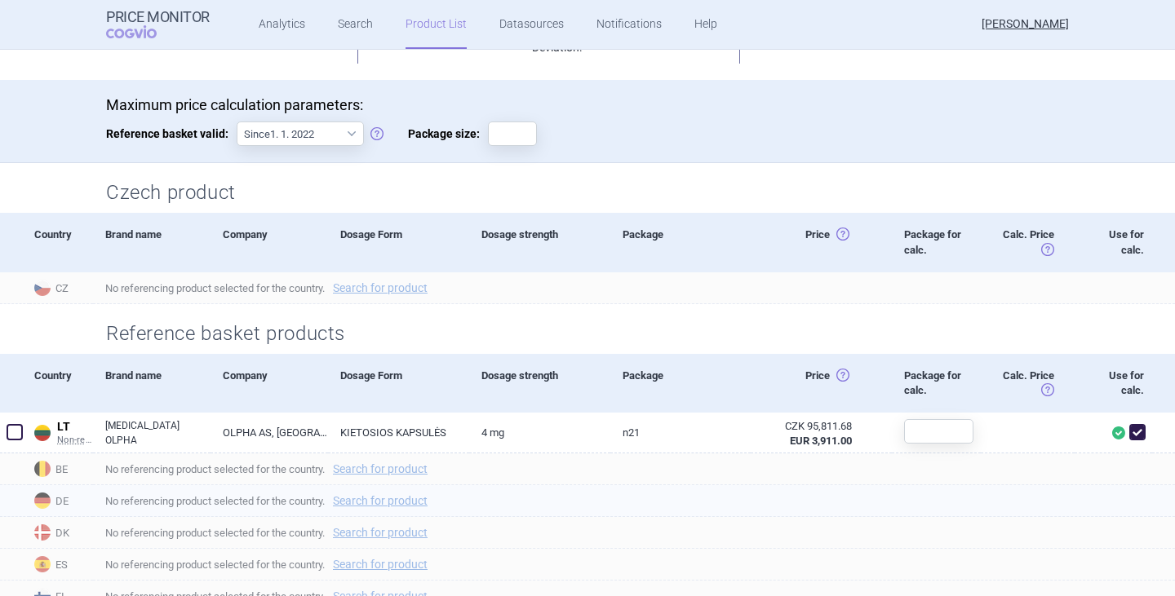
scroll to position [326, 0]
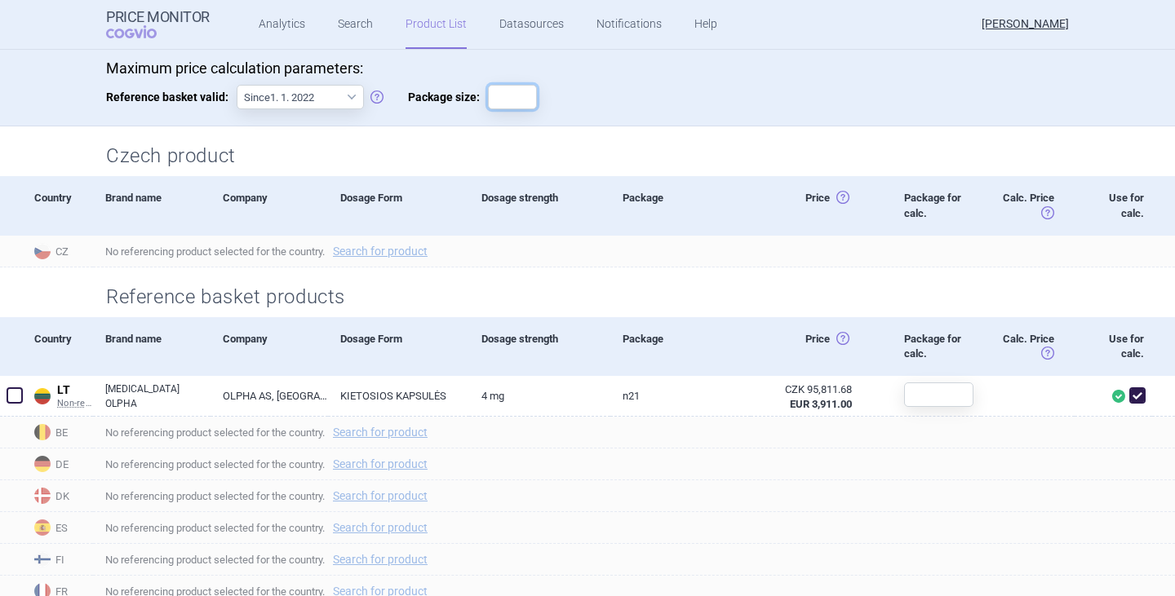
click at [501, 100] on input "Package size:" at bounding box center [512, 97] width 49 height 24
type input "21"
click at [657, 113] on div "Maximum price calculation parameters: Reference basket valid: Since 1. 1. 2022 …" at bounding box center [587, 93] width 963 height 67
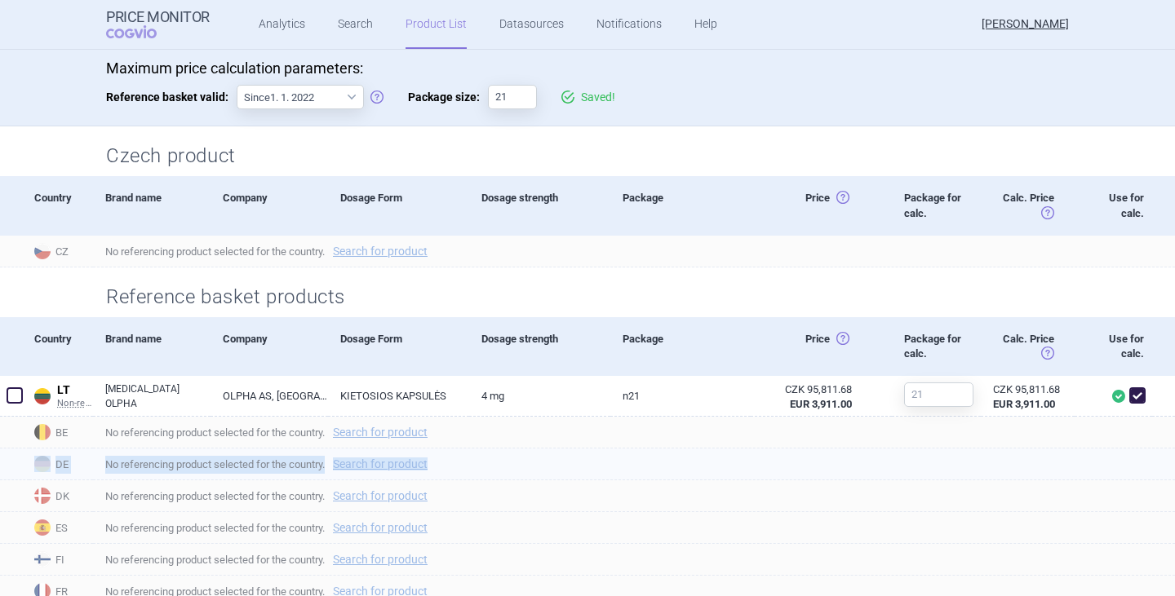
click at [999, 449] on section "Calculation requires three reference country products Lowest ex-factory prices:…" at bounding box center [587, 440] width 1175 height 1117
click at [804, 538] on div "No referencing product selected for the country. Search for product" at bounding box center [634, 528] width 1082 height 32
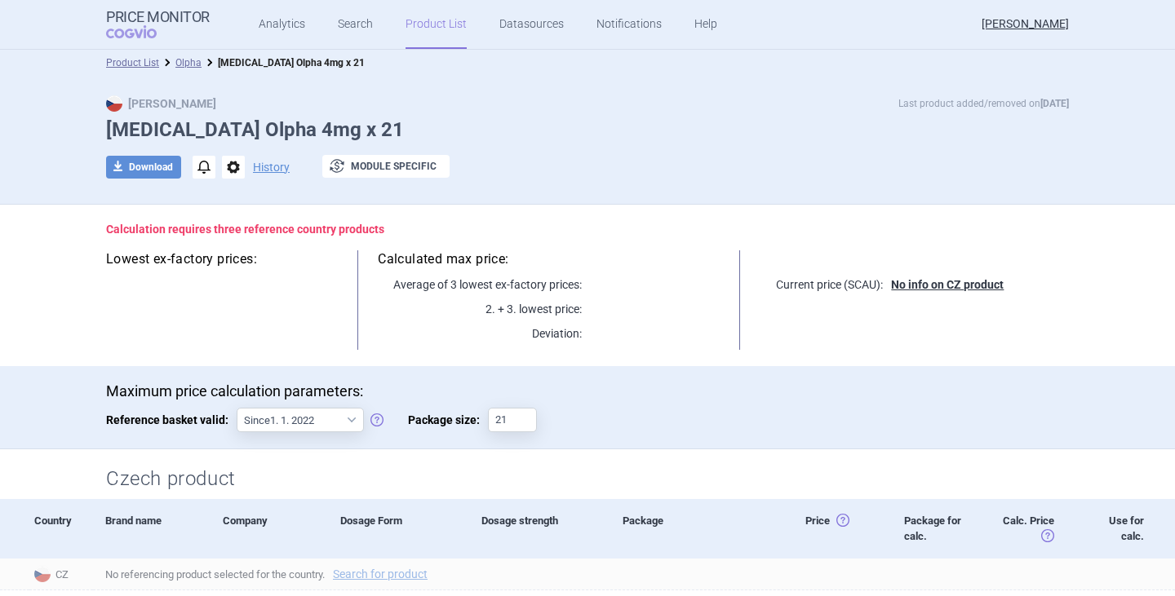
scroll to position [0, 0]
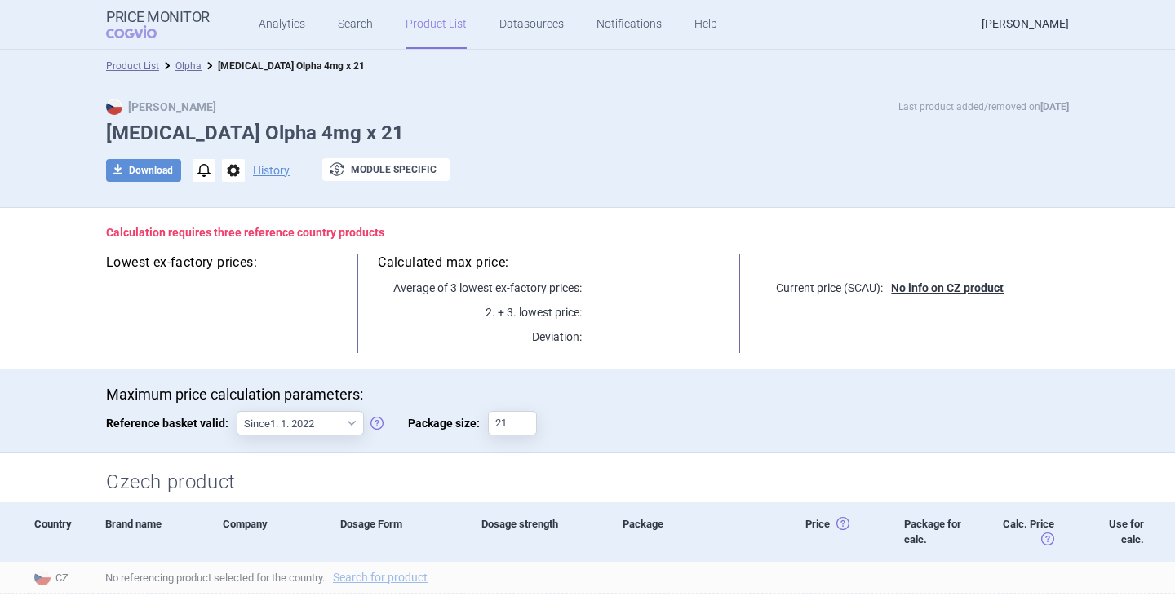
click at [187, 64] on link "Olpha" at bounding box center [188, 65] width 26 height 11
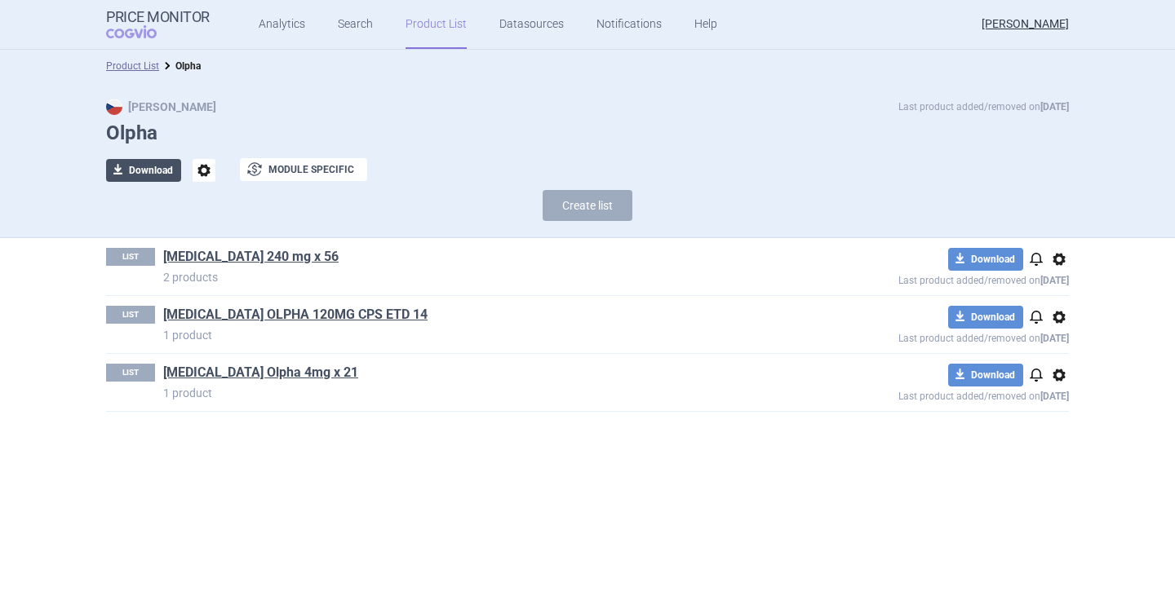
click at [167, 175] on button "download Download" at bounding box center [143, 170] width 75 height 23
select select "EUR"
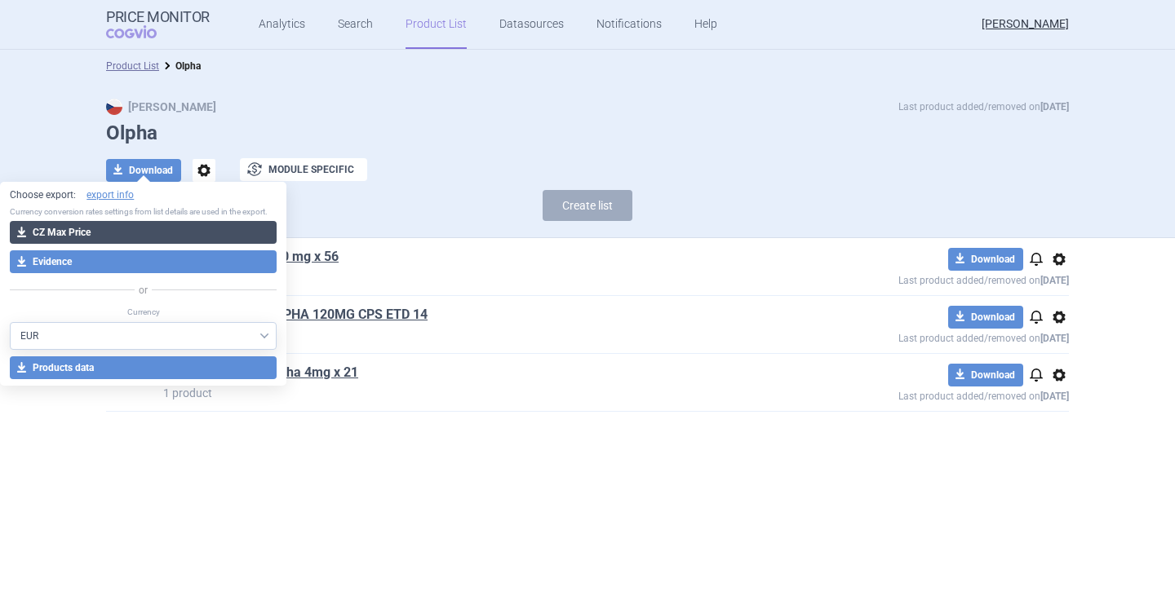
click at [147, 231] on button "download CZ Max Price" at bounding box center [143, 232] width 267 height 23
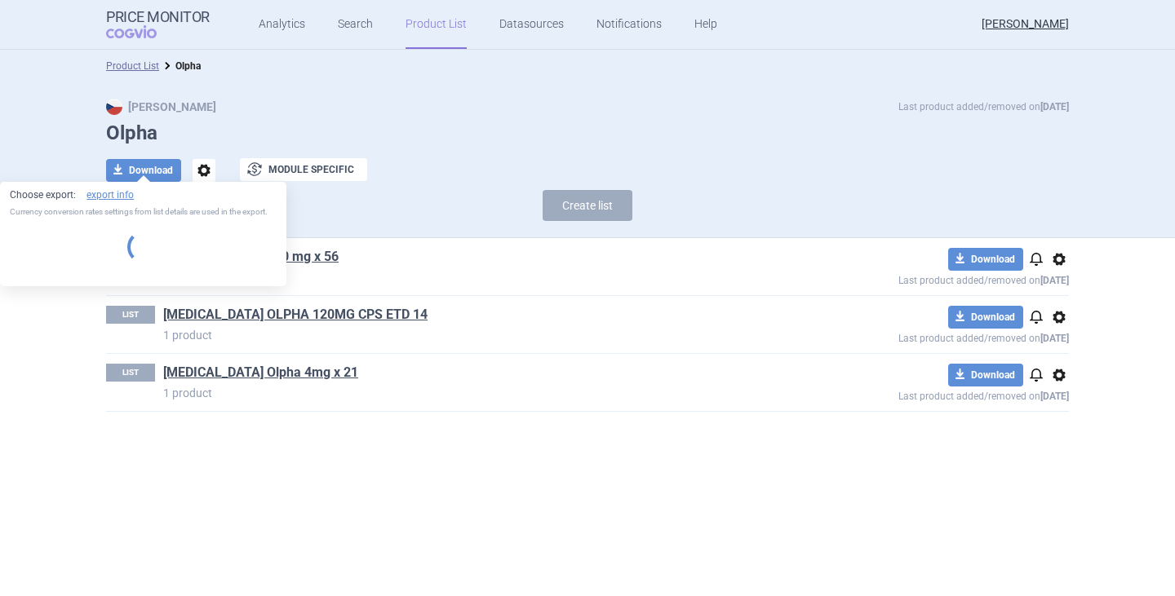
select select "EUR"
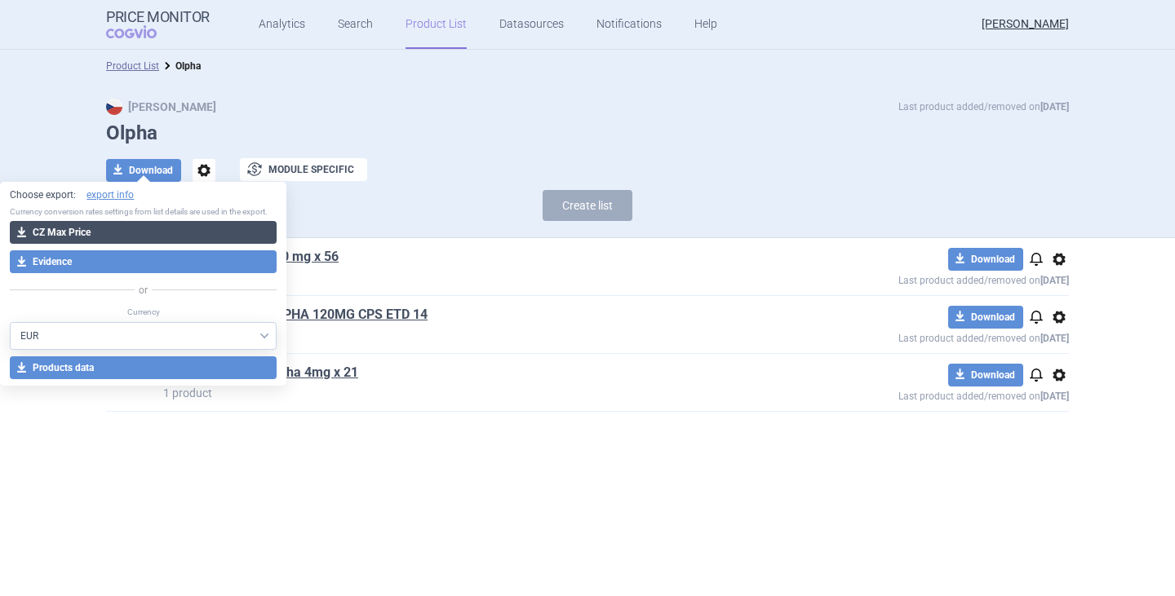
click at [100, 234] on button "download CZ Max Price" at bounding box center [143, 232] width 267 height 23
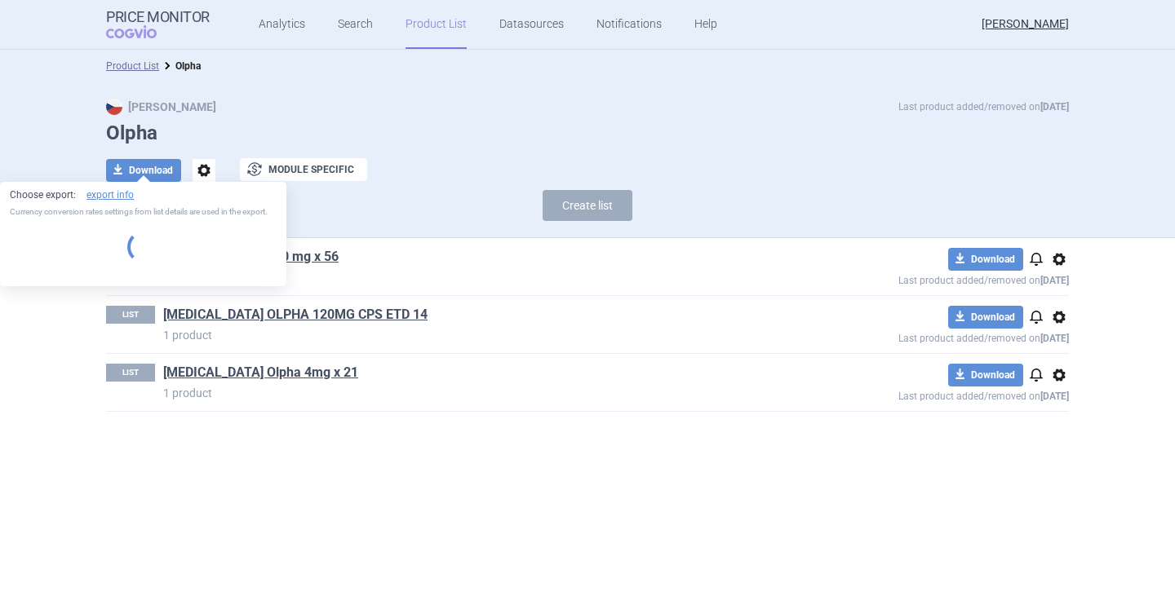
select select "EUR"
